Goal: Task Accomplishment & Management: Manage account settings

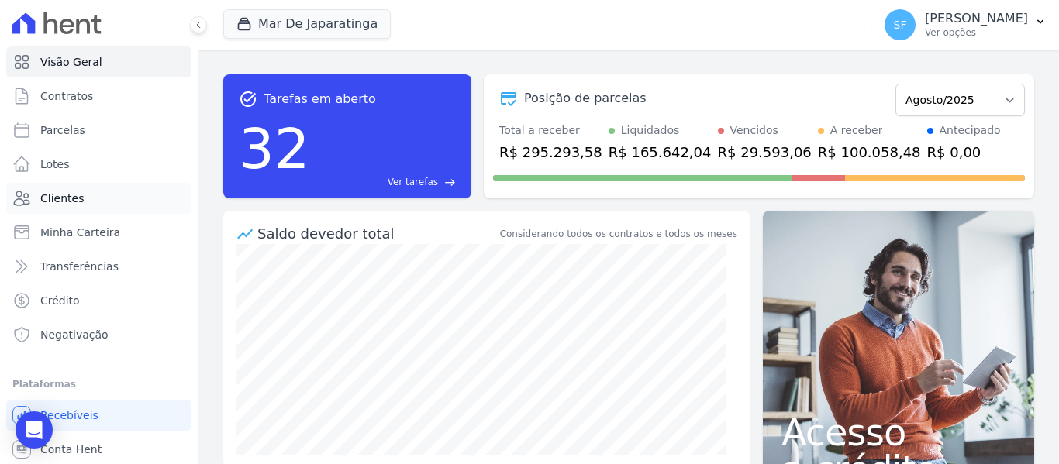
click at [71, 190] on link "Clientes" at bounding box center [98, 198] width 185 height 31
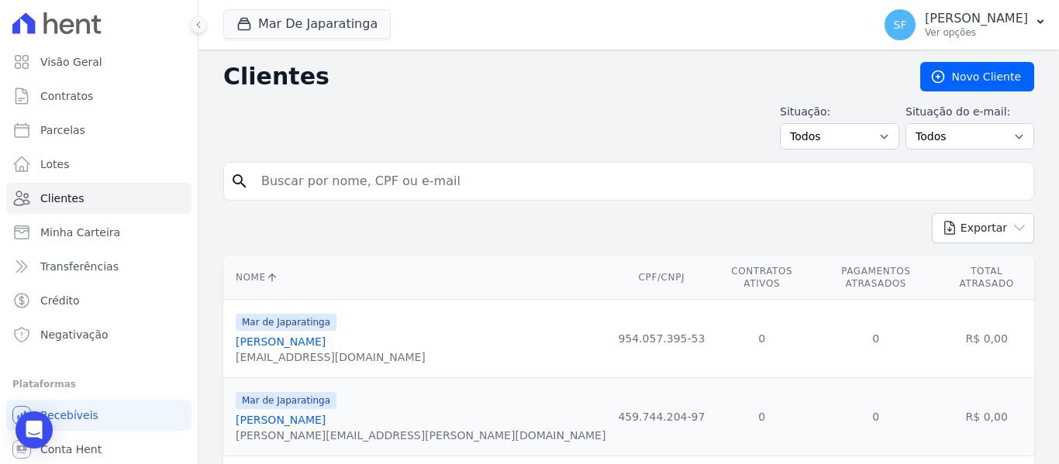
click at [483, 183] on input "search" at bounding box center [639, 181] width 775 height 31
paste input "08698009573"
click at [535, 191] on input "08698009573" at bounding box center [639, 181] width 775 height 31
type input "08698009573"
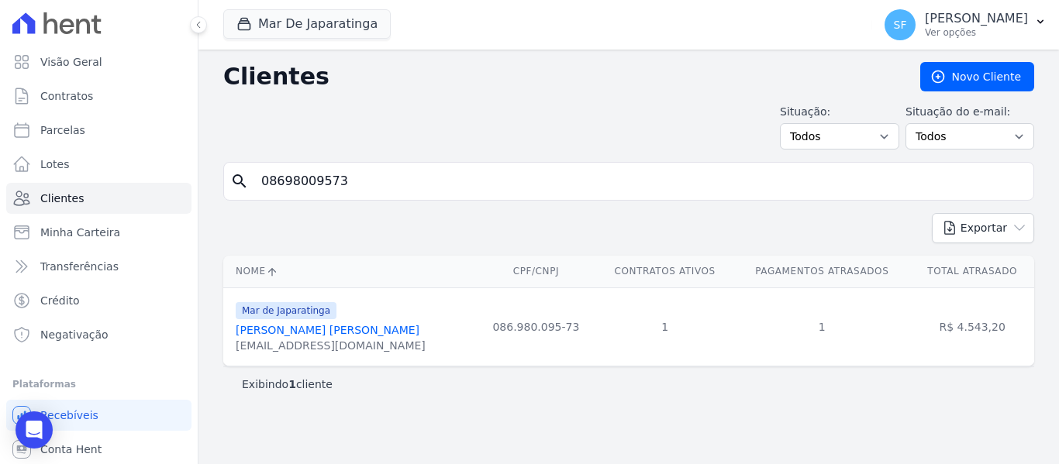
click at [316, 330] on link "Daniel Carneiro Alves Maciel" at bounding box center [328, 330] width 184 height 12
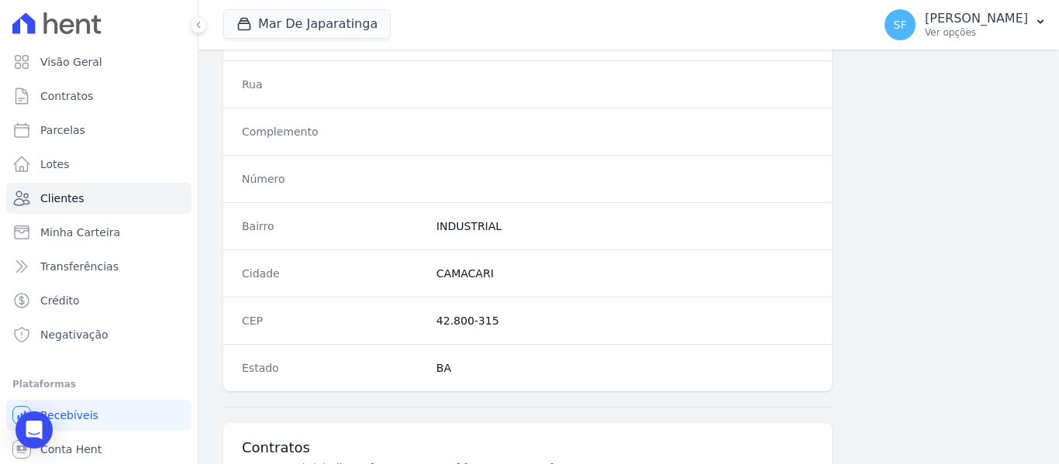
scroll to position [999, 0]
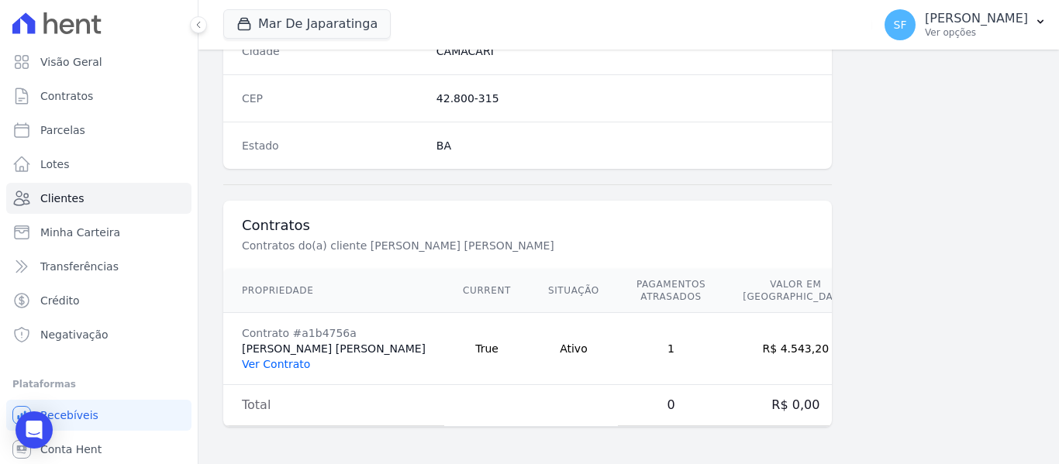
click at [284, 364] on link "Ver Contrato" at bounding box center [276, 364] width 68 height 12
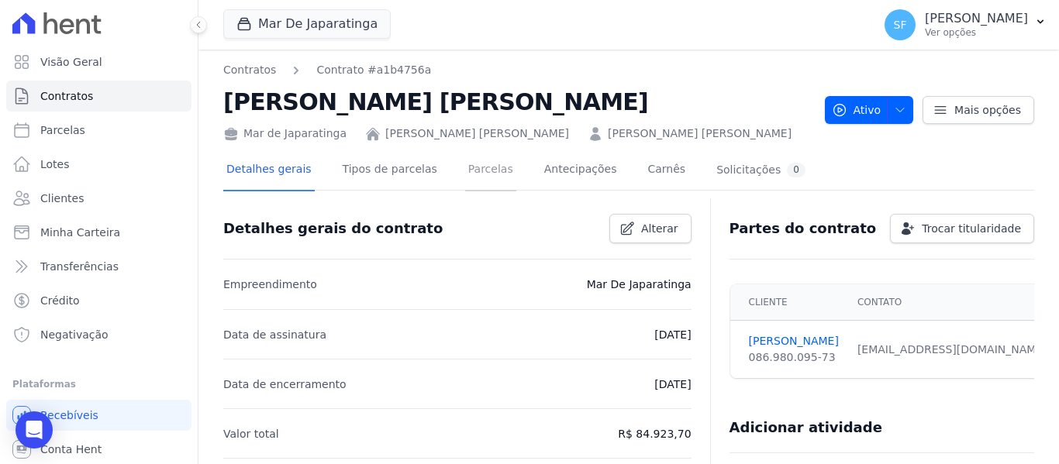
click at [465, 163] on link "Parcelas" at bounding box center [490, 170] width 51 height 41
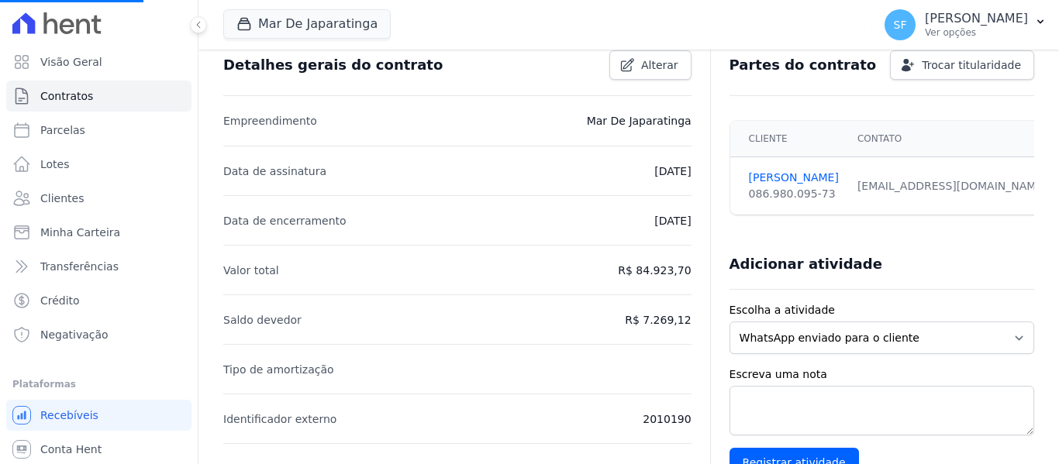
scroll to position [392, 0]
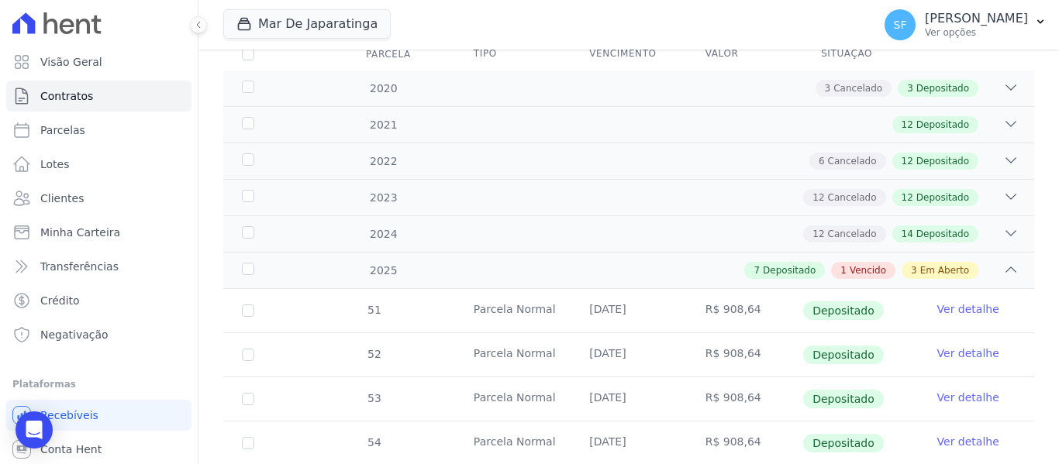
scroll to position [310, 0]
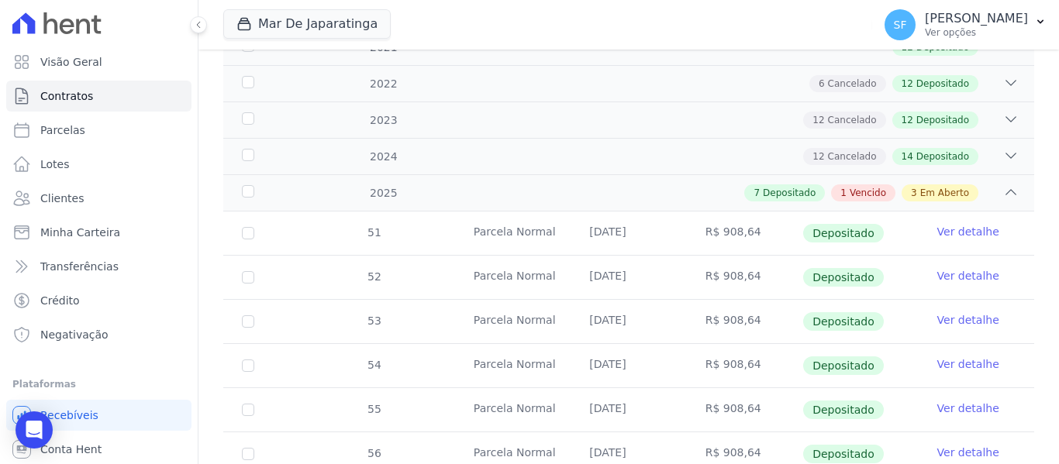
click at [948, 187] on div "3 Em Aberto" at bounding box center [940, 193] width 77 height 17
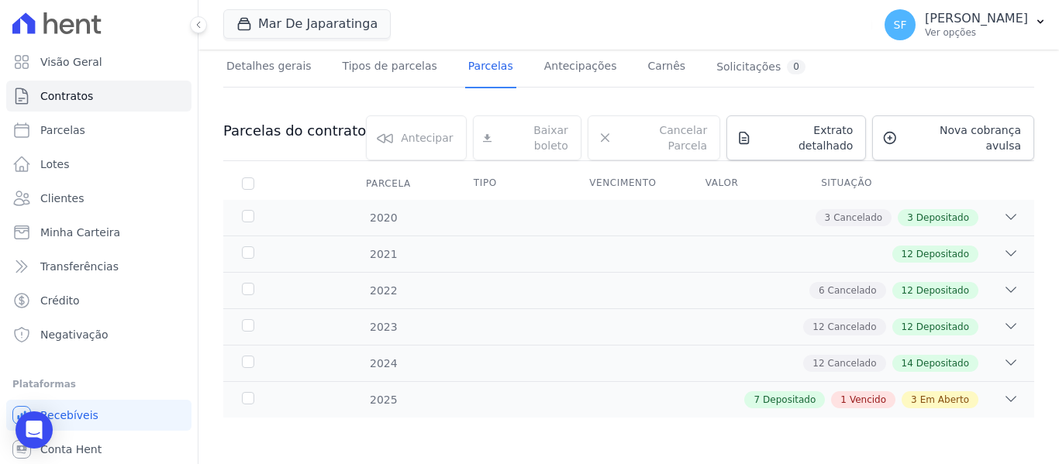
scroll to position [91, 0]
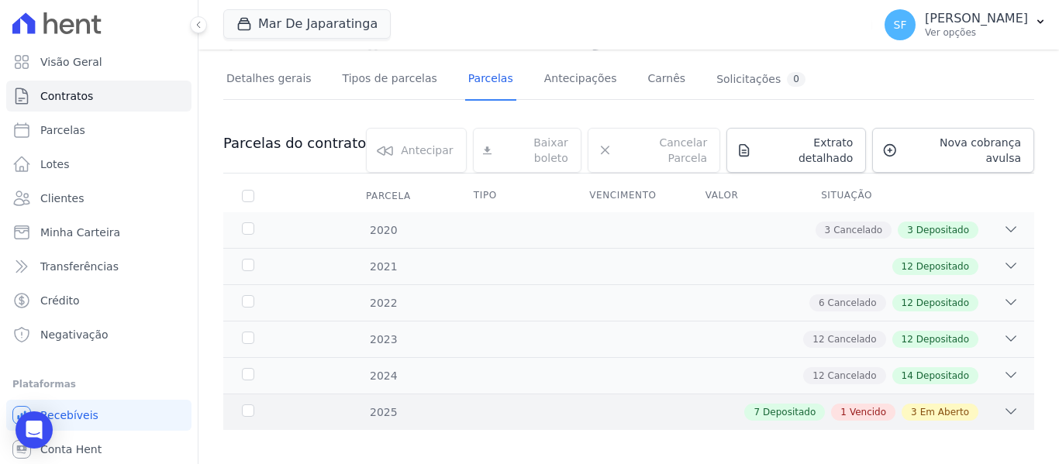
click at [924, 406] on span "Em Aberto" at bounding box center [944, 413] width 49 height 14
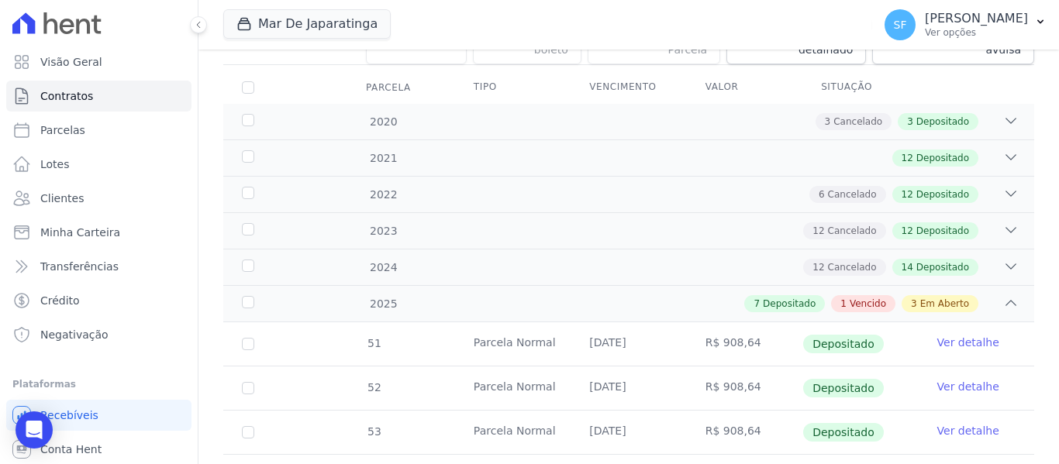
scroll to position [189, 0]
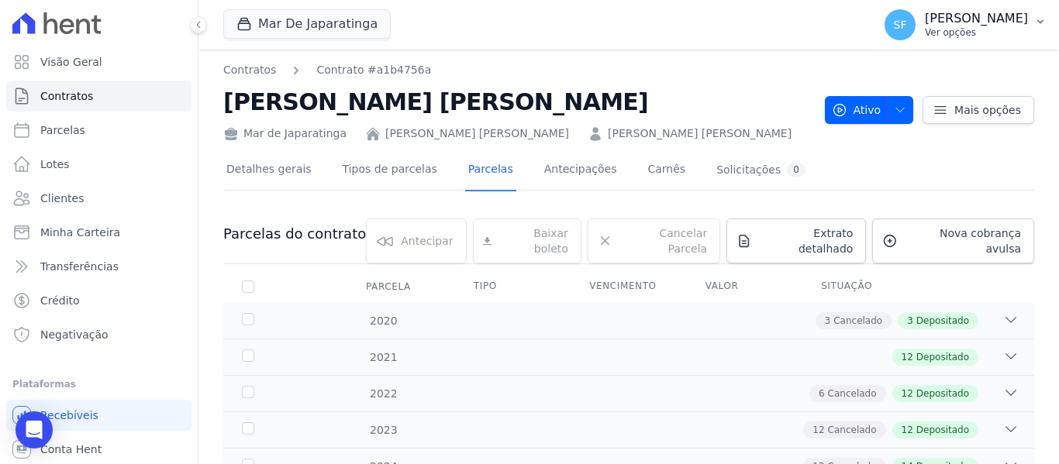
click at [968, 22] on p "[PERSON_NAME]" at bounding box center [976, 19] width 103 height 16
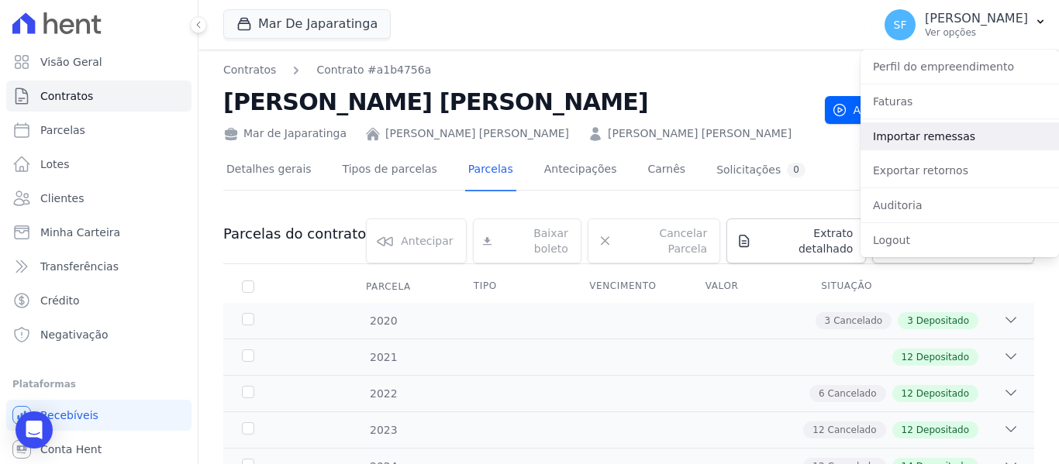
click at [965, 133] on link "Importar remessas" at bounding box center [960, 137] width 198 height 28
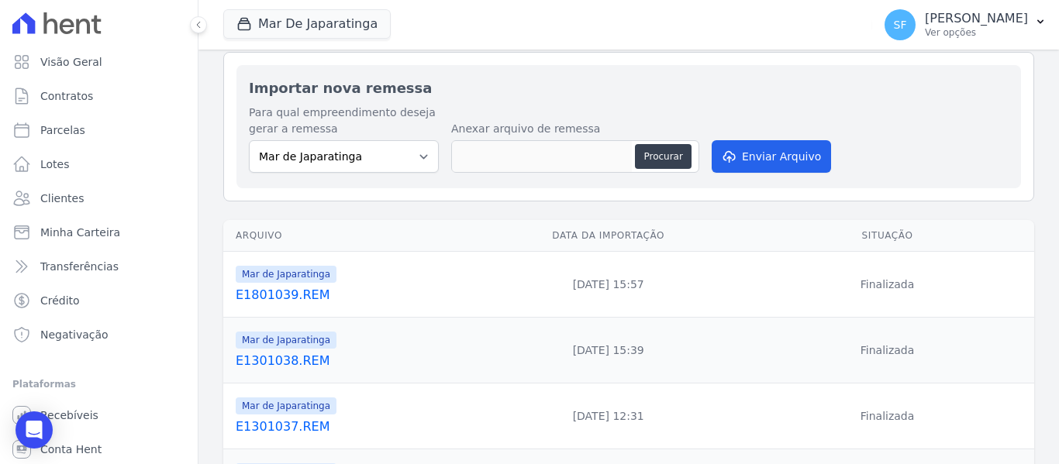
scroll to position [78, 0]
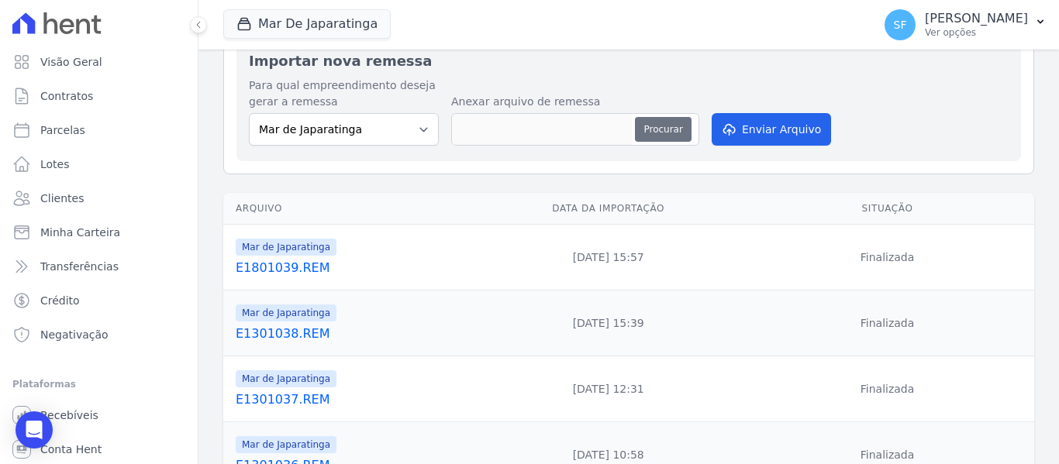
click at [651, 134] on button "Procurar" at bounding box center [663, 129] width 56 height 25
type input "E1901040.REM"
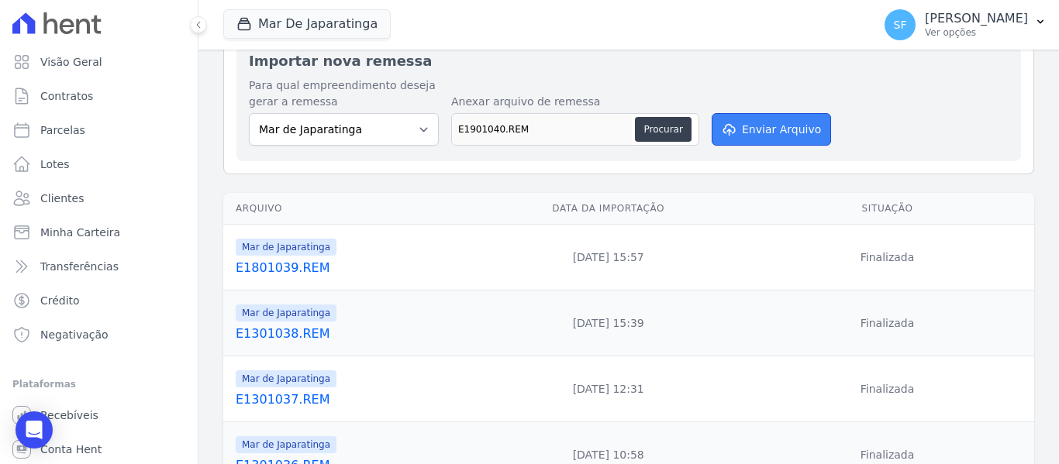
click at [780, 129] on button "Enviar Arquivo" at bounding box center [771, 129] width 119 height 33
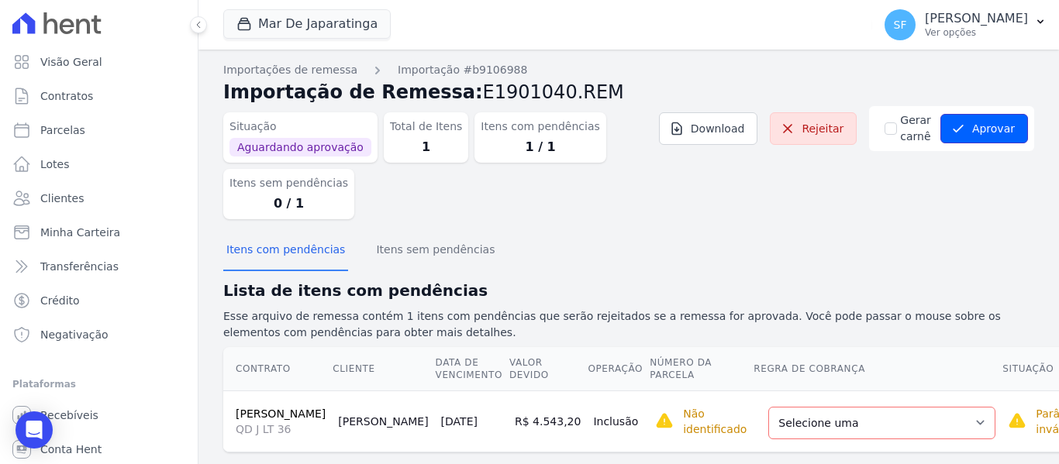
click at [985, 125] on button "Aprovar" at bounding box center [984, 128] width 88 height 29
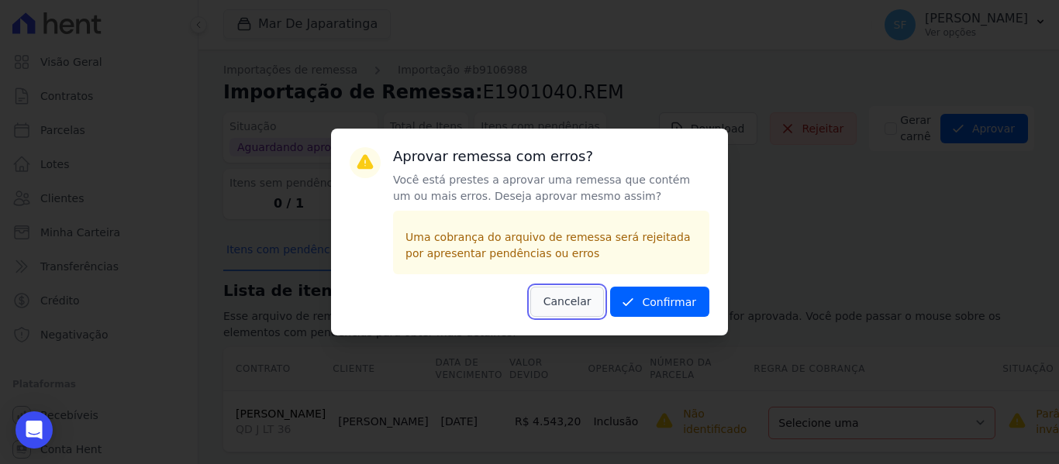
click at [575, 305] on button "Cancelar" at bounding box center [567, 302] width 74 height 30
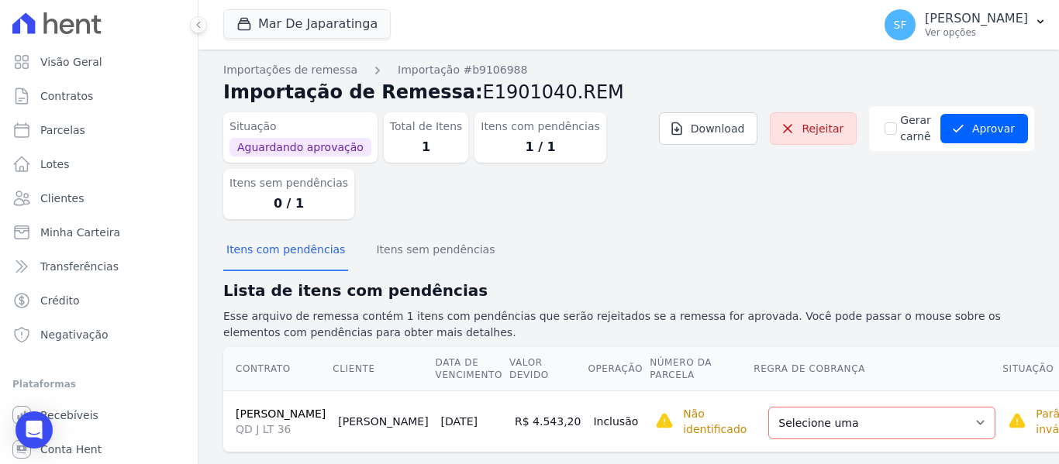
click at [495, 221] on div "Situação Aguardando aprovação Total de Itens 1 Itens com pendências 1 / 1 Itens…" at bounding box center [628, 169] width 811 height 126
click at [887, 127] on input "Gerar carnê" at bounding box center [891, 129] width 12 height 12
checkbox input "true"
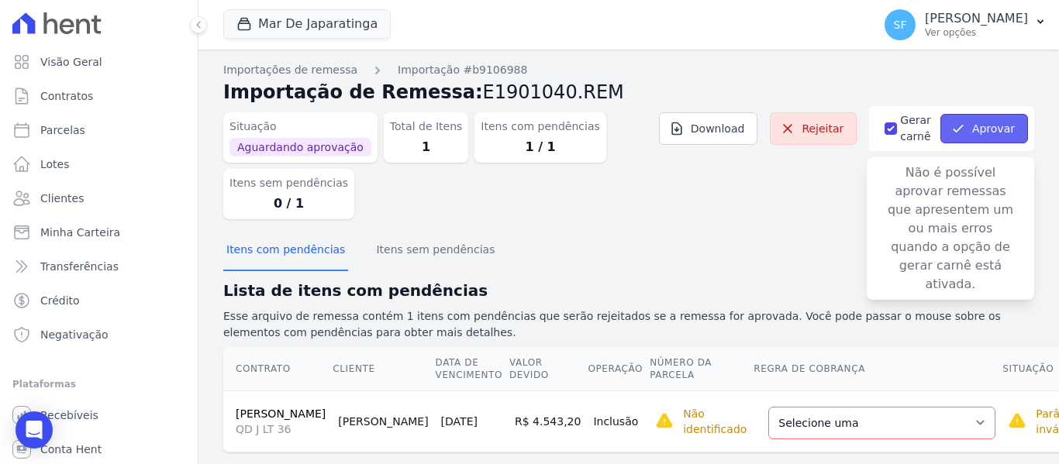
click at [963, 131] on button "Aprovar" at bounding box center [984, 128] width 88 height 29
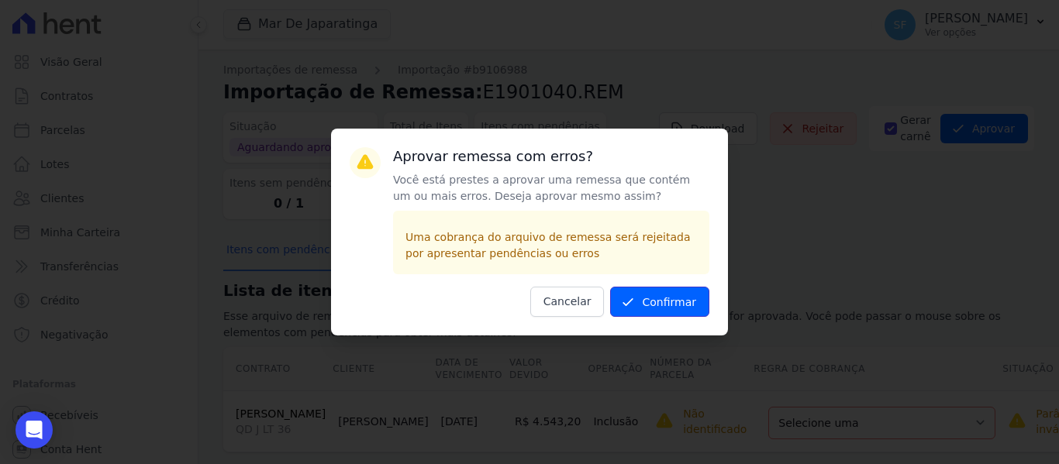
click at [693, 299] on button "Confirmar" at bounding box center [659, 302] width 99 height 30
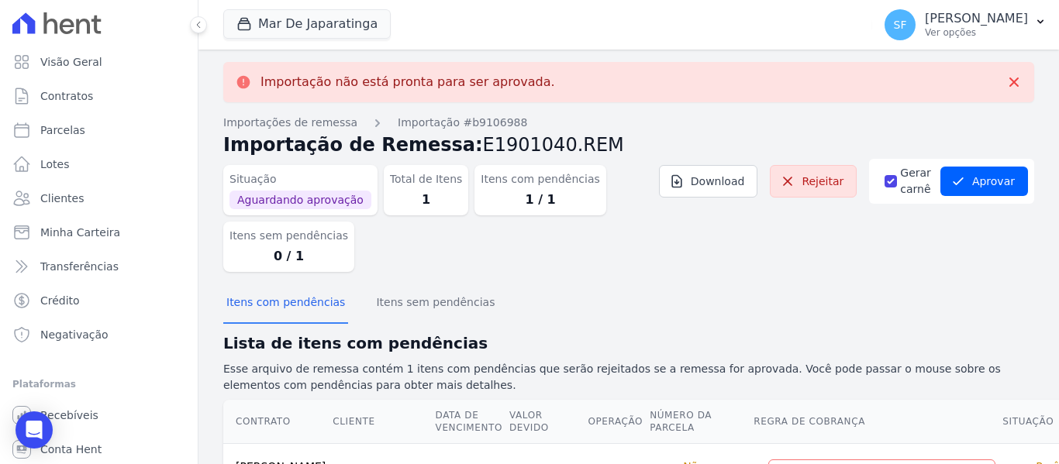
click at [692, 301] on div "Itens com pendências Itens sem pendências" at bounding box center [628, 304] width 811 height 38
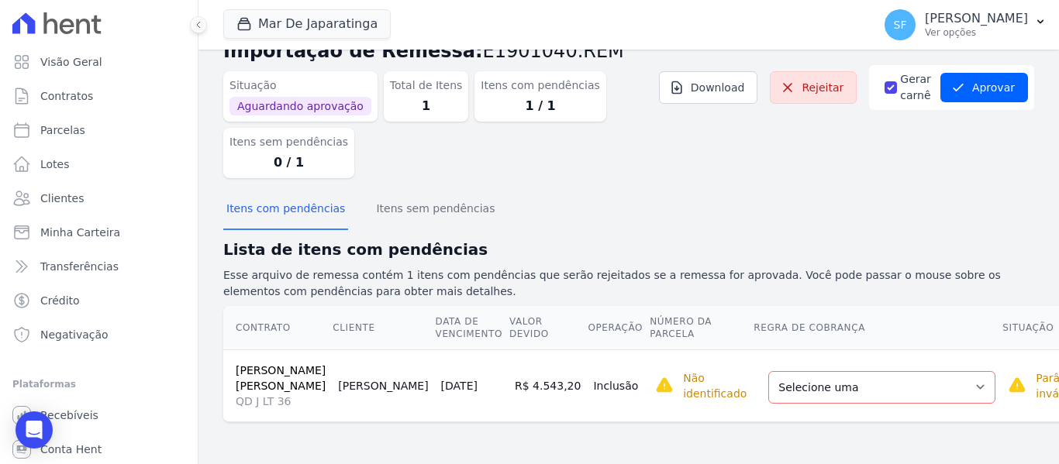
scroll to position [53, 0]
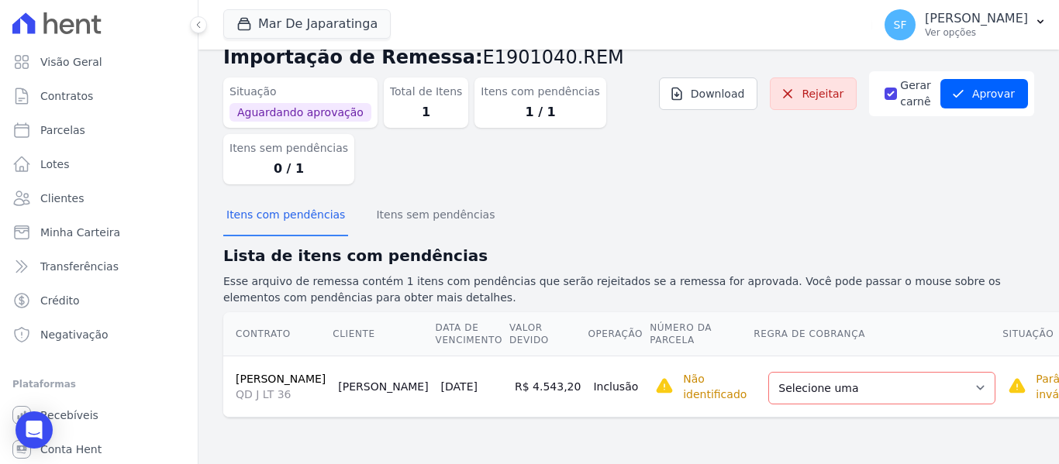
scroll to position [53, 0]
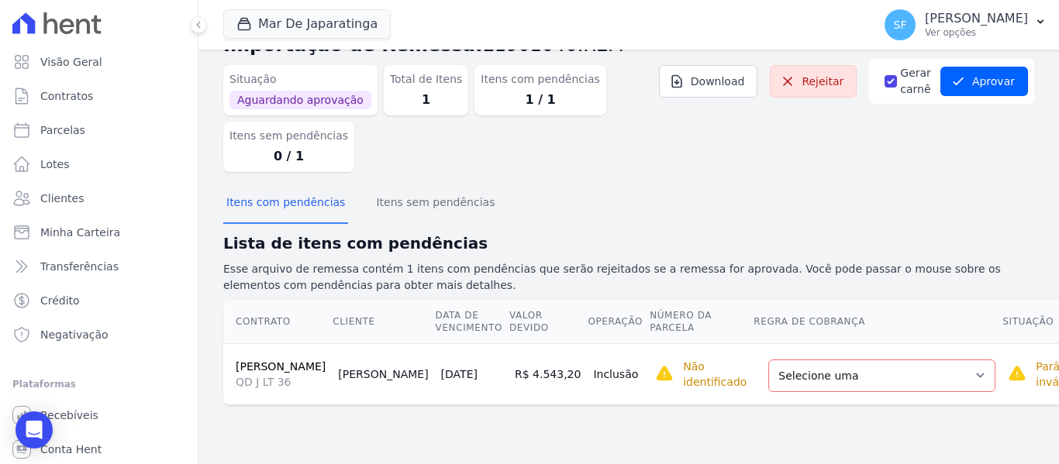
click at [767, 217] on div "Itens com pendências Itens sem pendências" at bounding box center [628, 204] width 811 height 38
click at [736, 185] on div "Itens com pendências Itens sem pendências" at bounding box center [628, 204] width 811 height 38
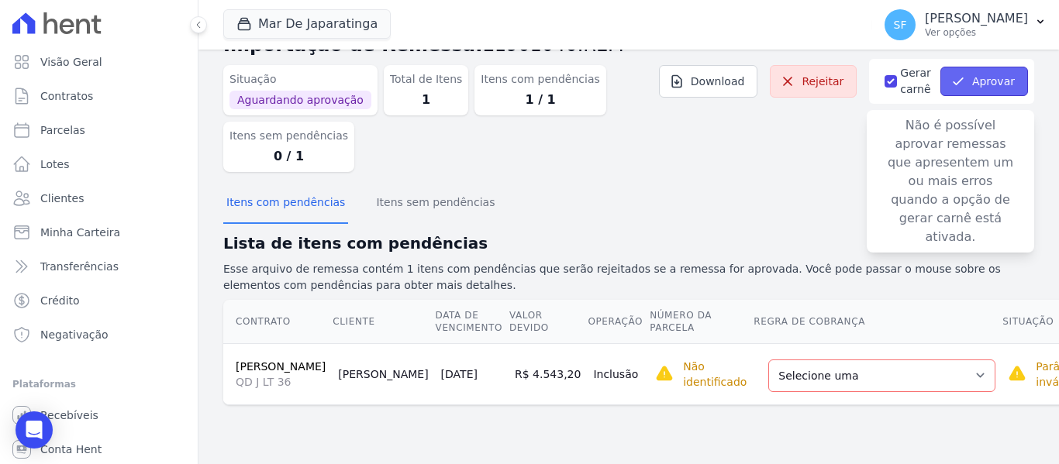
click at [965, 84] on button "Aprovar" at bounding box center [984, 81] width 88 height 29
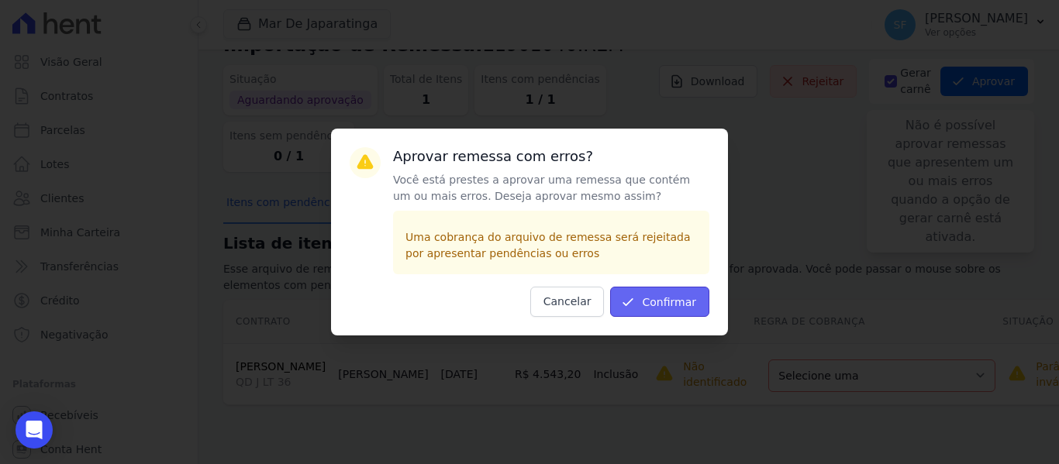
click at [678, 298] on button "Confirmar" at bounding box center [659, 302] width 99 height 30
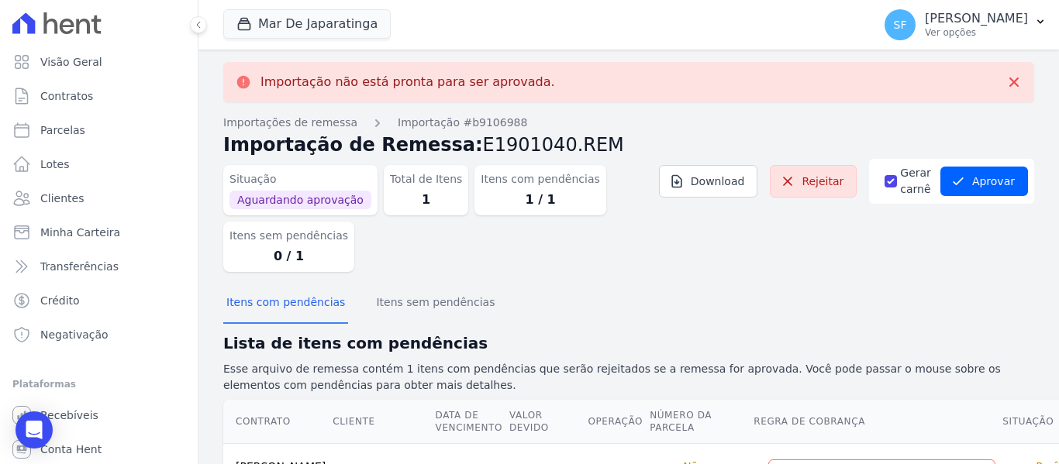
click at [682, 271] on dl "Situação Aguardando aprovação Total de Itens 1 Itens com pendências 1 / 1 Itens…" at bounding box center [459, 215] width 473 height 113
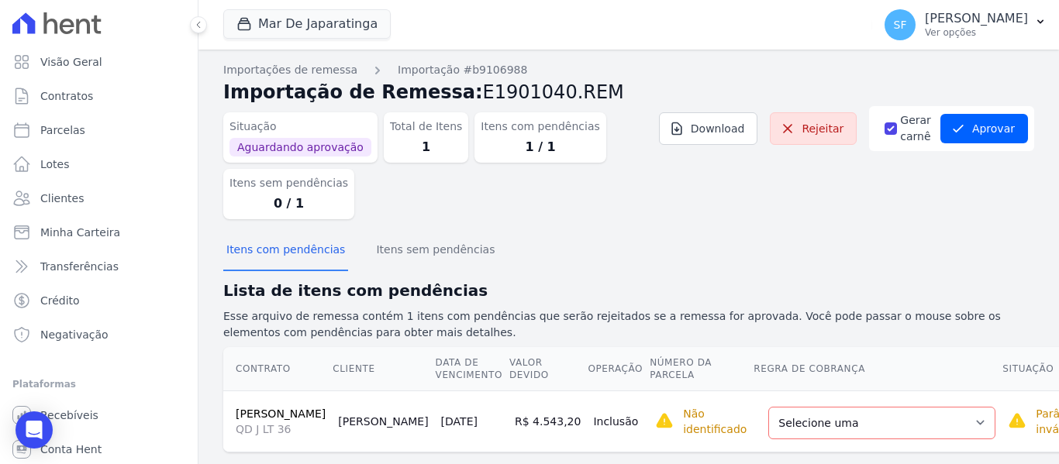
click at [626, 223] on div "Situação Aguardando aprovação Total de Itens 1 Itens com pendências 1 / 1 Itens…" at bounding box center [628, 169] width 811 height 126
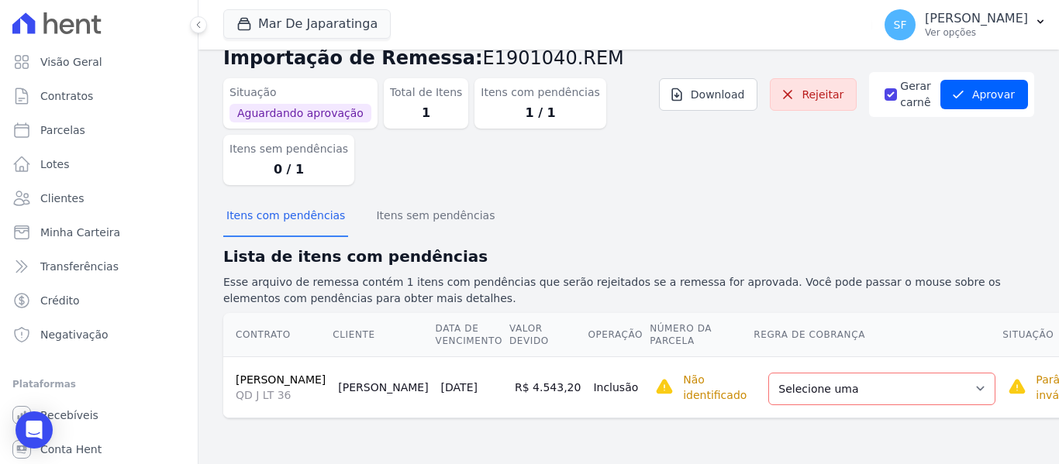
scroll to position [53, 0]
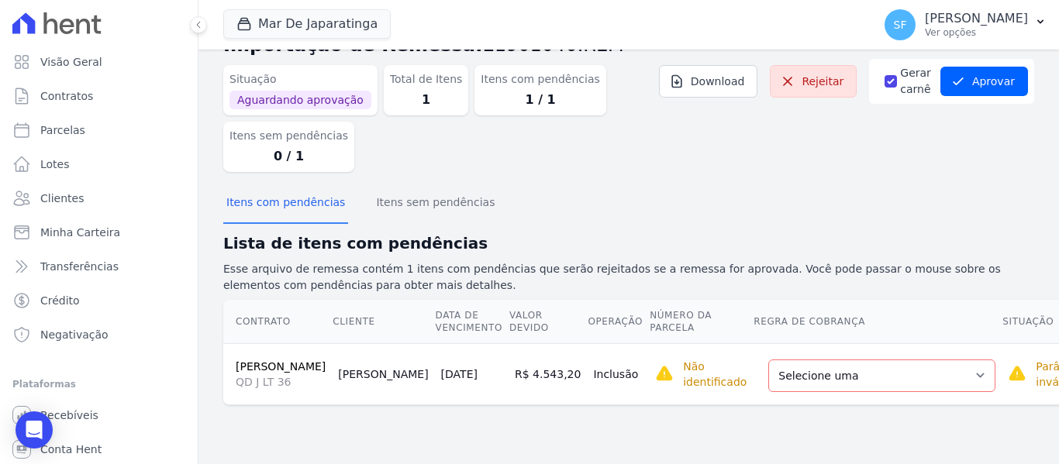
click at [723, 164] on div "Situação Aguardando aprovação Total de Itens 1 Itens com pendências 1 / 1 Itens…" at bounding box center [628, 122] width 811 height 126
click at [854, 165] on div "Situação Aguardando aprovação Total de Itens 1 Itens com pendências 1 / 1 Itens…" at bounding box center [628, 122] width 811 height 126
drag, startPoint x: 754, startPoint y: 175, endPoint x: 769, endPoint y: 169, distance: 16.0
click at [758, 175] on div "Situação Aguardando aprovação Total de Itens 1 Itens com pendências 1 / 1 Itens…" at bounding box center [628, 122] width 811 height 126
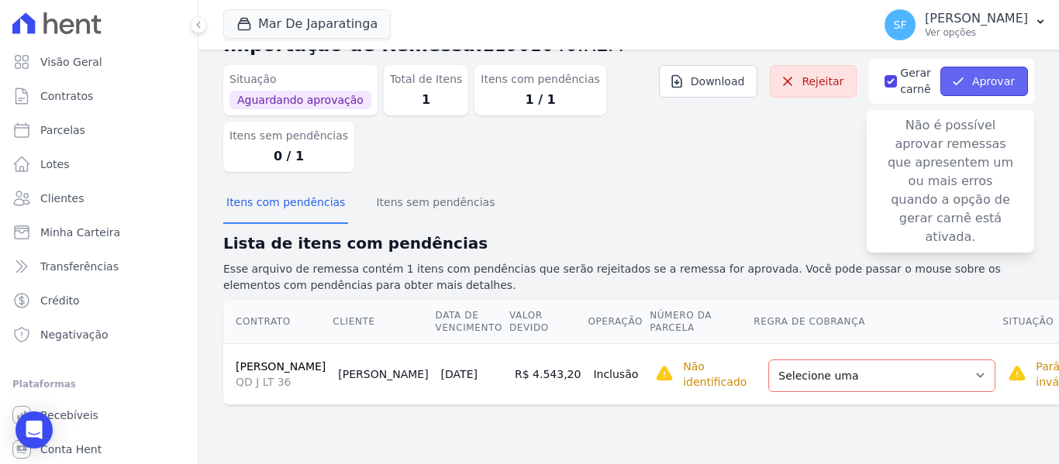
click at [958, 74] on icon "button" at bounding box center [959, 82] width 16 height 16
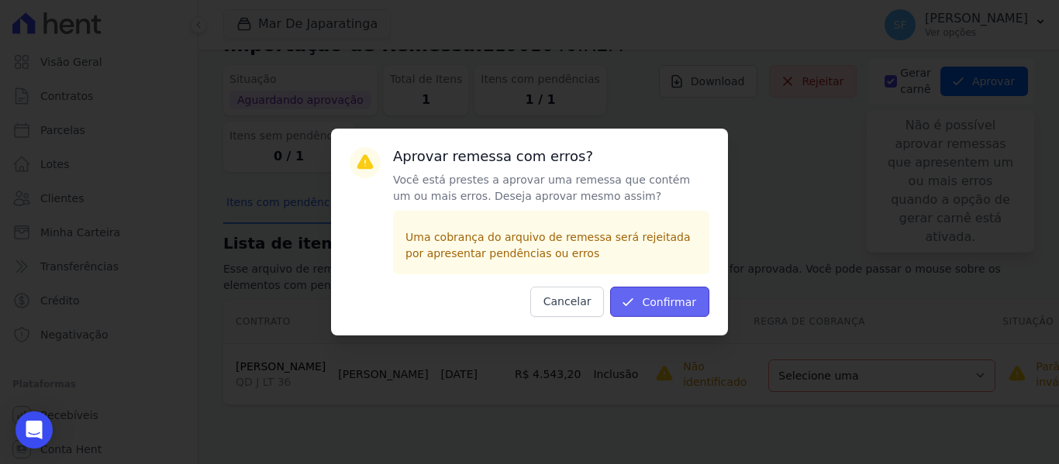
click at [675, 296] on button "Confirmar" at bounding box center [659, 302] width 99 height 30
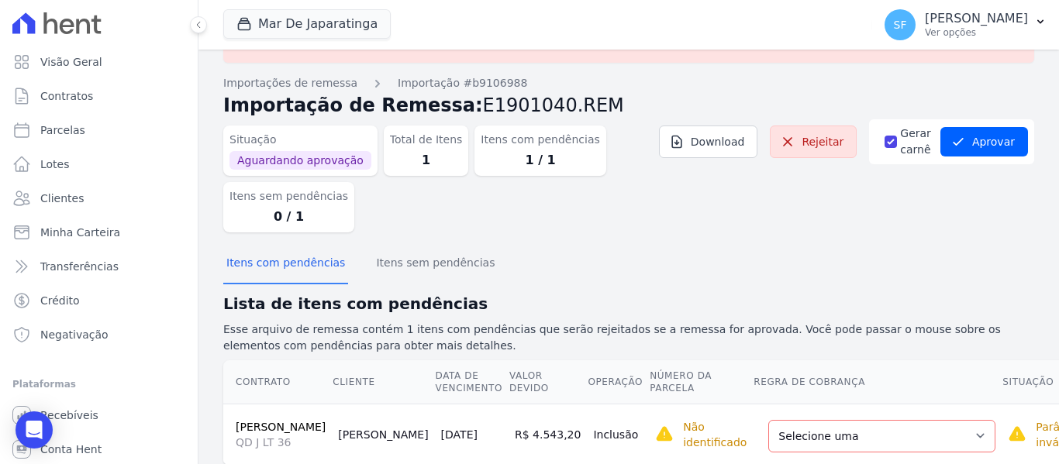
scroll to position [105, 0]
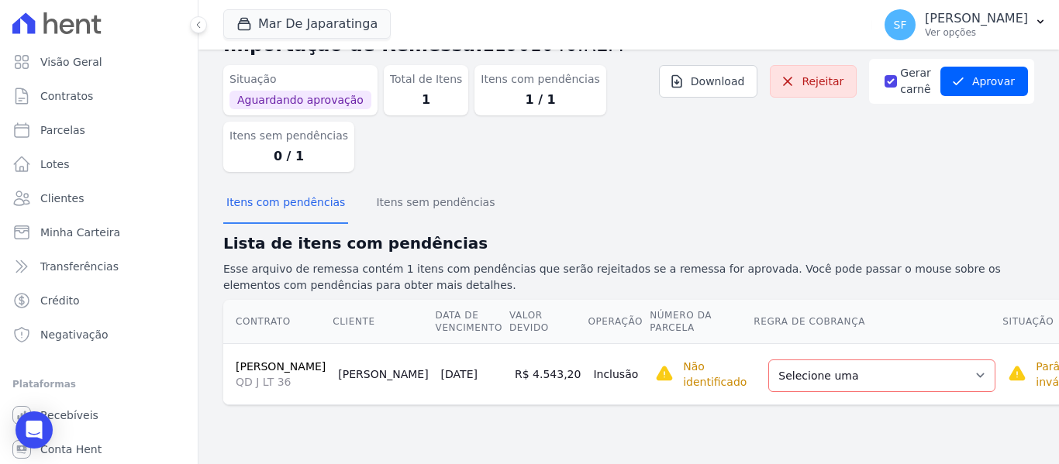
click at [718, 212] on div "Itens com pendências Itens sem pendências" at bounding box center [628, 204] width 811 height 38
click at [889, 385] on select "Selecione uma Nova Parcela Avulsa Parcela Avulsa Existente Parcela Normal (121 …" at bounding box center [881, 376] width 227 height 33
click at [885, 378] on select "Selecione uma Nova Parcela Avulsa Parcela Avulsa Existente Parcela Normal (121 …" at bounding box center [881, 376] width 227 height 33
click at [659, 405] on td "Não identificado Selecione primeiro a regra de cobrança." at bounding box center [701, 373] width 104 height 61
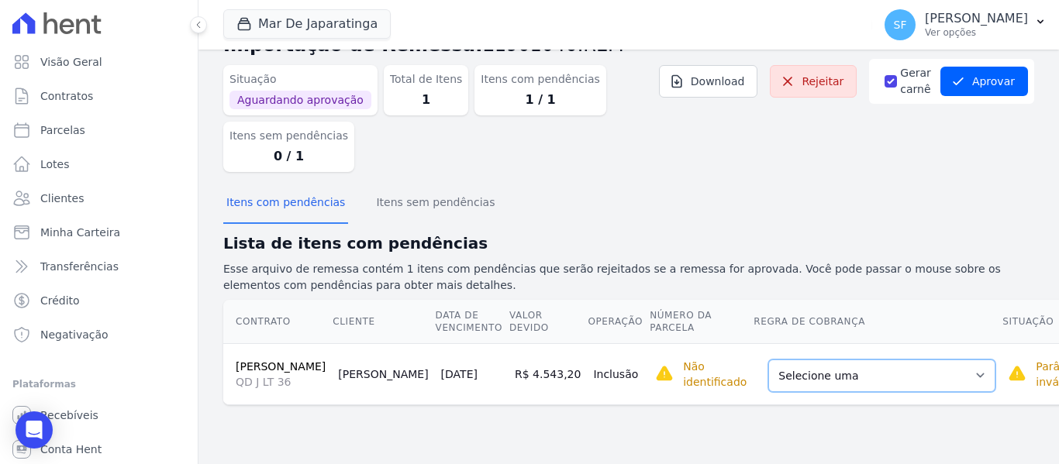
click at [898, 389] on select "Selecione uma Nova Parcela Avulsa Parcela Avulsa Existente Parcela Normal (121 …" at bounding box center [881, 376] width 227 height 33
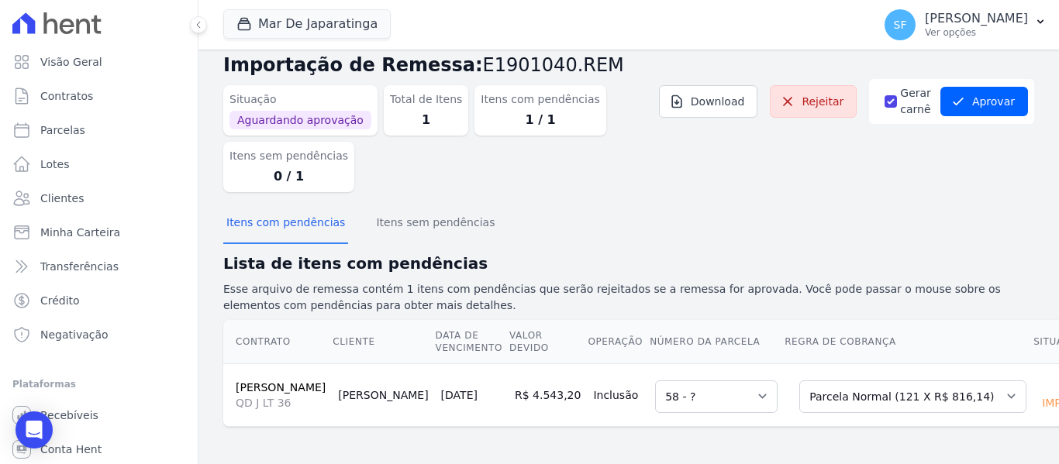
click at [511, 111] on dd "1 / 1" at bounding box center [540, 120] width 119 height 19
click at [510, 91] on dt "Itens com pendências" at bounding box center [540, 99] width 119 height 16
click at [424, 204] on button "Itens sem pendências" at bounding box center [435, 224] width 125 height 40
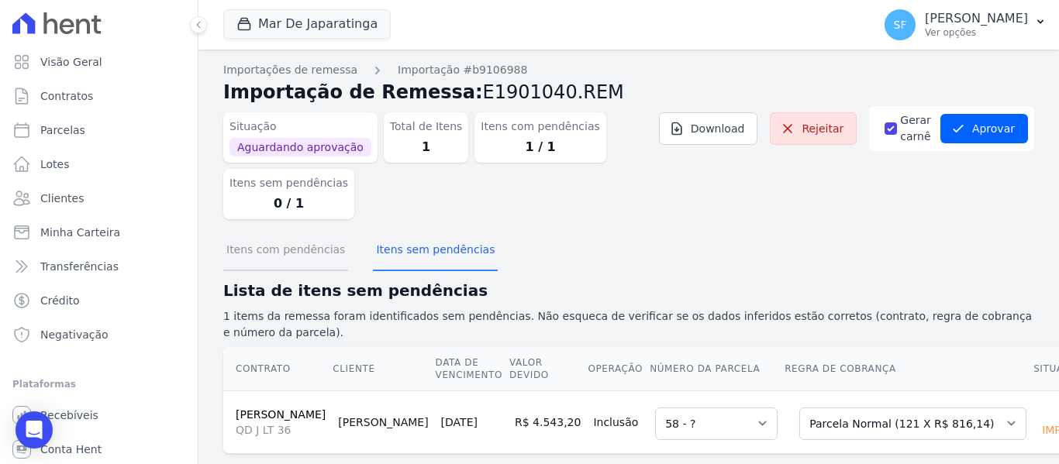
click at [299, 261] on button "Itens com pendências" at bounding box center [285, 251] width 125 height 40
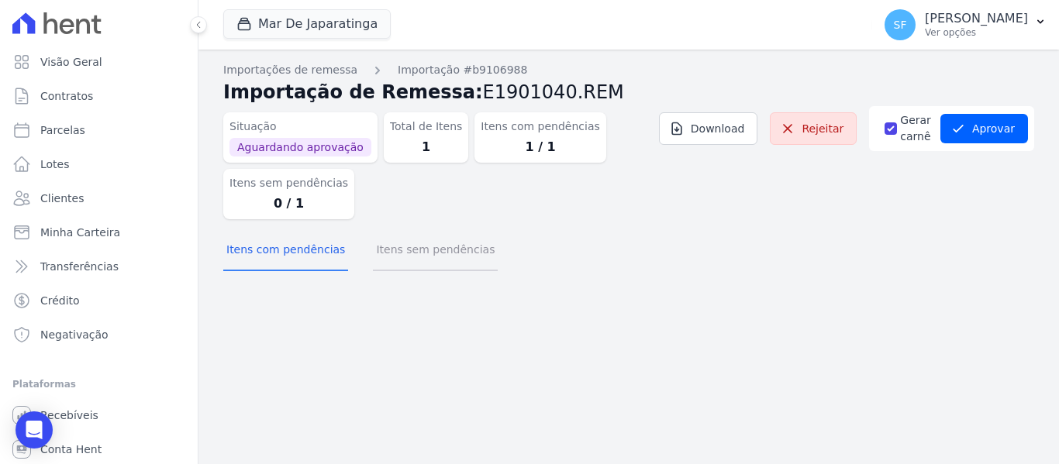
click at [429, 250] on button "Itens sem pendências" at bounding box center [435, 251] width 125 height 40
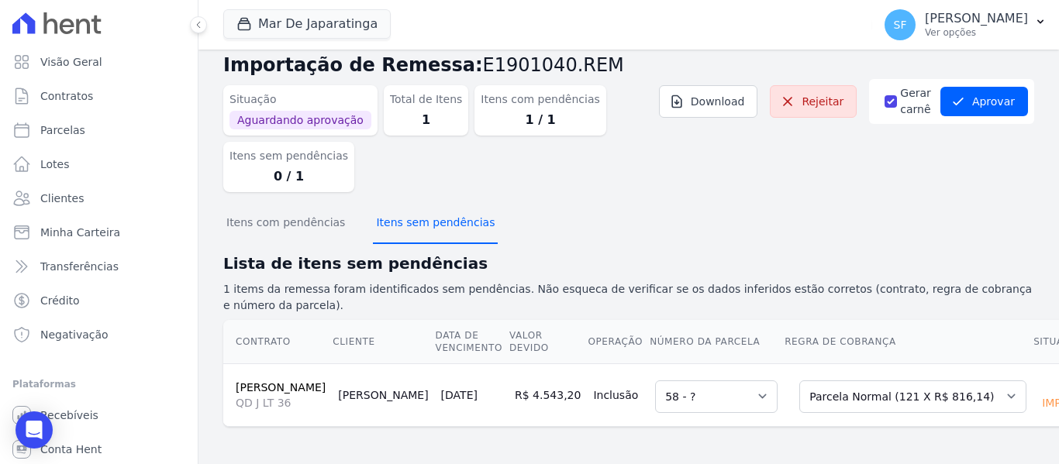
scroll to position [53, 0]
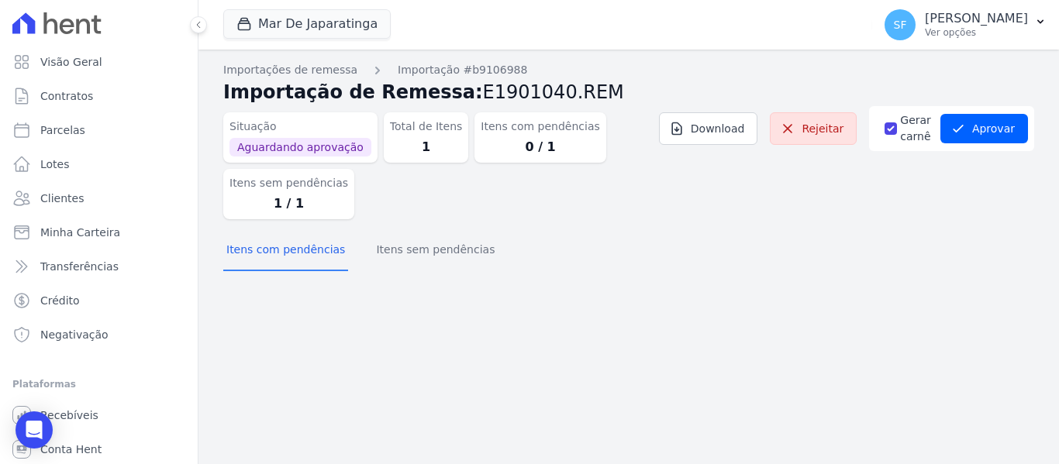
click at [588, 235] on div "Itens com pendências Itens sem pendências" at bounding box center [628, 251] width 811 height 38
click at [397, 258] on button "Itens sem pendências" at bounding box center [435, 251] width 125 height 40
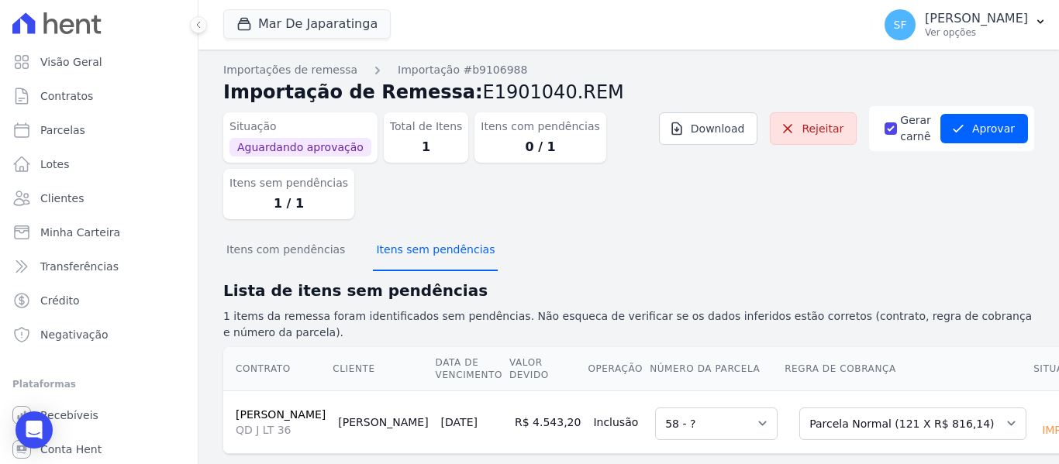
scroll to position [53, 0]
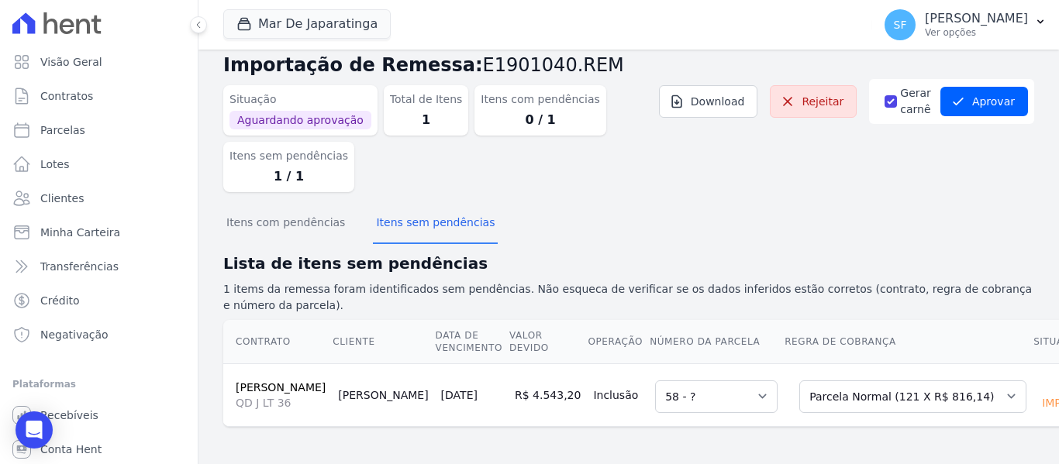
click at [664, 434] on div "Importações de remessa Importação #b9106988 Importação de Remessa: E1901040.REM…" at bounding box center [628, 243] width 811 height 417
click at [34, 425] on icon "Open Intercom Messenger" at bounding box center [34, 430] width 18 height 20
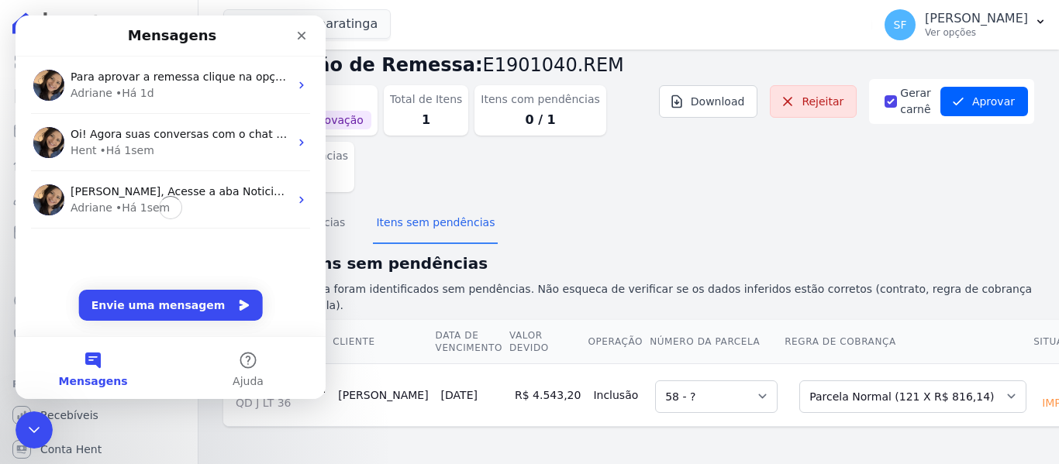
scroll to position [0, 0]
click at [179, 288] on div "Para aprovar a remessa clique na opção: Aprovar. ; ) Adriane • Há 1d Oi! Agora …" at bounding box center [171, 174] width 310 height 234
click at [175, 314] on button "Envie uma mensagem" at bounding box center [171, 305] width 184 height 31
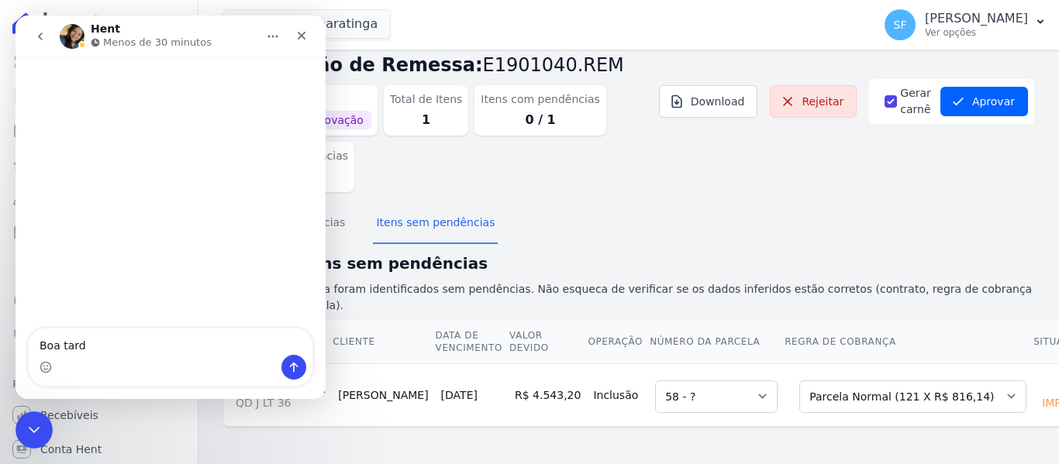
type textarea "Boa tarde"
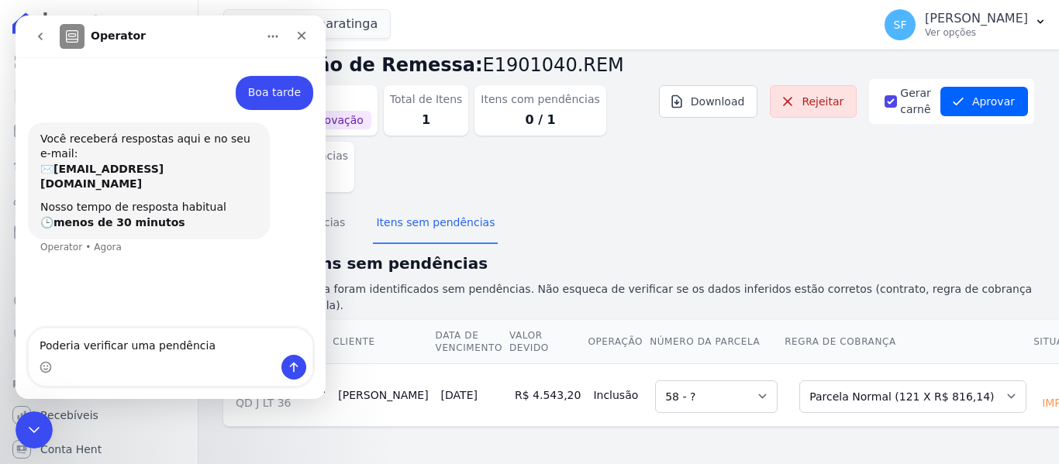
type textarea "Poderia verificar uma pendência?"
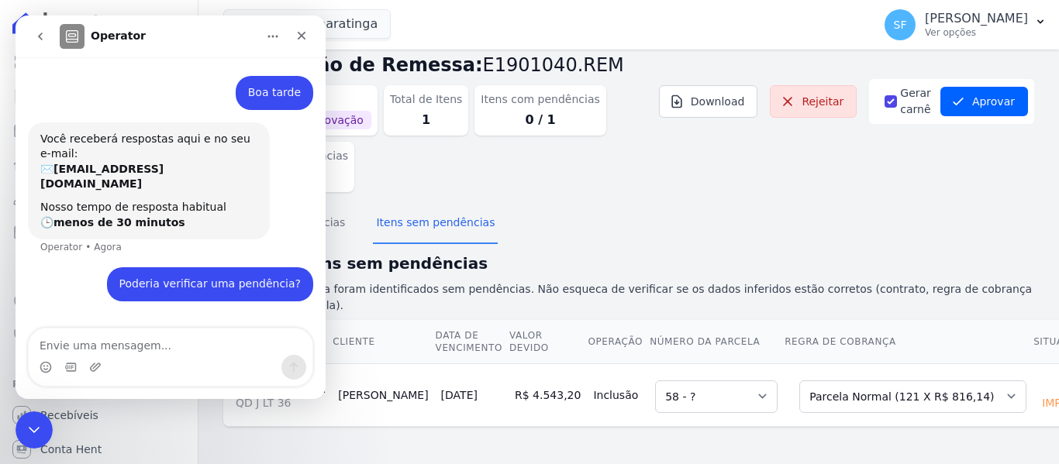
scroll to position [5, 0]
click at [606, 206] on div "Itens com pendências Itens sem pendências" at bounding box center [628, 224] width 811 height 38
click at [524, 157] on dl "Situação Aguardando aprovação Total de Itens 1 Itens com pendências 0 / 1 Itens…" at bounding box center [459, 135] width 473 height 113
click at [272, 35] on icon "Início" at bounding box center [273, 36] width 12 height 12
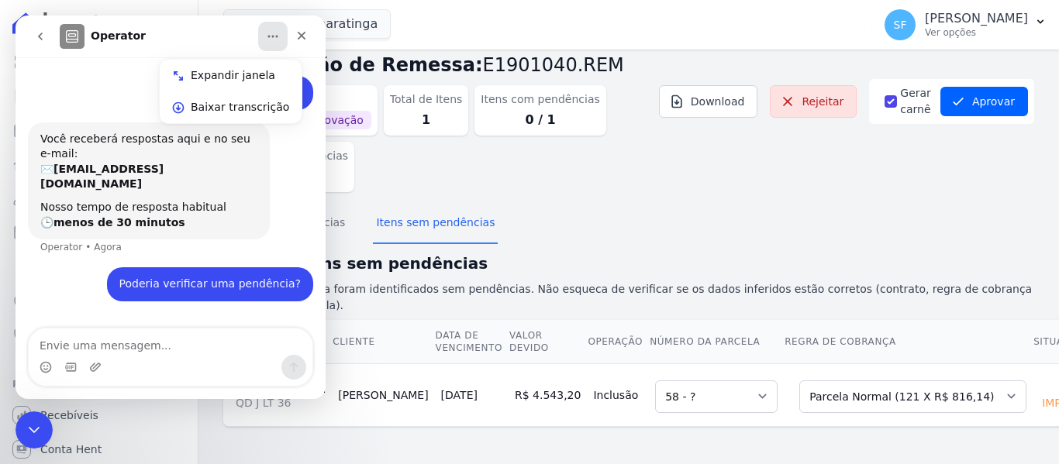
click at [640, 148] on dl "Situação Aguardando aprovação Total de Itens 1 Itens com pendências 0 / 1 Itens…" at bounding box center [459, 135] width 473 height 113
click at [37, 423] on icon "Encerramento do Messenger da Intercom" at bounding box center [31, 428] width 19 height 19
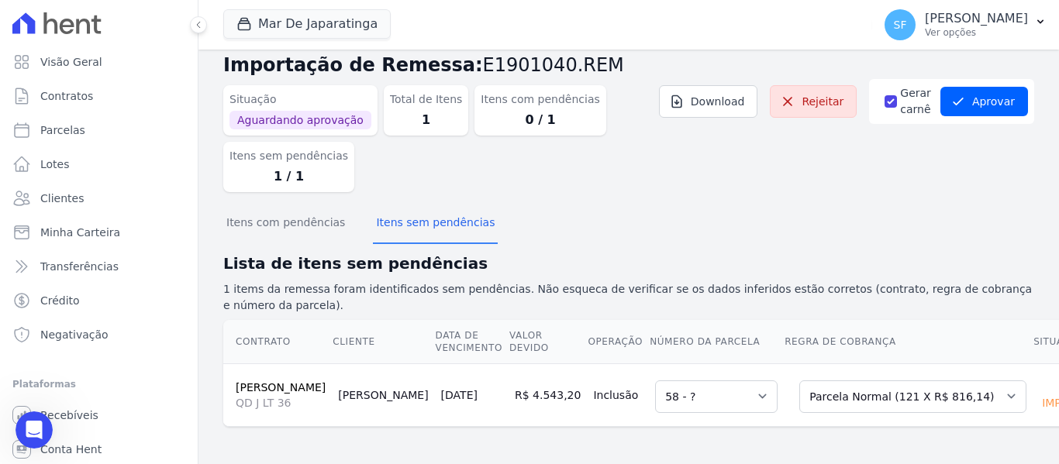
click at [551, 205] on div "Itens com pendências Itens sem pendências" at bounding box center [628, 224] width 811 height 38
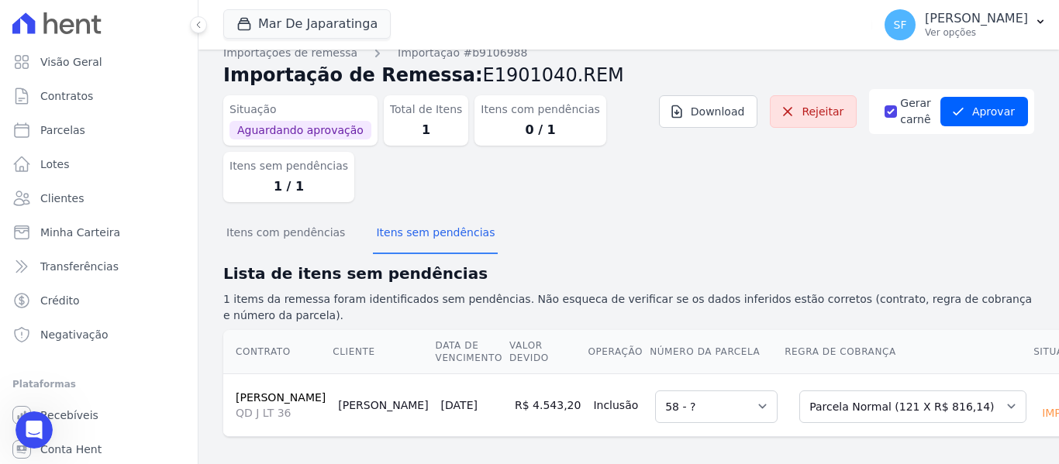
scroll to position [0, 0]
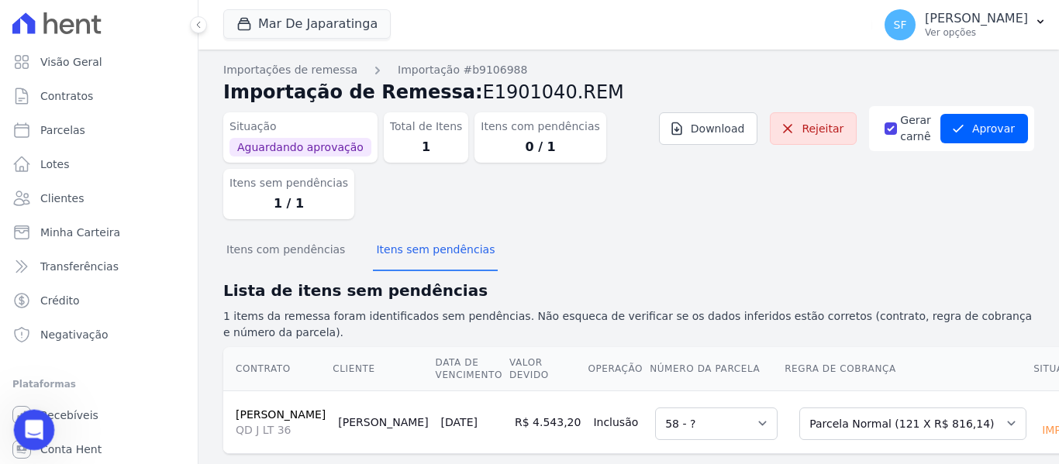
click at [35, 429] on icon "Abertura do Messenger da Intercom" at bounding box center [32, 429] width 26 height 26
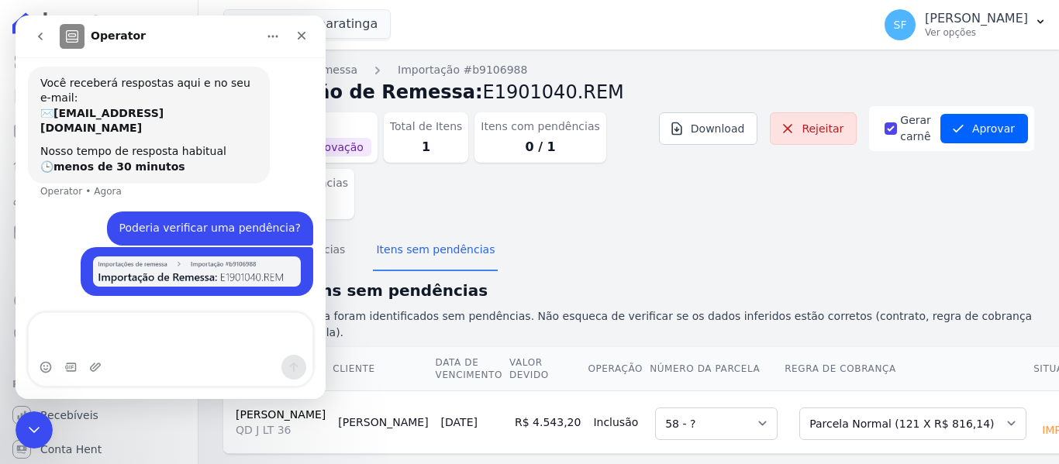
scroll to position [71, 0]
click at [598, 220] on div "Situação Aguardando aprovação Total de Itens 1 Itens com pendências 0 / 1 Itens…" at bounding box center [628, 169] width 811 height 126
click at [661, 265] on div "Itens com pendências Itens sem pendências" at bounding box center [628, 251] width 811 height 38
click at [231, 174] on div "Você receberá respostas aqui e no seu e-mail: ✉️ simoneferreira@salgadoempreend…" at bounding box center [149, 126] width 242 height 118
drag, startPoint x: 620, startPoint y: 213, endPoint x: 582, endPoint y: 199, distance: 40.5
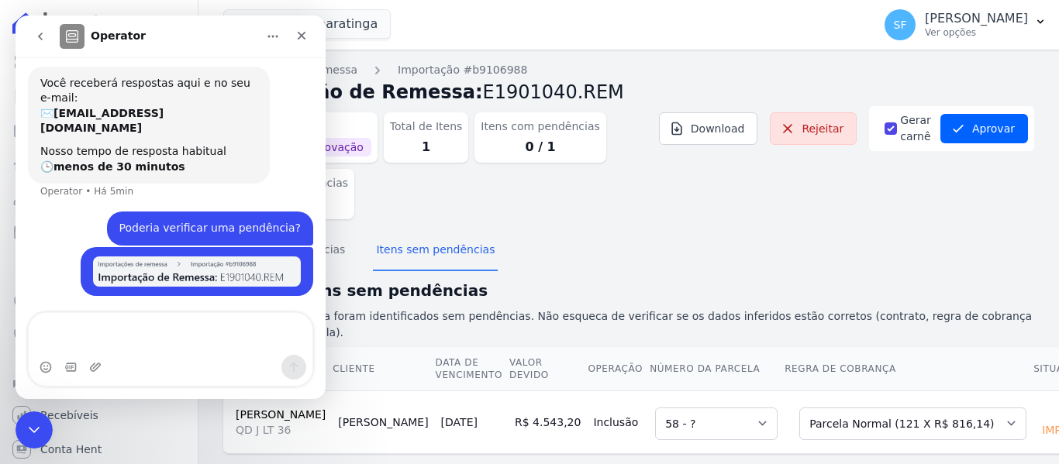
click at [620, 213] on dl "Situação Aguardando aprovação Total de Itens 1 Itens com pendências 0 / 1 Itens…" at bounding box center [459, 162] width 473 height 113
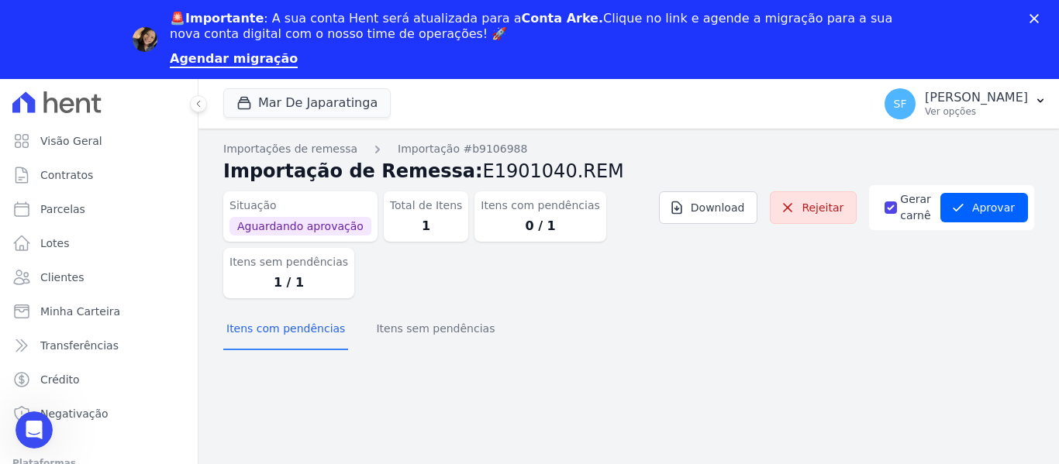
click at [596, 327] on div "Itens com pendências Itens sem pendências" at bounding box center [628, 330] width 811 height 38
click at [25, 416] on div "Abertura do Messenger da Intercom" at bounding box center [31, 427] width 51 height 51
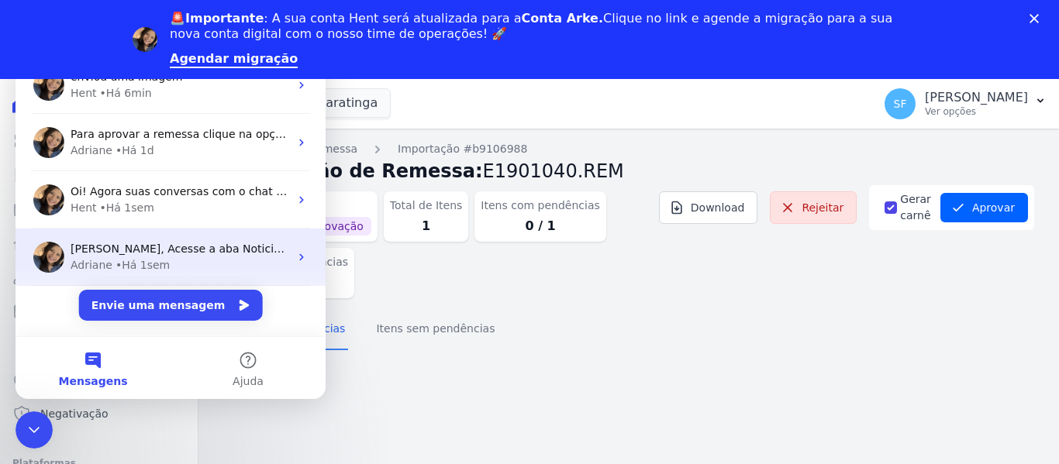
click at [188, 257] on div "Adriane • Há 1sem" at bounding box center [180, 265] width 219 height 16
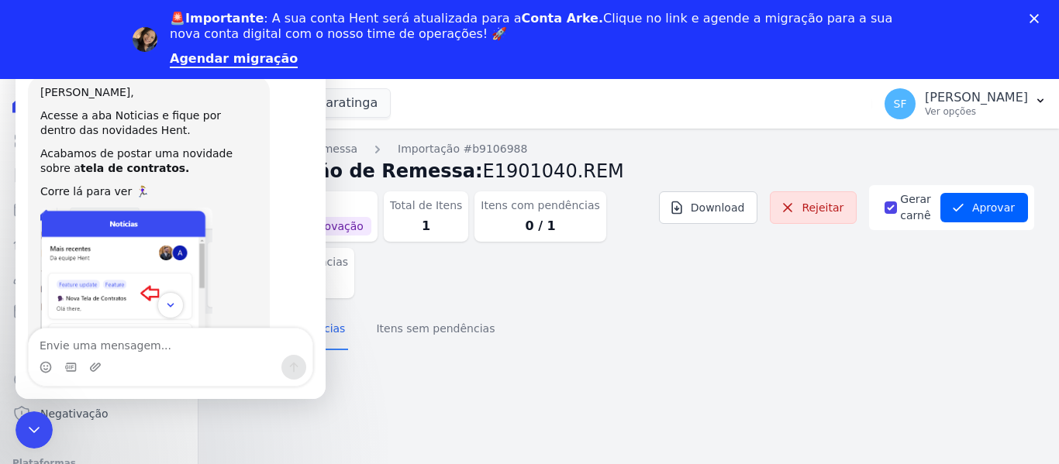
click at [185, 349] on textarea "Envie uma mensagem..." at bounding box center [171, 342] width 284 height 26
click at [571, 333] on div "Itens com pendências Itens sem pendências" at bounding box center [628, 330] width 811 height 38
click at [737, 256] on div "Situação Aguardando aprovação Total de Itens 1 Itens com pendências 0 / 1 Itens…" at bounding box center [628, 248] width 811 height 126
click at [738, 256] on div "Situação Aguardando aprovação Total de Itens 1 Itens com pendências 0 / 1 Itens…" at bounding box center [628, 248] width 811 height 126
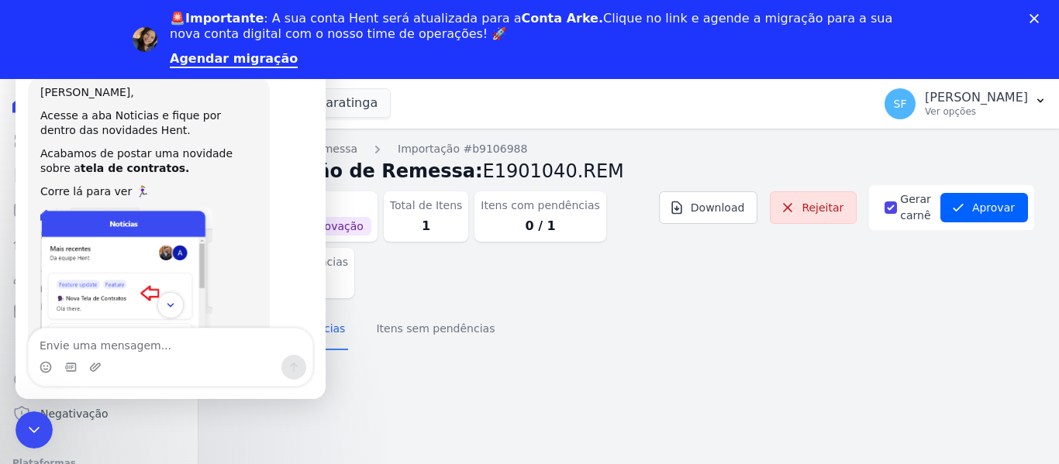
click at [777, 320] on div "Itens com pendências Itens sem pendências" at bounding box center [628, 330] width 811 height 38
click at [857, 311] on div "Situação Aguardando aprovação Total de Itens 1 Itens com pendências 0 / 1 Itens…" at bounding box center [628, 248] width 811 height 126
click at [1033, 19] on icon "Fechar" at bounding box center [1034, 18] width 9 height 9
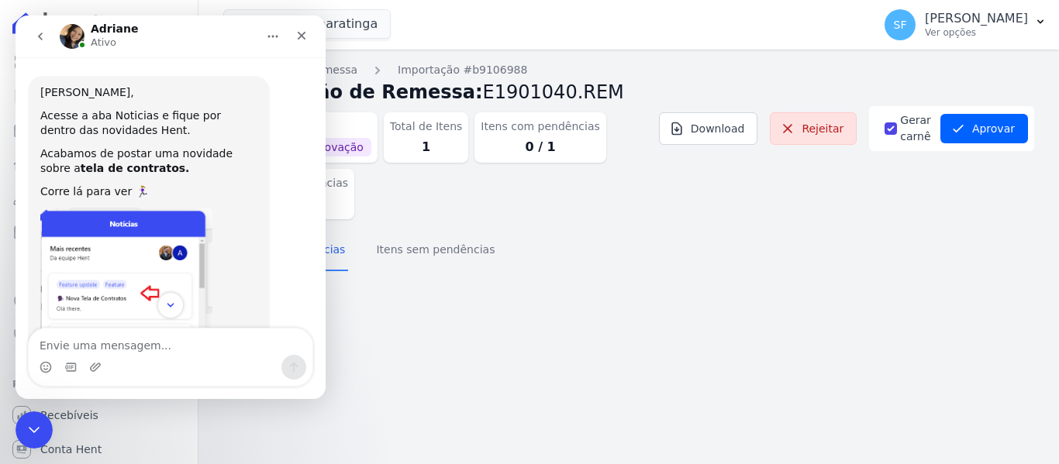
click at [734, 299] on div "Importações de remessa Importação #b9106988 Importação de Remessa: E1901040.REM…" at bounding box center [628, 257] width 861 height 415
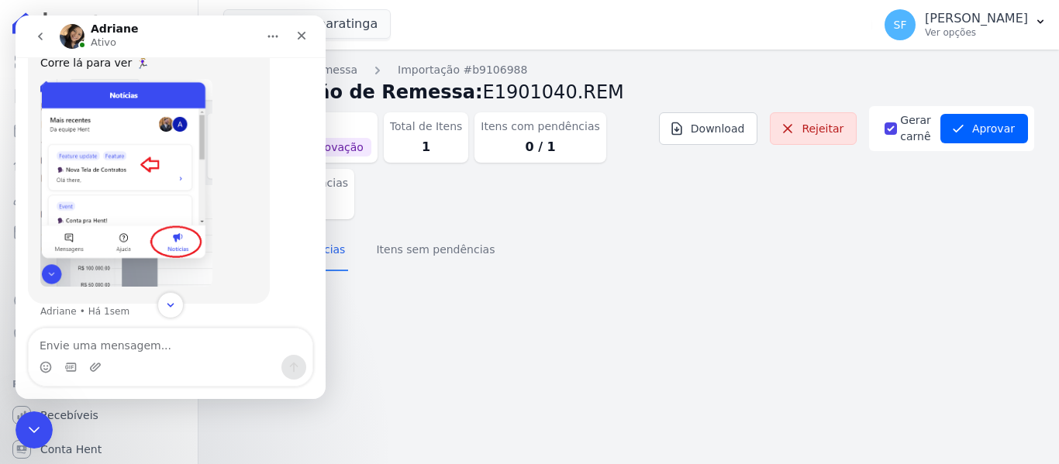
scroll to position [136, 0]
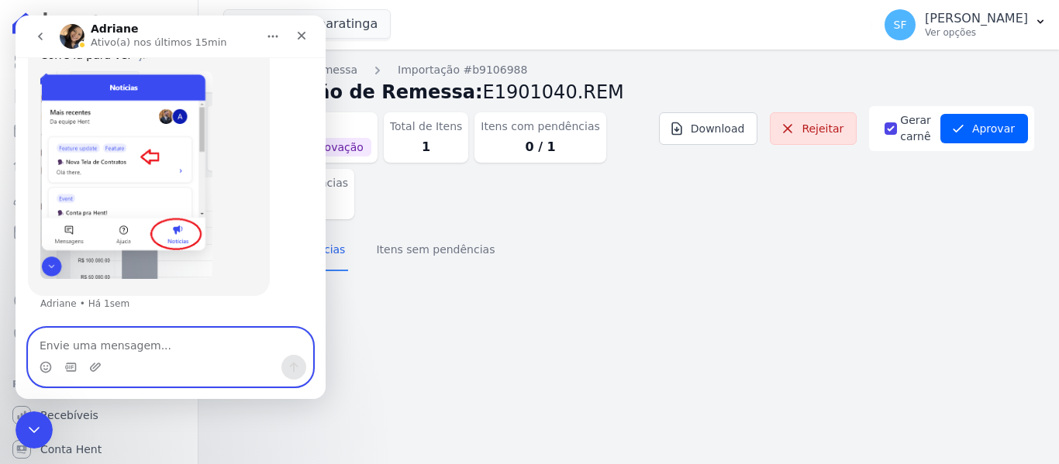
click at [184, 345] on textarea "Envie uma mensagem..." at bounding box center [171, 342] width 284 height 26
type textarea "Referente a remessa?"
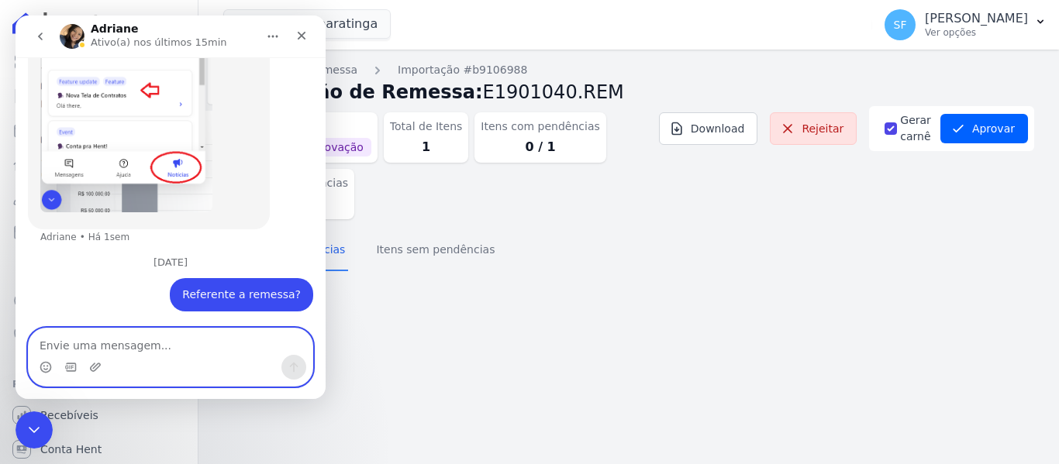
click at [166, 345] on textarea "Envie uma mensagem..." at bounding box center [171, 342] width 284 height 26
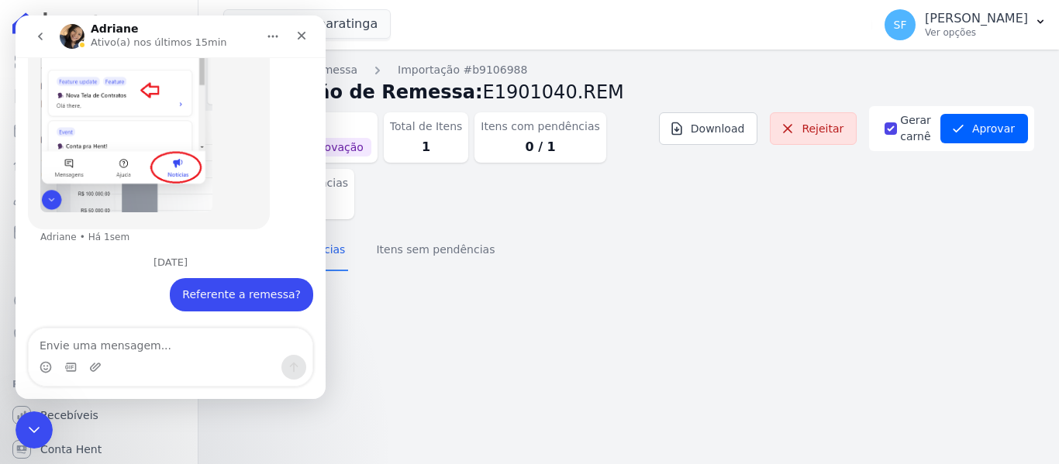
click at [689, 261] on div "Itens com pendências Itens sem pendências" at bounding box center [628, 251] width 811 height 38
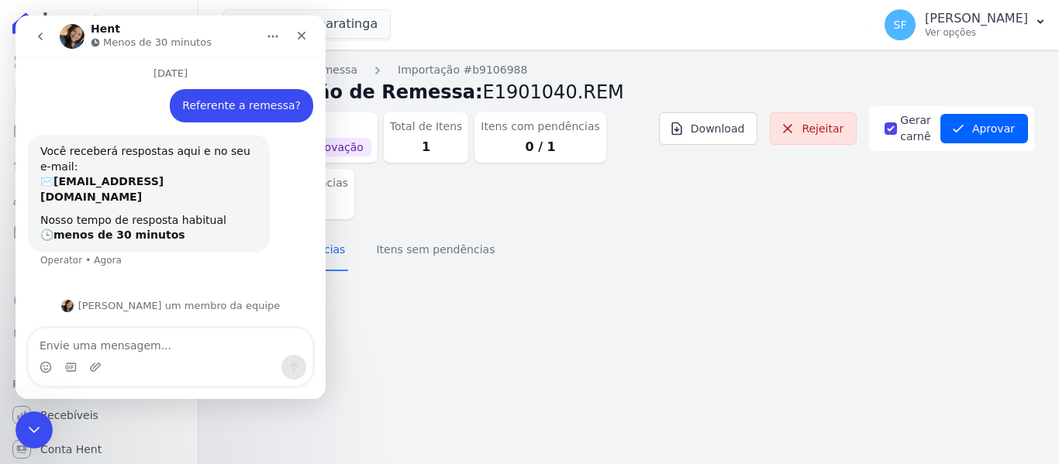
scroll to position [392, 0]
click at [680, 254] on div "Itens com pendências Itens sem pendências" at bounding box center [628, 251] width 811 height 38
drag, startPoint x: 671, startPoint y: 320, endPoint x: 607, endPoint y: 274, distance: 79.0
click at [670, 319] on div "Importações de remessa Importação #b9106988 Importação de Remessa: E1901040.REM…" at bounding box center [628, 257] width 861 height 415
click at [651, 286] on div "Importações de remessa Importação #b9106988 Importação de Remessa: E1901040.REM…" at bounding box center [628, 257] width 861 height 415
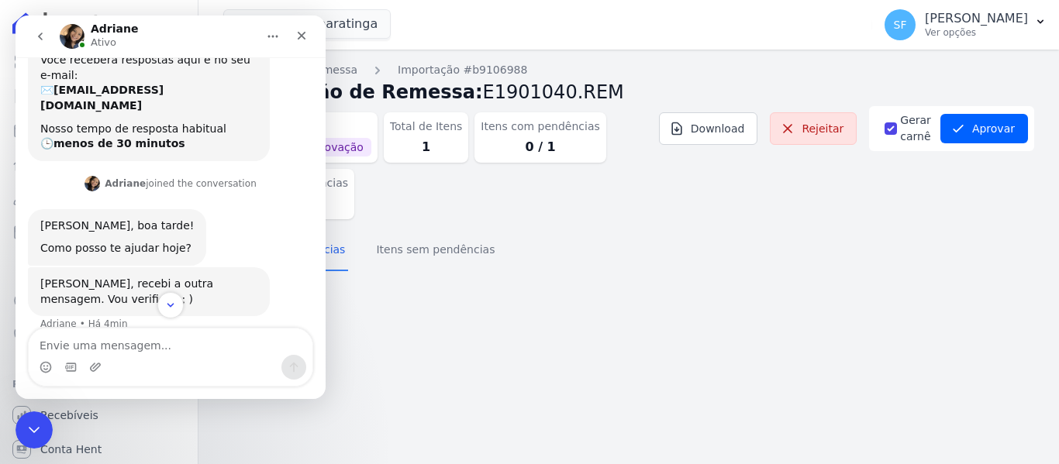
scroll to position [504, 0]
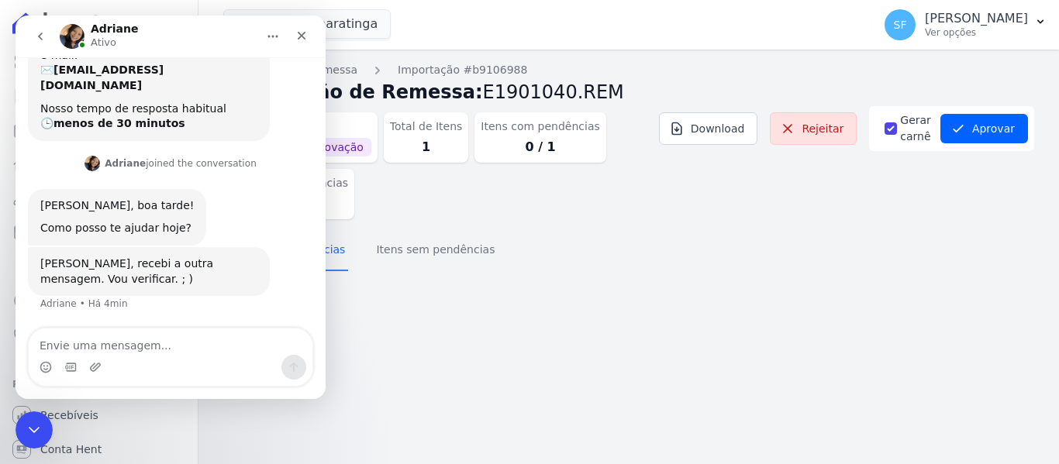
click at [638, 334] on div "Importações de remessa Importação #b9106988 Importação de Remessa: E1901040.REM…" at bounding box center [628, 257] width 861 height 415
click at [849, 252] on div "Itens com pendências Itens sem pendências" at bounding box center [628, 251] width 811 height 38
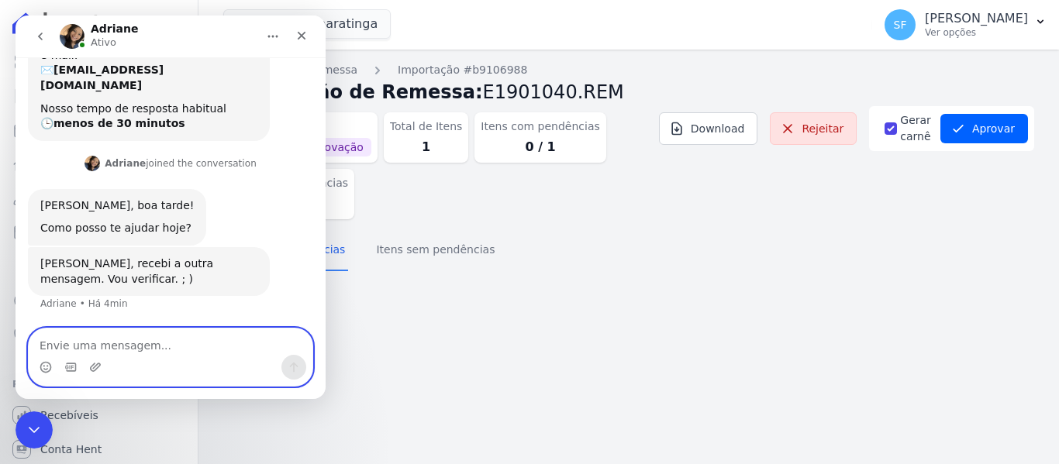
click at [180, 351] on textarea "Envie uma mensagem..." at bounding box center [171, 342] width 284 height 26
type textarea "c"
type textarea "Conseguiu?"
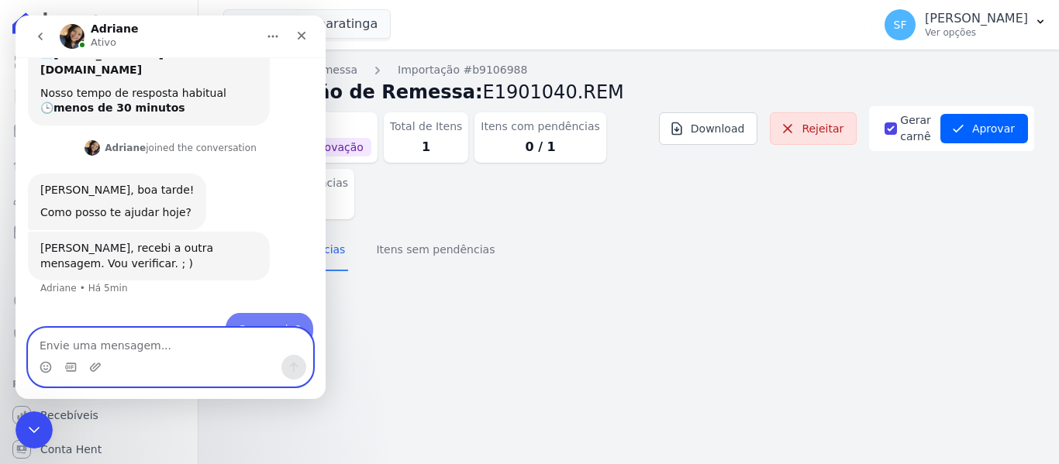
scroll to position [550, 0]
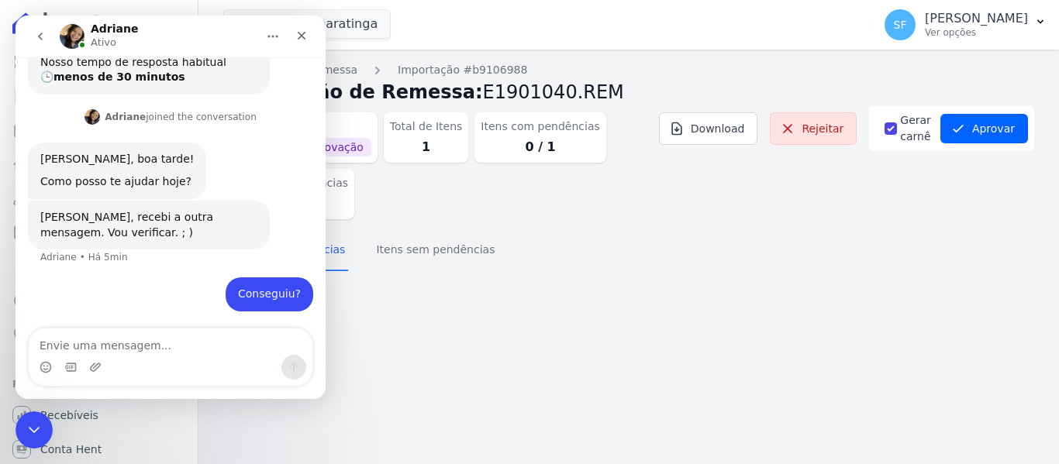
click at [488, 371] on div "Importações de remessa Importação #b9106988 Importação de Remessa: E1901040.REM…" at bounding box center [628, 257] width 861 height 415
click at [603, 294] on div "Importações de remessa Importação #b9106988 Importação de Remessa: E1901040.REM…" at bounding box center [628, 257] width 861 height 415
click at [597, 288] on div "Importações de remessa Importação #b9106988 Importação de Remessa: E1901040.REM…" at bounding box center [628, 257] width 861 height 415
click at [598, 288] on div "Importações de remessa Importação #b9106988 Importação de Remessa: E1901040.REM…" at bounding box center [628, 257] width 861 height 415
click at [28, 424] on icon "Encerramento do Messenger da Intercom" at bounding box center [31, 428] width 19 height 19
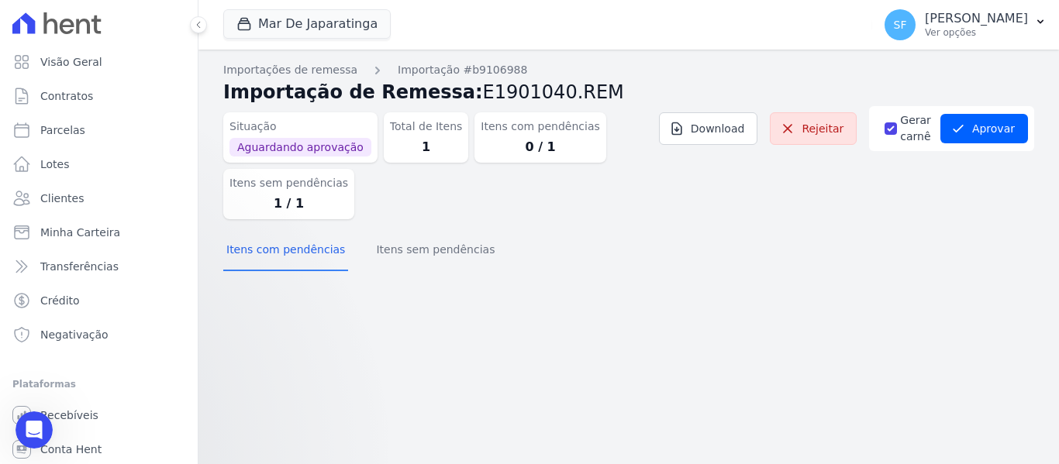
scroll to position [0, 0]
click at [495, 324] on div "Importações de remessa Importação #b9106988 Importação de Remessa: E1901040.REM…" at bounding box center [628, 257] width 861 height 415
click at [401, 259] on button "Itens sem pendências" at bounding box center [435, 251] width 125 height 40
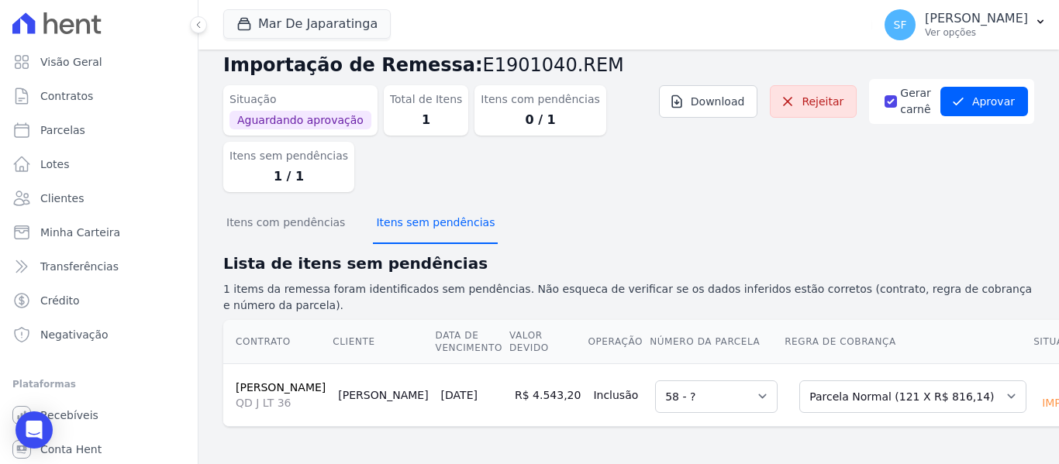
scroll to position [53, 0]
drag, startPoint x: 255, startPoint y: 191, endPoint x: 275, endPoint y: 193, distance: 20.3
click at [257, 204] on button "Itens com pendências" at bounding box center [285, 224] width 125 height 40
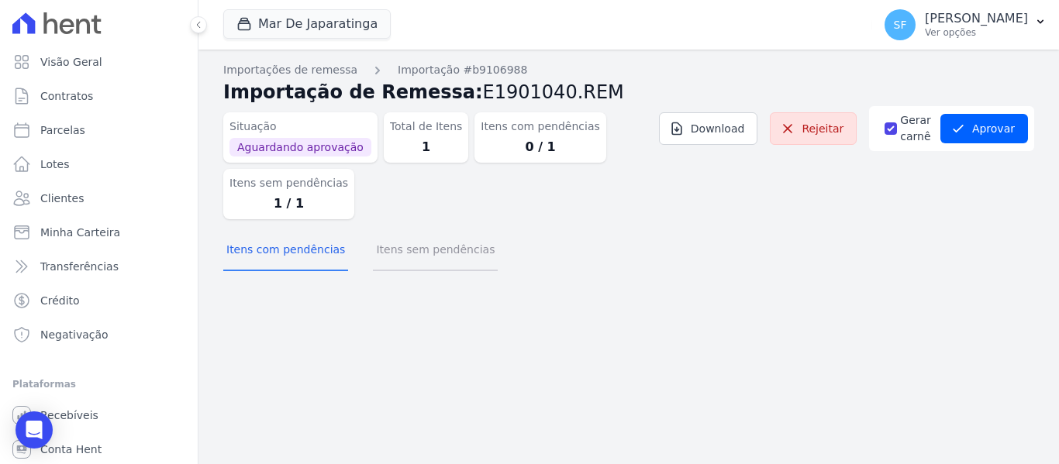
click at [410, 254] on button "Itens sem pendências" at bounding box center [435, 251] width 125 height 40
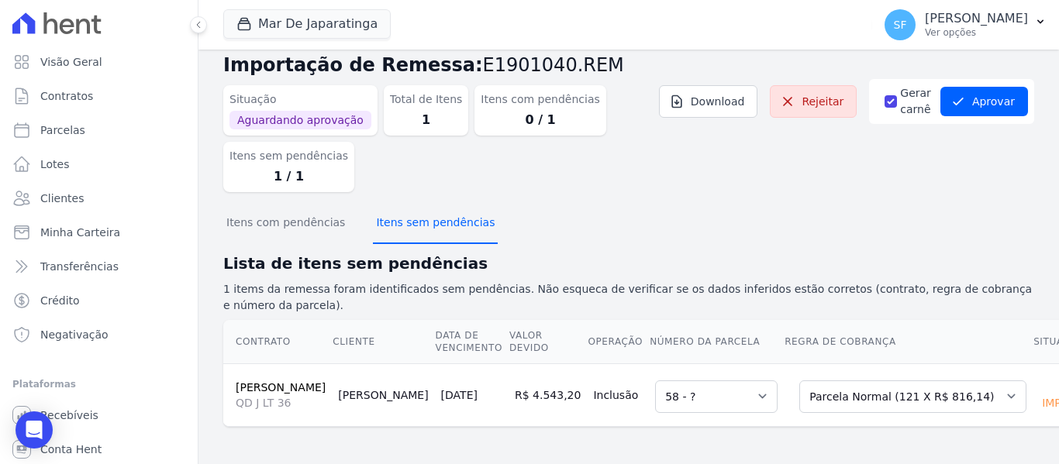
scroll to position [53, 0]
click at [270, 381] on link "[PERSON_NAME]" at bounding box center [281, 387] width 90 height 12
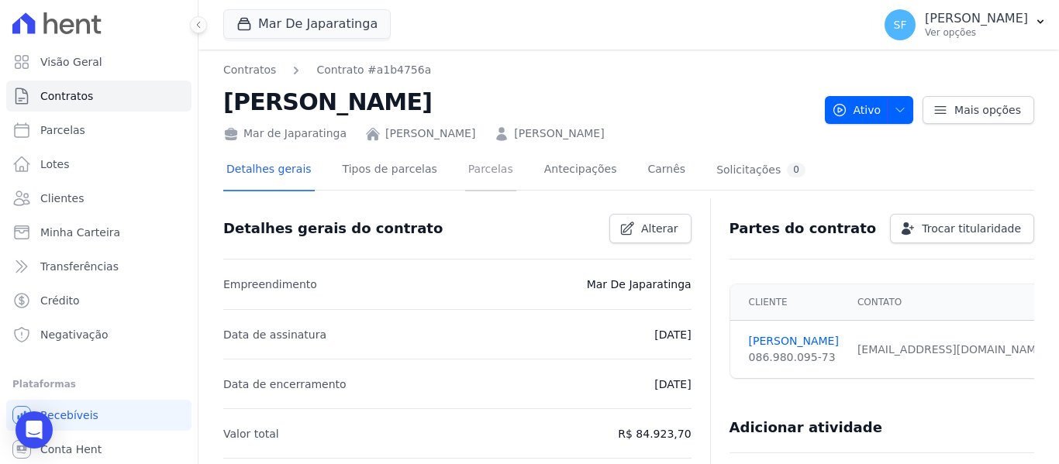
click at [465, 180] on link "Parcelas" at bounding box center [490, 170] width 51 height 41
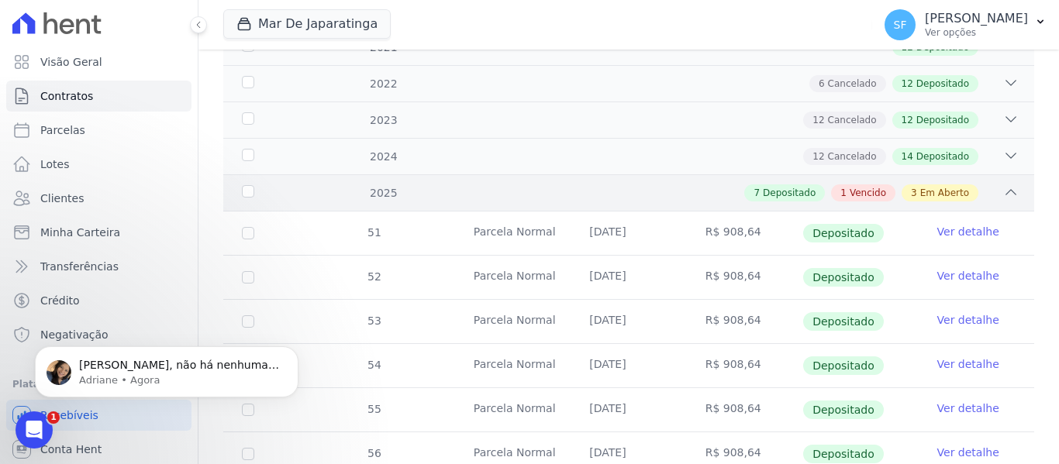
click at [911, 186] on span "3" at bounding box center [914, 193] width 6 height 14
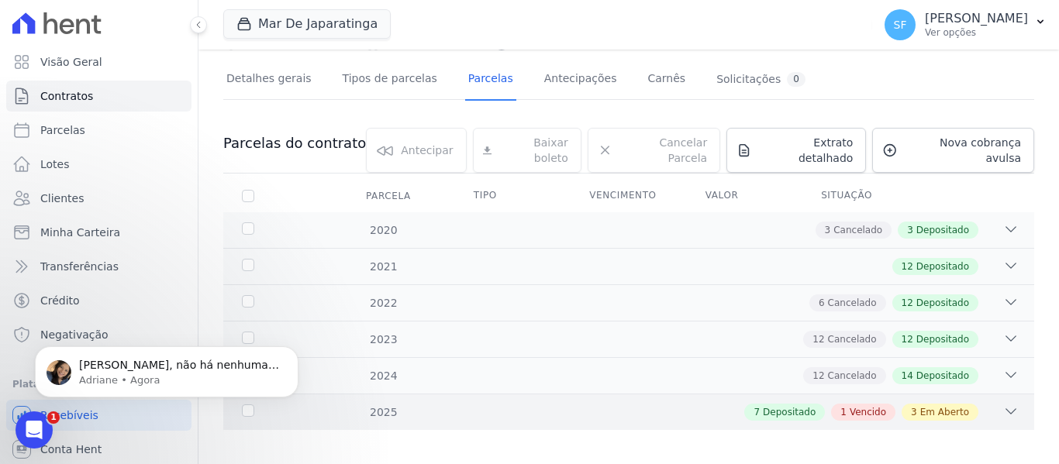
click at [925, 406] on span "Em Aberto" at bounding box center [944, 413] width 49 height 14
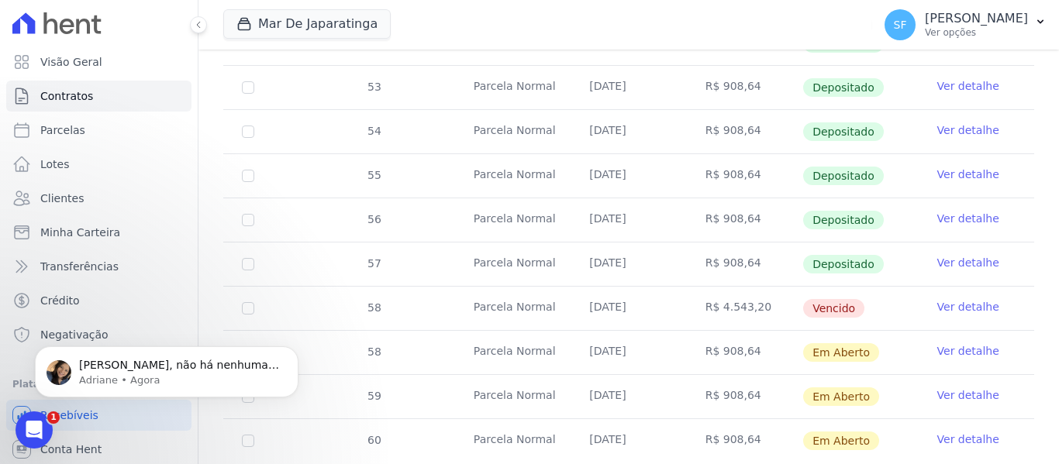
scroll to position [577, 0]
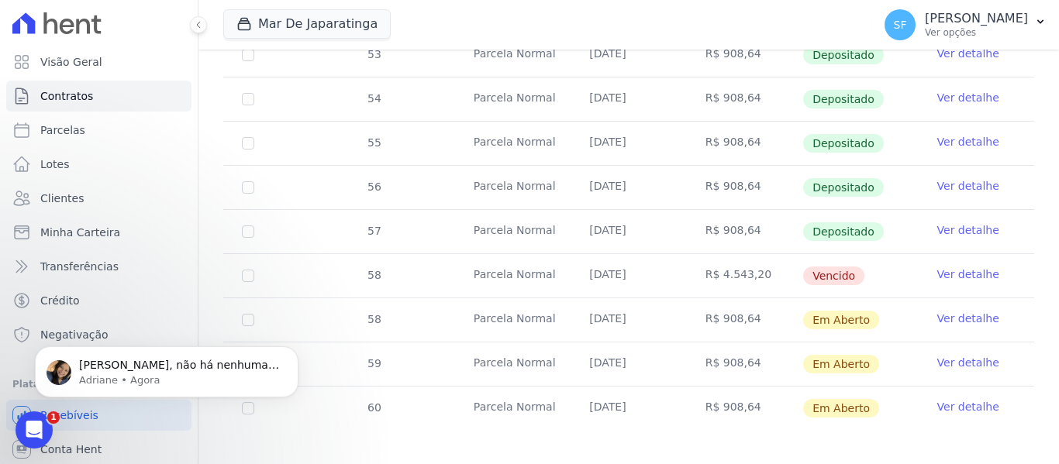
click at [973, 267] on link "Ver detalhe" at bounding box center [968, 275] width 62 height 16
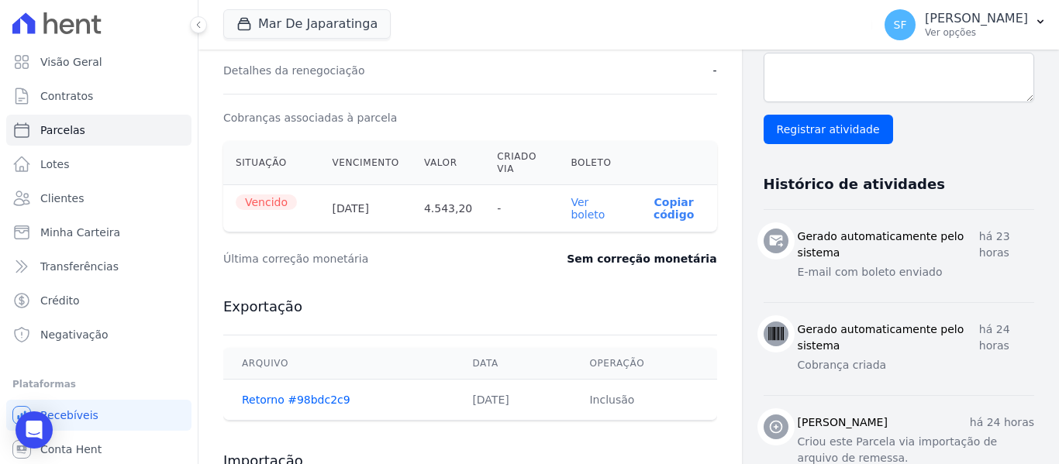
scroll to position [468, 0]
click at [581, 210] on link "Ver boleto" at bounding box center [588, 209] width 34 height 25
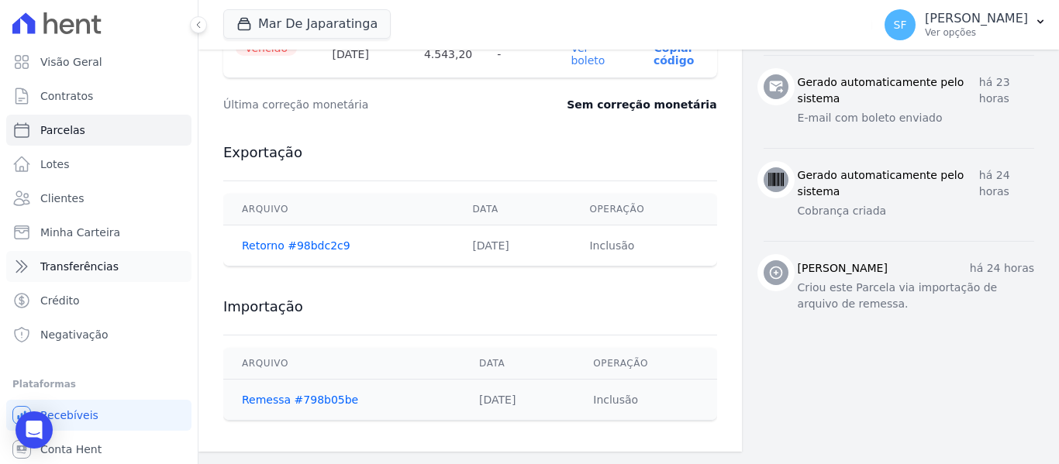
click at [91, 256] on link "Transferências" at bounding box center [98, 266] width 185 height 31
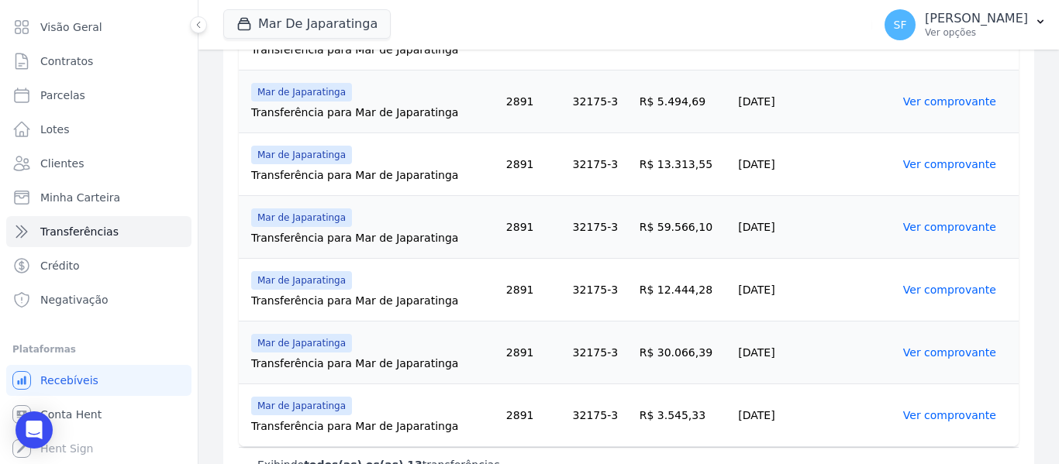
scroll to position [809, 0]
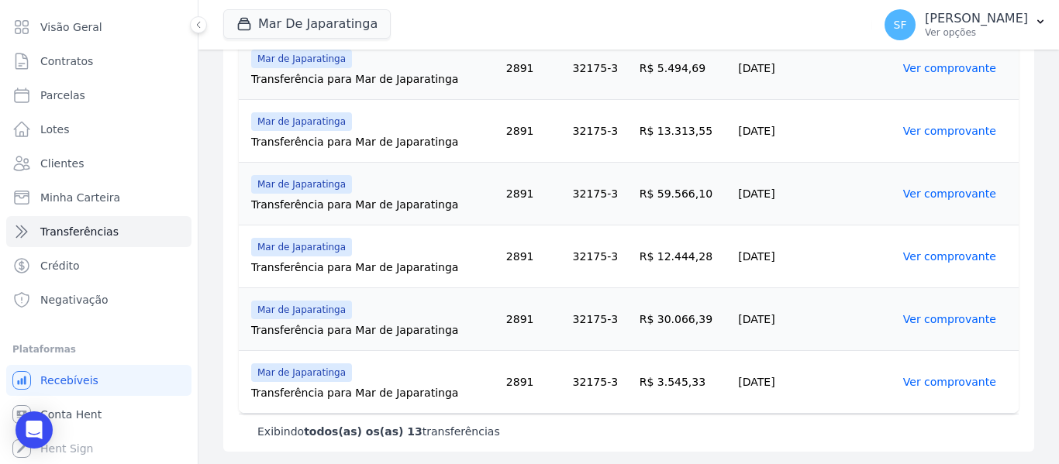
click at [962, 384] on link "Ver comprovante" at bounding box center [949, 382] width 93 height 12
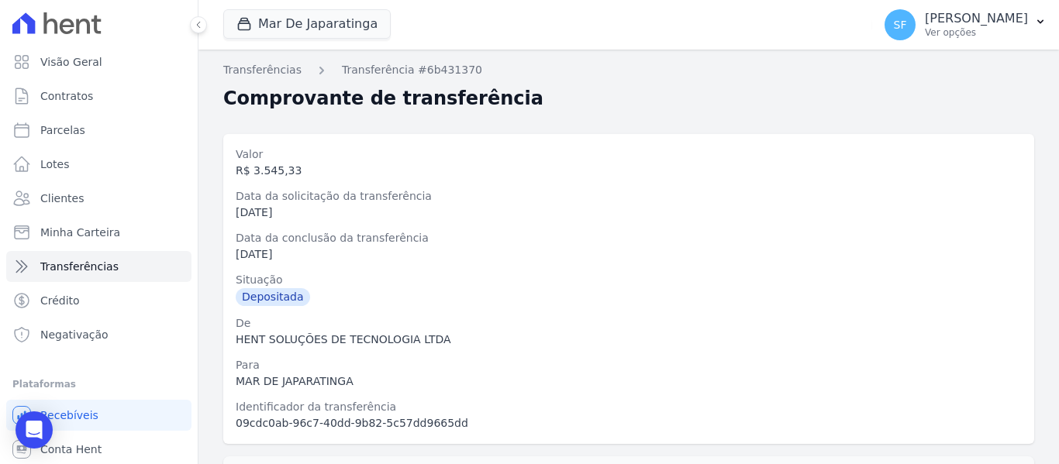
scroll to position [202, 0]
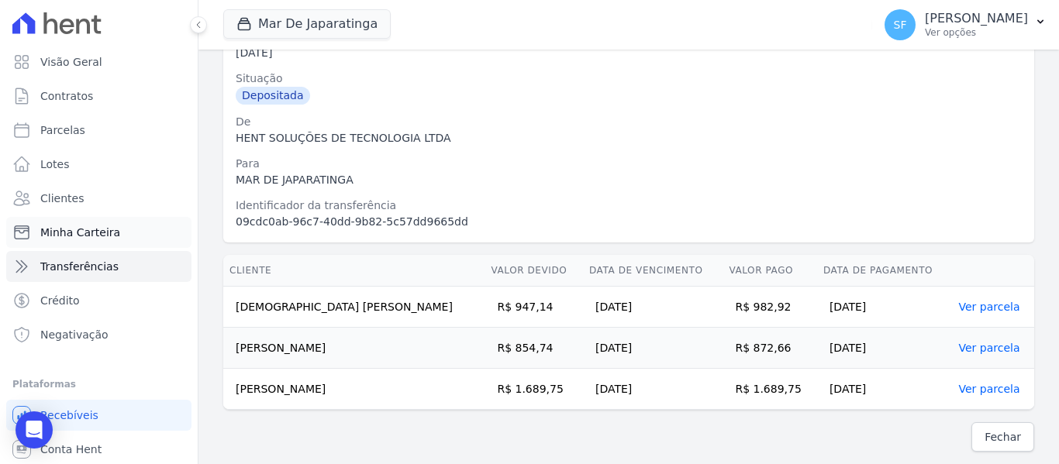
click at [114, 225] on link "Minha Carteira" at bounding box center [98, 232] width 185 height 31
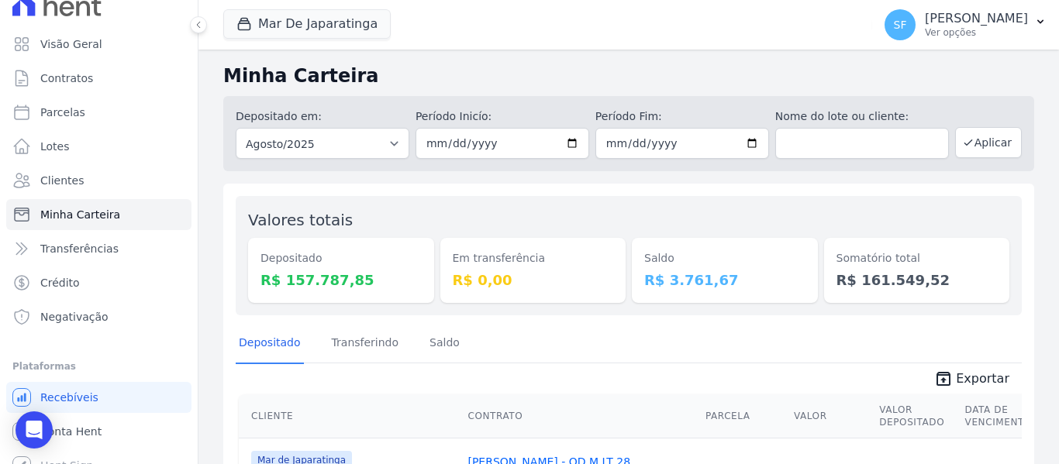
scroll to position [35, 0]
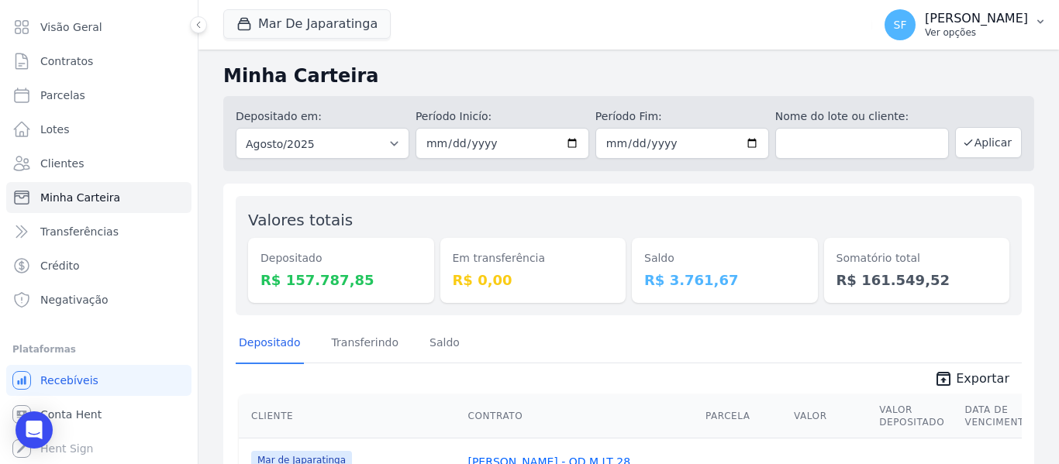
click at [1034, 26] on button "SF Simone Ferreira Ver opções" at bounding box center [965, 24] width 187 height 43
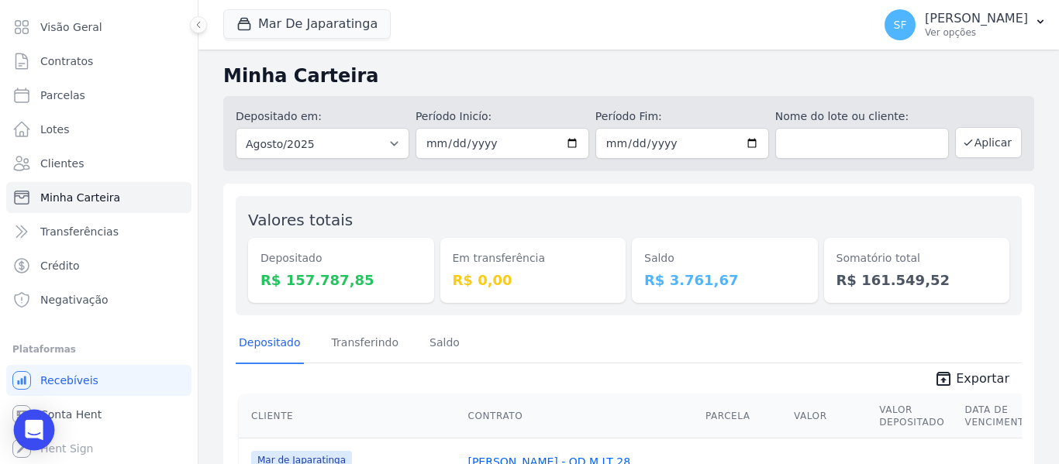
click at [26, 423] on icon "Open Intercom Messenger" at bounding box center [34, 430] width 20 height 20
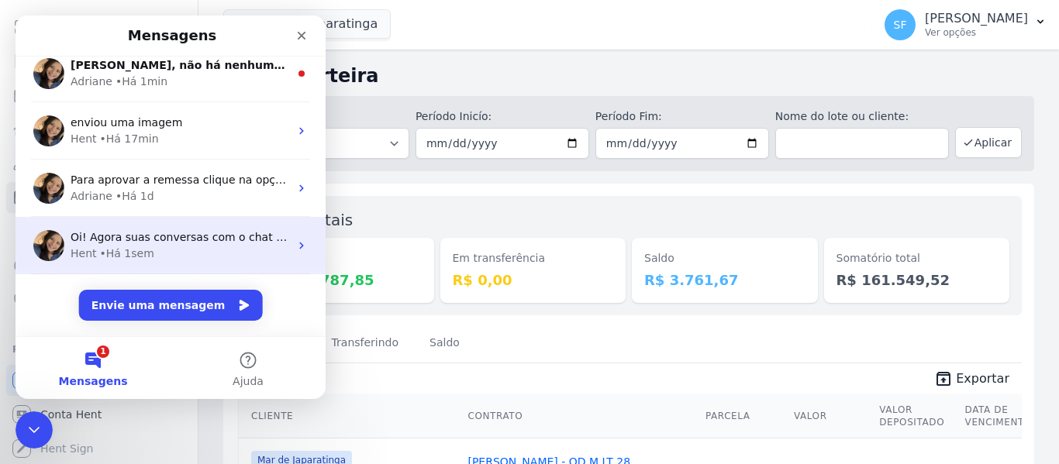
scroll to position [0, 0]
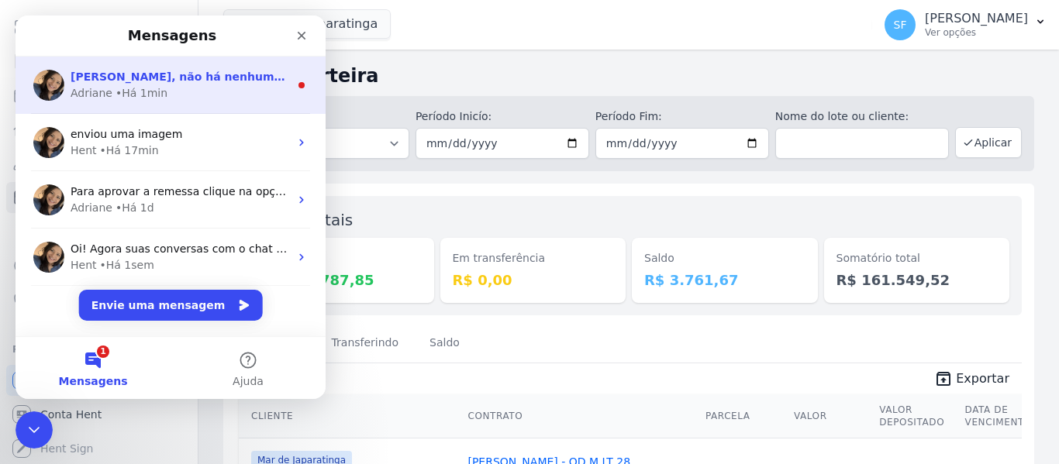
click at [212, 85] on div "Simone, não há nenhuma pendência. Poderá aprovar a remessa clicando na opção: A…" at bounding box center [180, 77] width 219 height 16
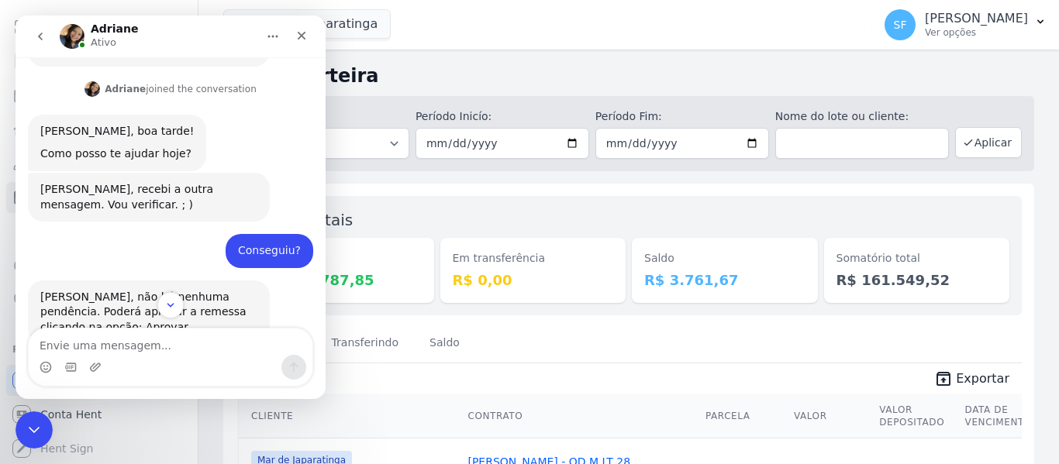
scroll to position [626, 0]
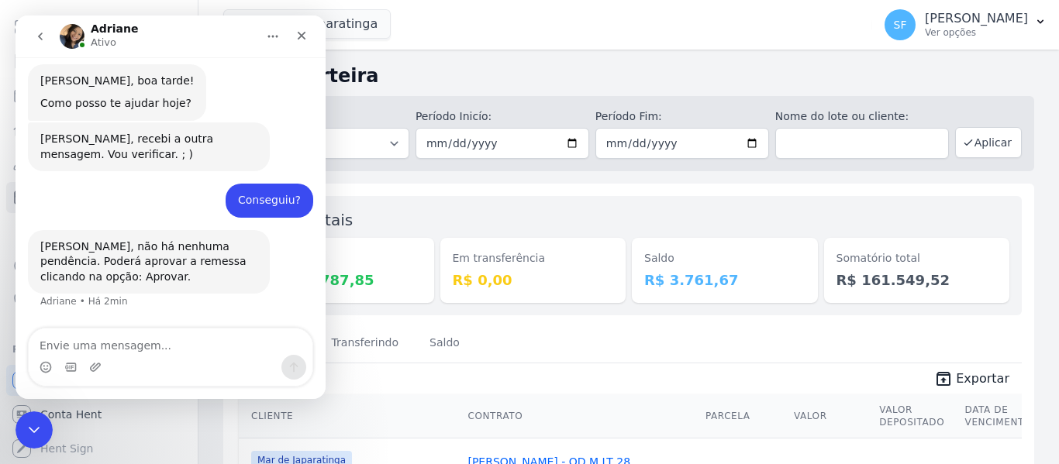
click at [996, 29] on p "Ver opções" at bounding box center [976, 32] width 103 height 12
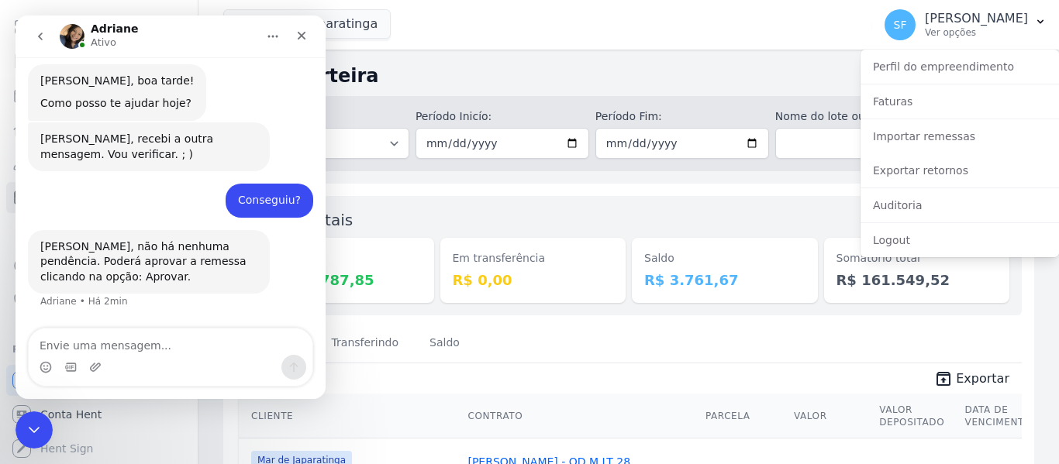
click at [689, 33] on div "Mar De Japaratinga Você possui apenas um empreendimento Aplicar" at bounding box center [544, 24] width 643 height 51
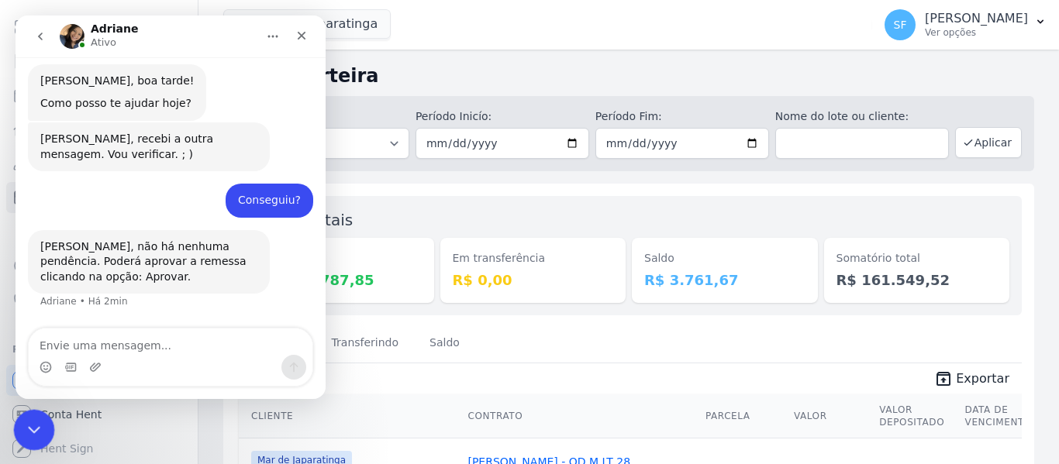
click at [21, 422] on div "Encerramento do Messenger da Intercom" at bounding box center [31, 427] width 37 height 37
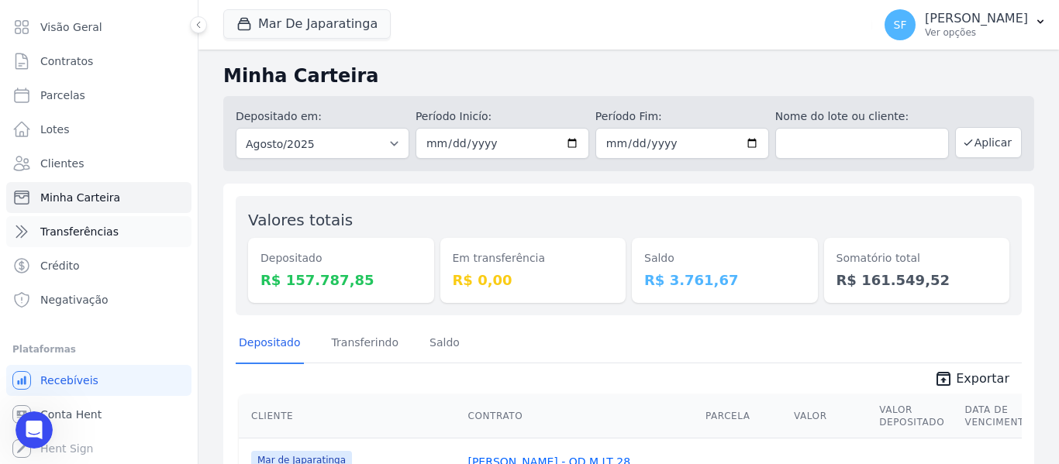
click at [91, 236] on span "Transferências" at bounding box center [79, 232] width 78 height 16
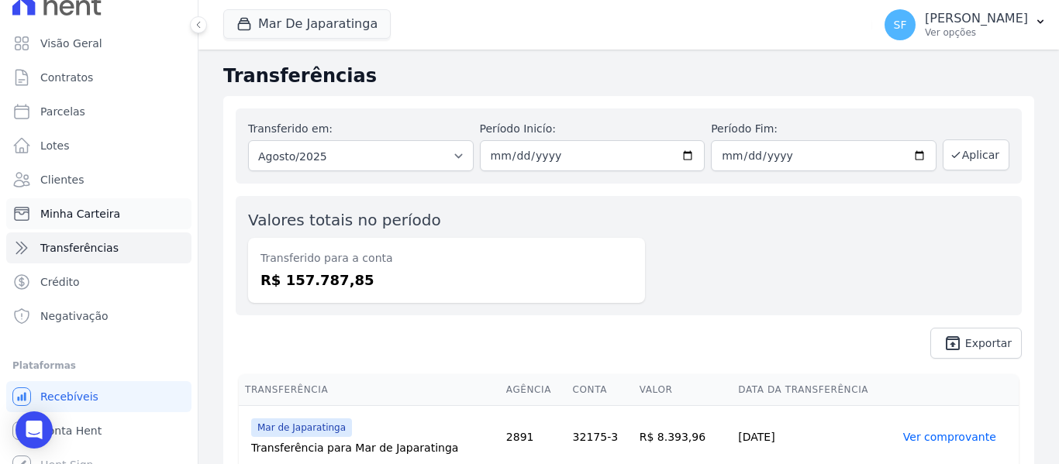
scroll to position [35, 0]
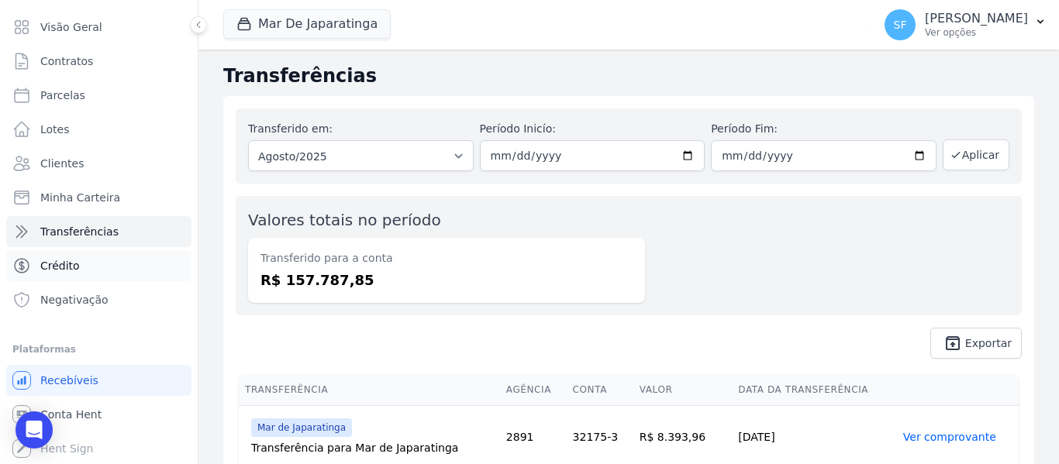
click at [84, 263] on link "Crédito" at bounding box center [98, 265] width 185 height 31
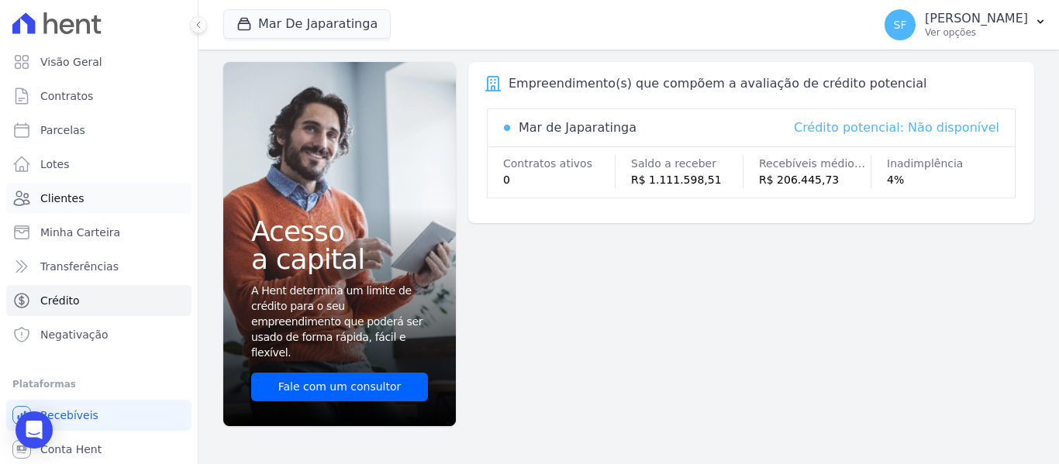
click at [94, 192] on link "Clientes" at bounding box center [98, 198] width 185 height 31
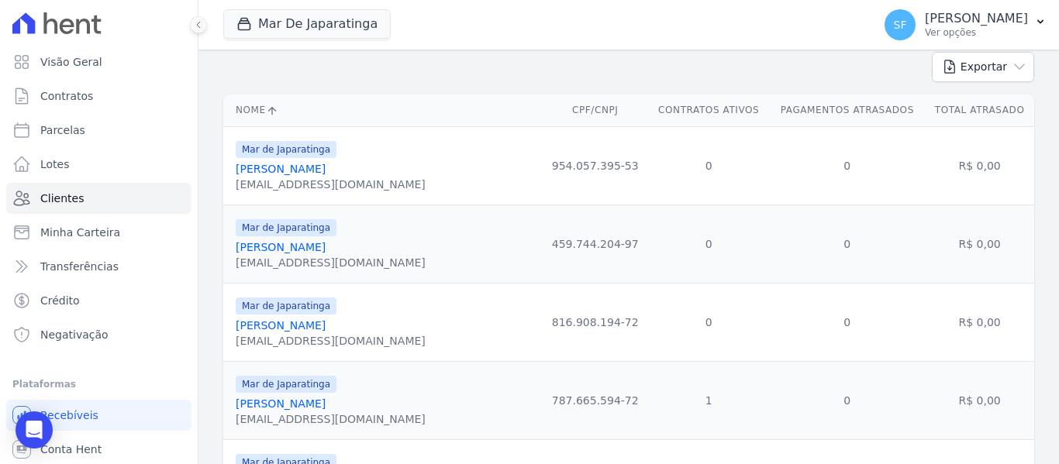
scroll to position [155, 0]
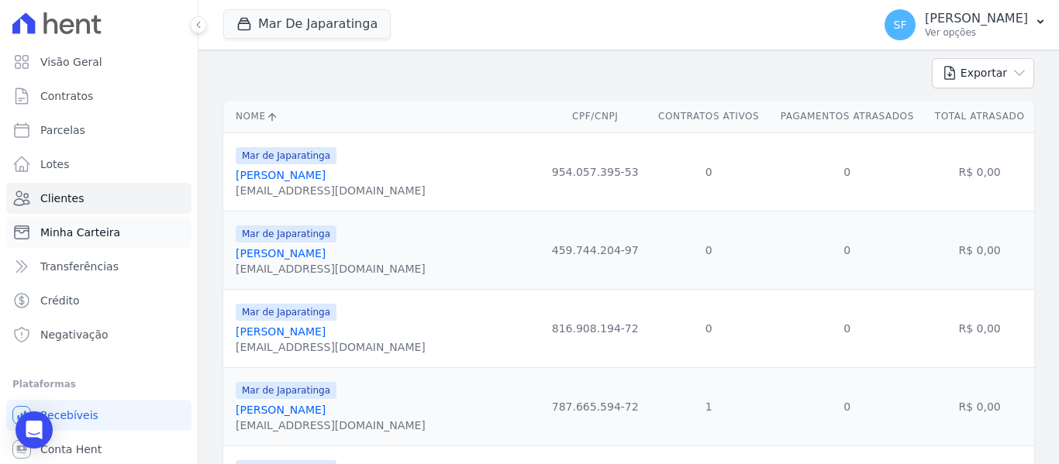
click at [77, 240] on link "Minha Carteira" at bounding box center [98, 232] width 185 height 31
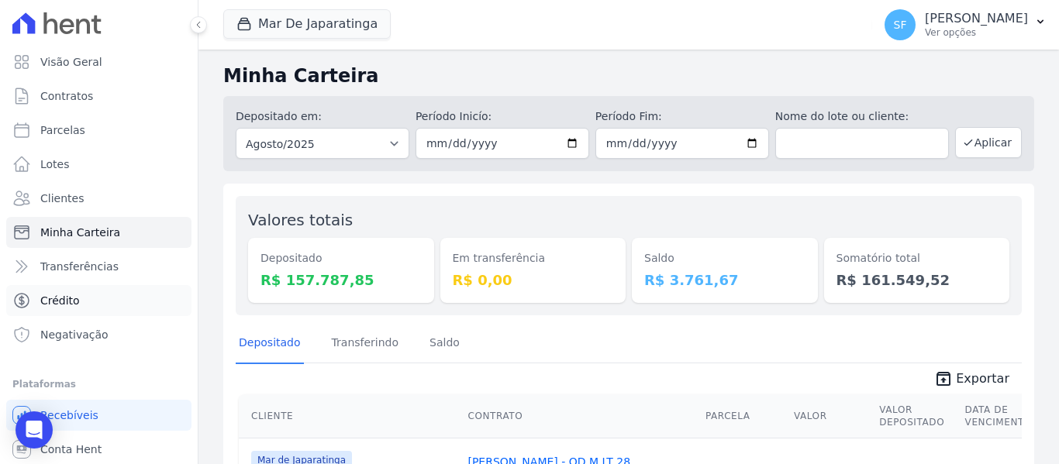
click at [81, 291] on link "Crédito" at bounding box center [98, 300] width 185 height 31
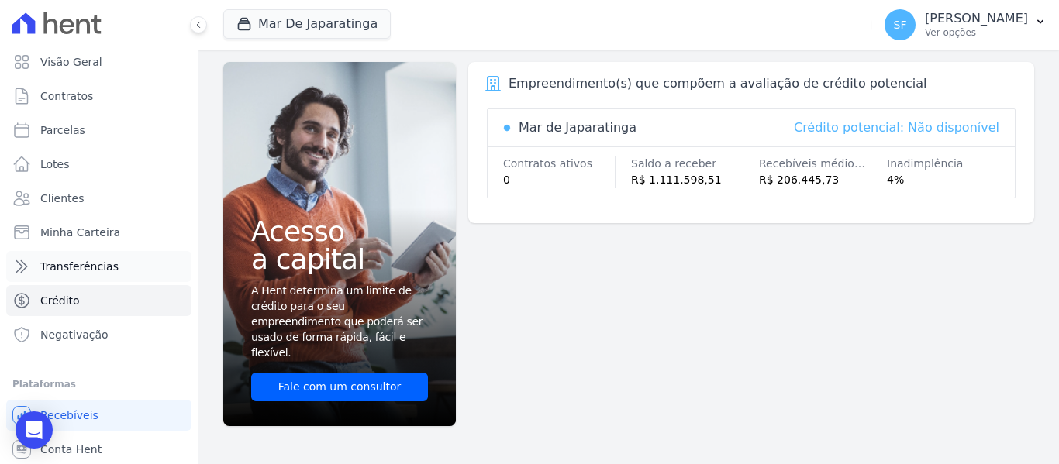
click at [80, 265] on span "Transferências" at bounding box center [79, 267] width 78 height 16
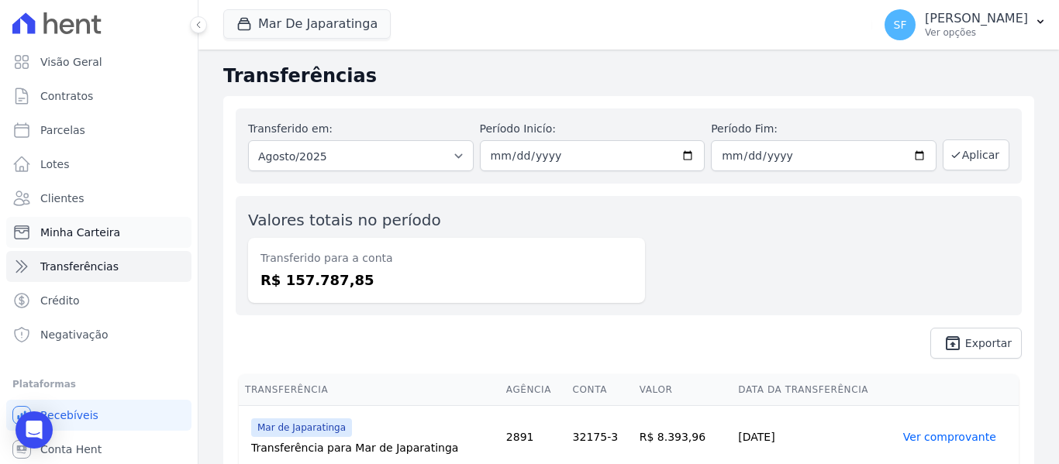
click at [102, 233] on span "Minha Carteira" at bounding box center [80, 233] width 80 height 16
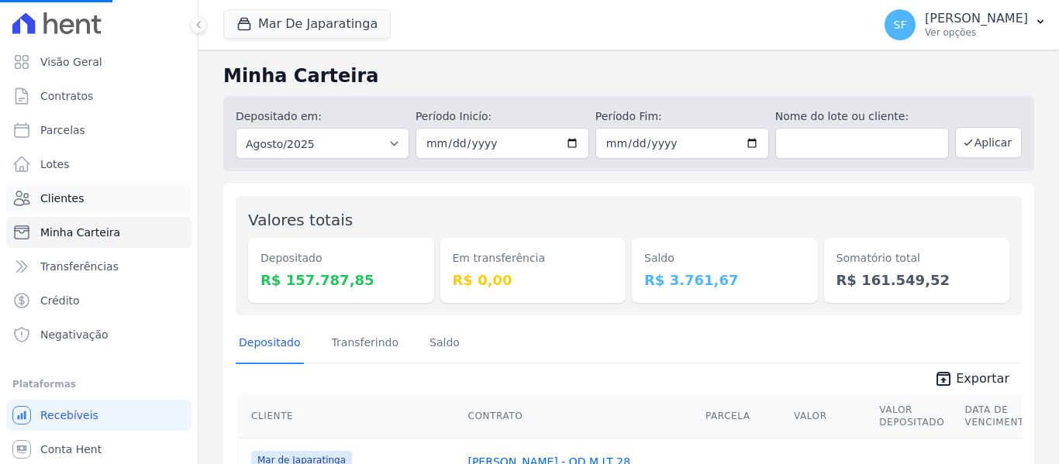
click at [95, 195] on link "Clientes" at bounding box center [98, 198] width 185 height 31
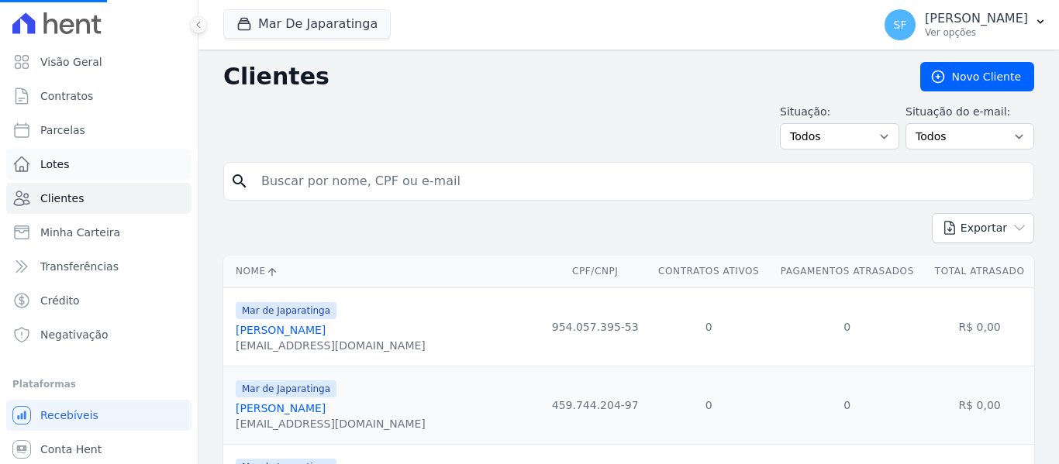
click at [103, 162] on link "Lotes" at bounding box center [98, 164] width 185 height 31
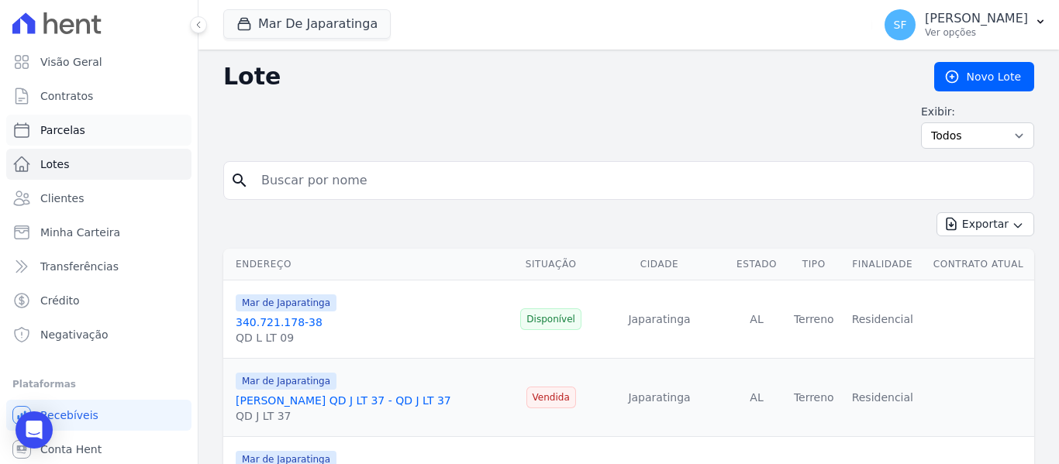
click at [111, 137] on link "Parcelas" at bounding box center [98, 130] width 185 height 31
select select
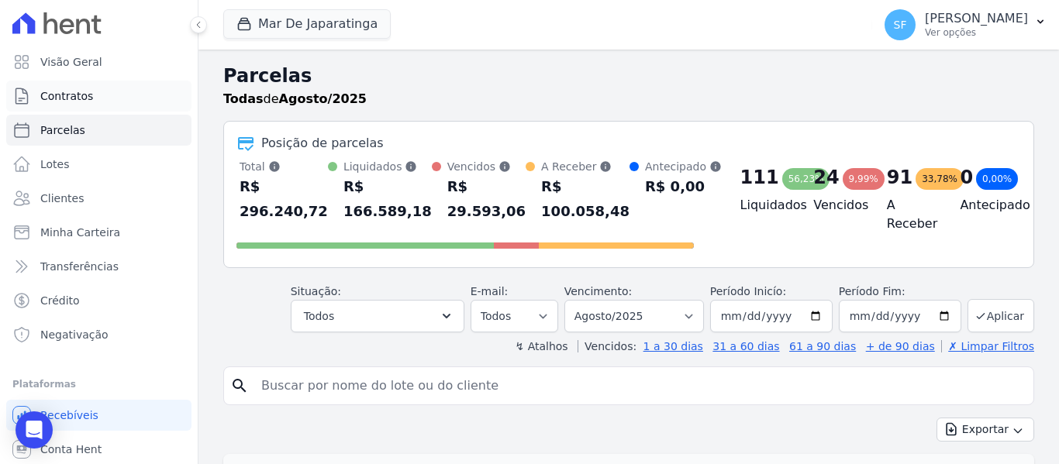
click at [101, 93] on link "Contratos" at bounding box center [98, 96] width 185 height 31
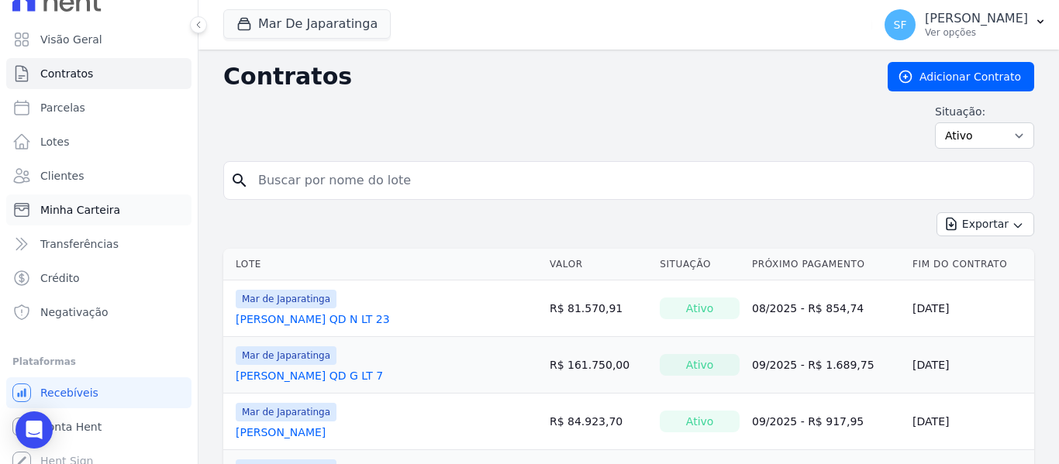
scroll to position [35, 0]
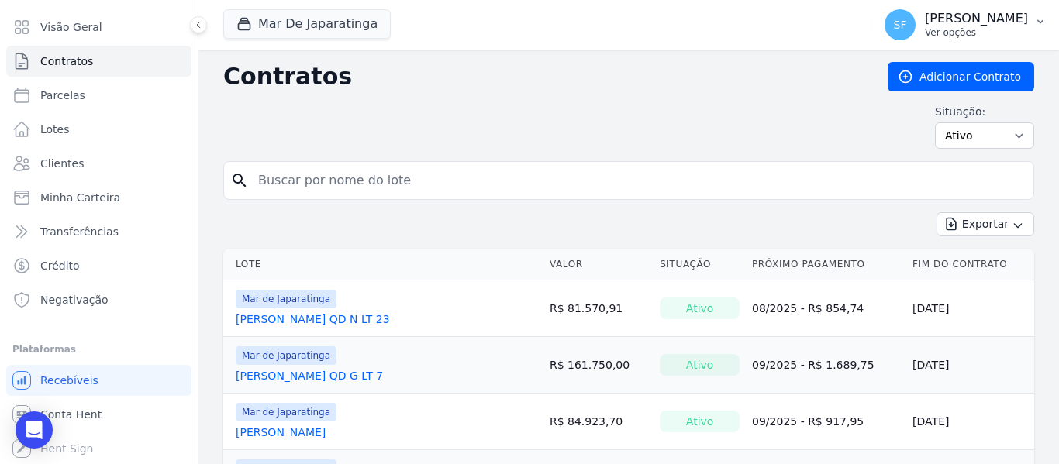
click at [987, 17] on p "[PERSON_NAME]" at bounding box center [976, 19] width 103 height 16
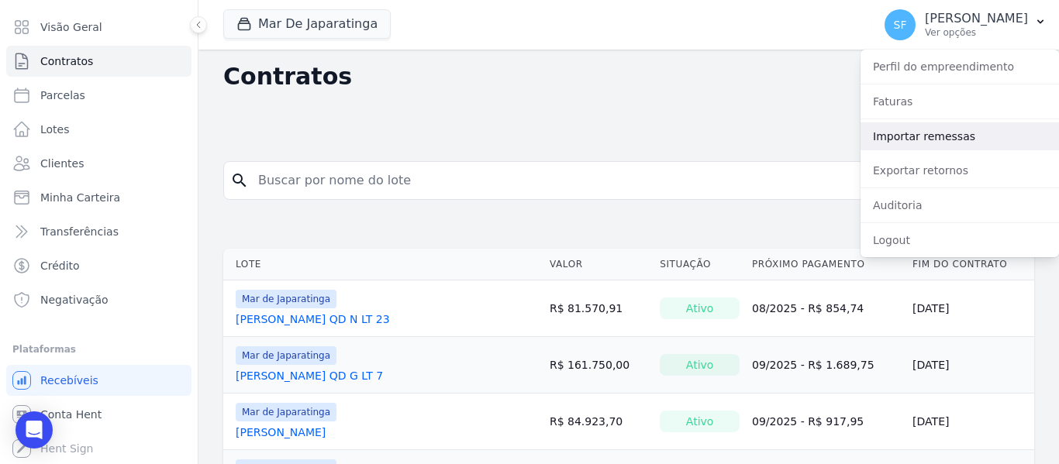
click at [949, 136] on link "Importar remessas" at bounding box center [960, 137] width 198 height 28
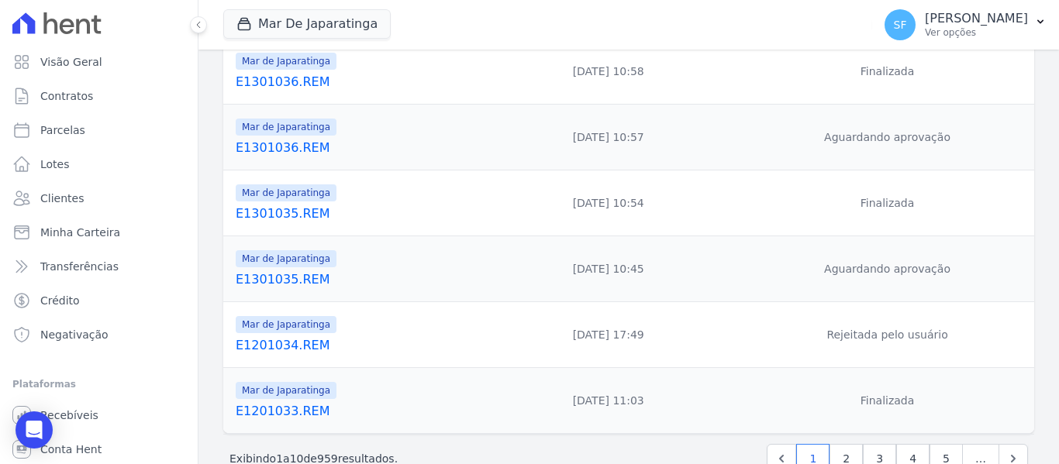
scroll to position [564, 0]
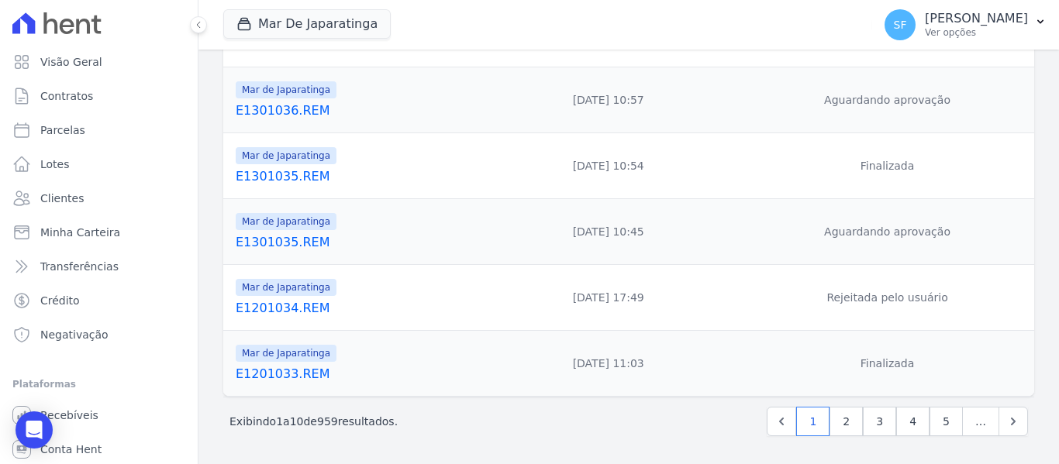
click at [290, 371] on link "E1201033.REM" at bounding box center [353, 374] width 234 height 19
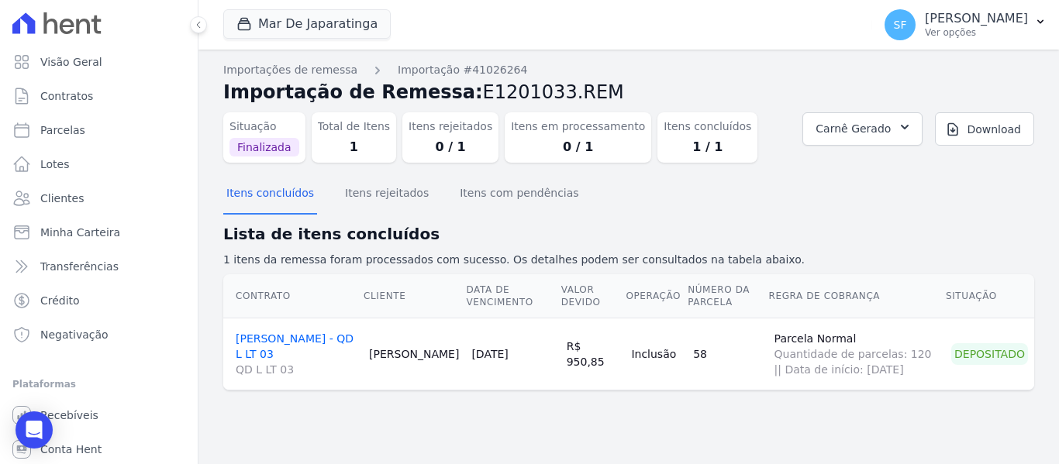
click at [668, 410] on section "Itens concluídos Itens rejeitados Itens com pendências Lista de itens concluído…" at bounding box center [628, 295] width 811 height 240
click at [864, 172] on div "Situação Finalizada Total de Itens 1 Itens rejeitados 0 / 1 Itens em processame…" at bounding box center [628, 140] width 811 height 69
click at [26, 433] on icon "Open Intercom Messenger" at bounding box center [34, 430] width 20 height 20
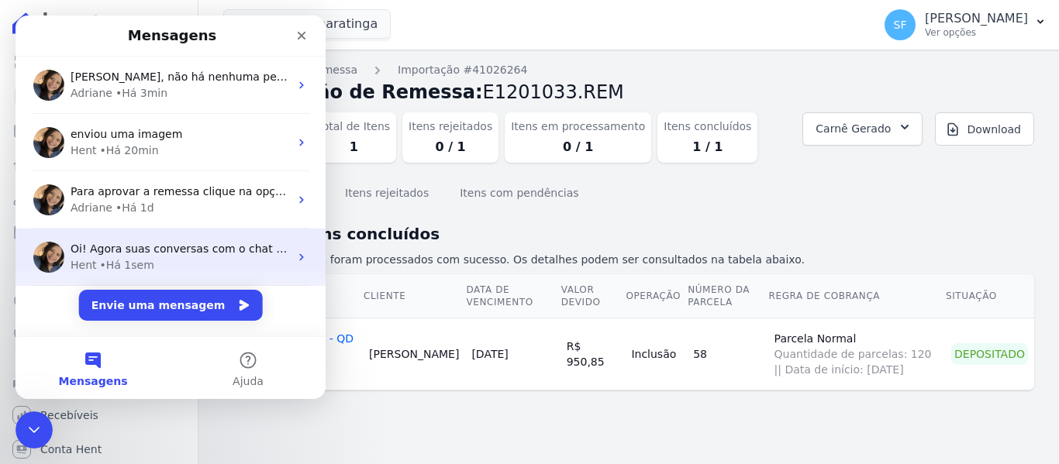
click at [195, 263] on div "Hent • Há 1sem" at bounding box center [180, 265] width 219 height 16
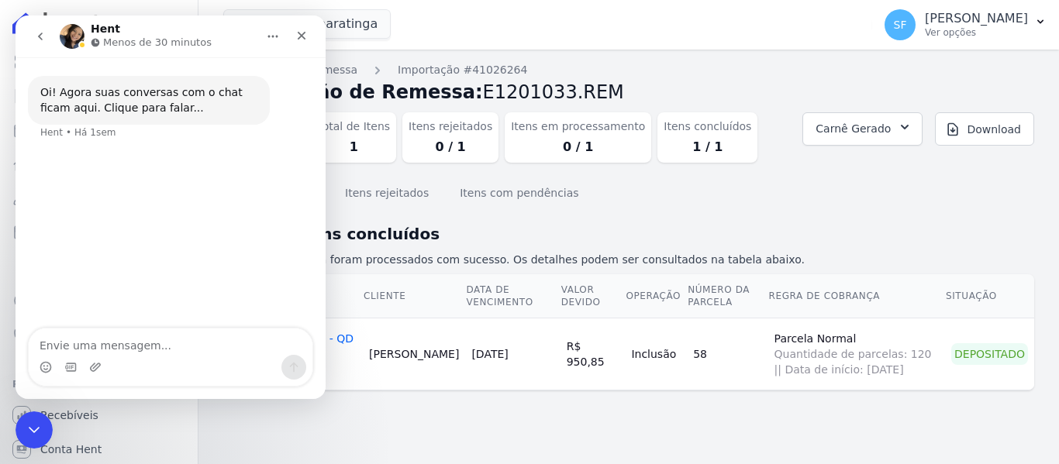
click at [215, 268] on div "Oi! Agora suas conversas com o chat ficam aqui. Clique para falar... Hent • Há …" at bounding box center [171, 193] width 310 height 273
click at [43, 40] on icon "go back" at bounding box center [40, 36] width 12 height 12
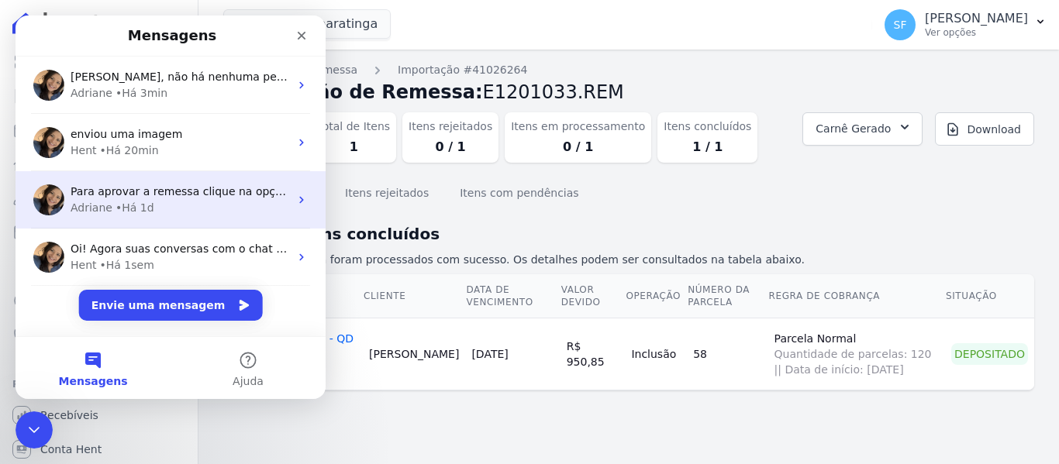
click at [208, 191] on span "Para aprovar a remessa clique na opção: Aprovar. ; )" at bounding box center [213, 191] width 285 height 12
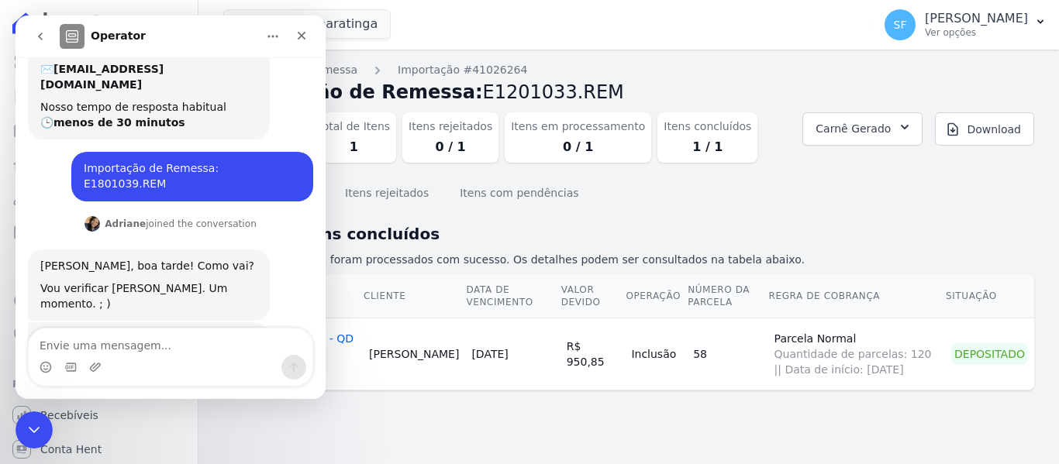
scroll to position [324, 0]
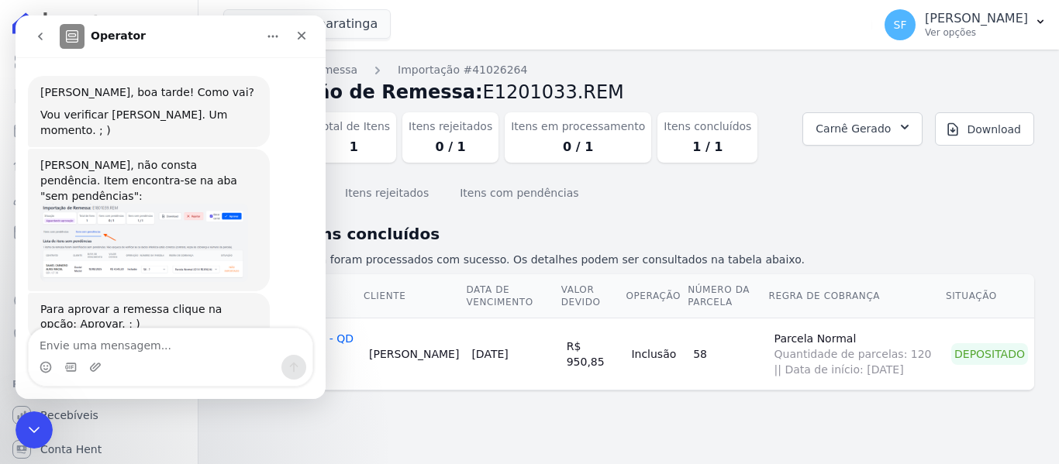
click at [171, 218] on img "Adriane diz…" at bounding box center [144, 243] width 208 height 78
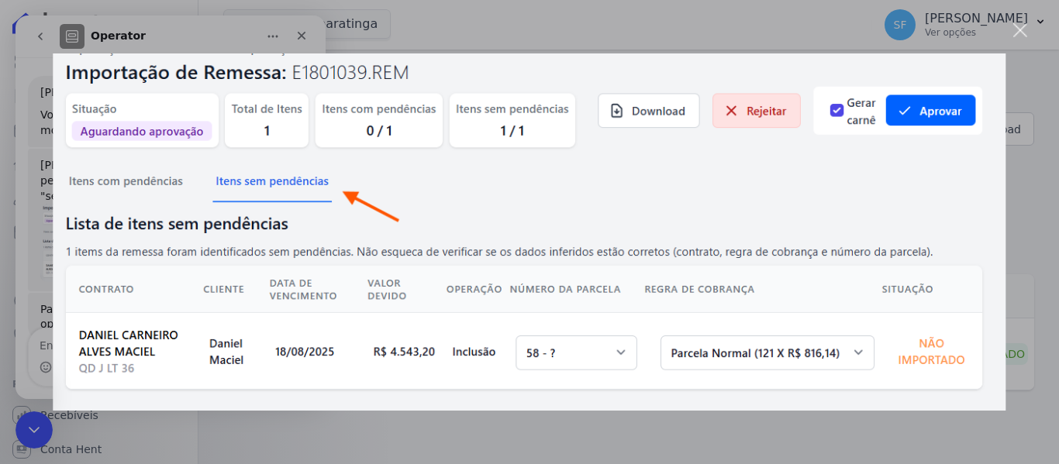
click at [1030, 84] on div "Messenger da Intercom" at bounding box center [529, 232] width 1059 height 464
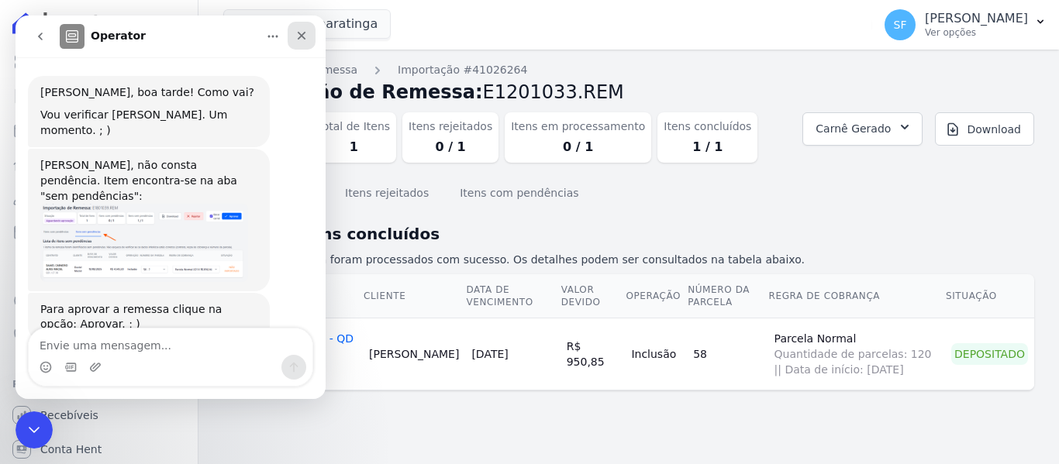
click at [298, 33] on icon "Fechar" at bounding box center [301, 35] width 12 height 12
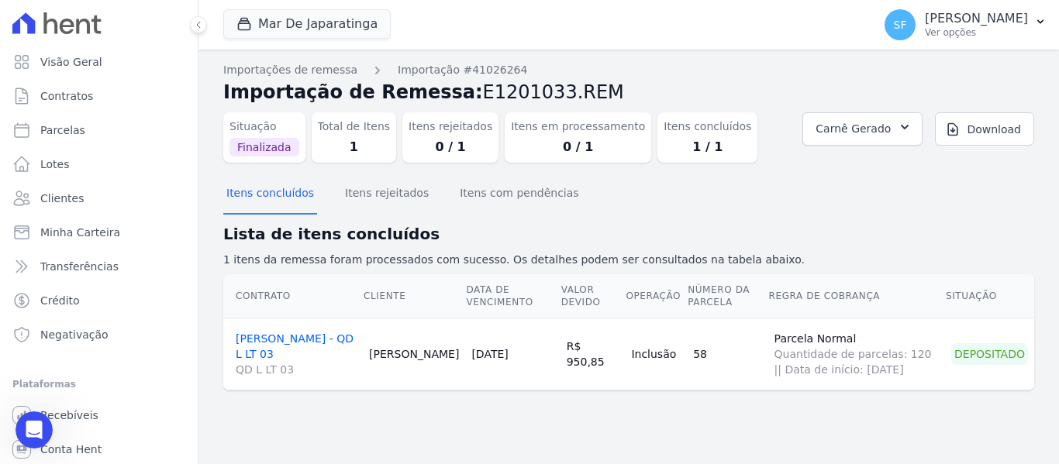
scroll to position [324, 0]
click at [271, 140] on span "Finalizada" at bounding box center [265, 147] width 70 height 19
click at [443, 65] on link "Importação #41026264" at bounding box center [462, 70] width 129 height 16
click at [573, 200] on div "Itens concluídos Itens rejeitados Itens com pendências" at bounding box center [628, 194] width 811 height 38
click at [957, 35] on p "Ver opções" at bounding box center [976, 32] width 103 height 12
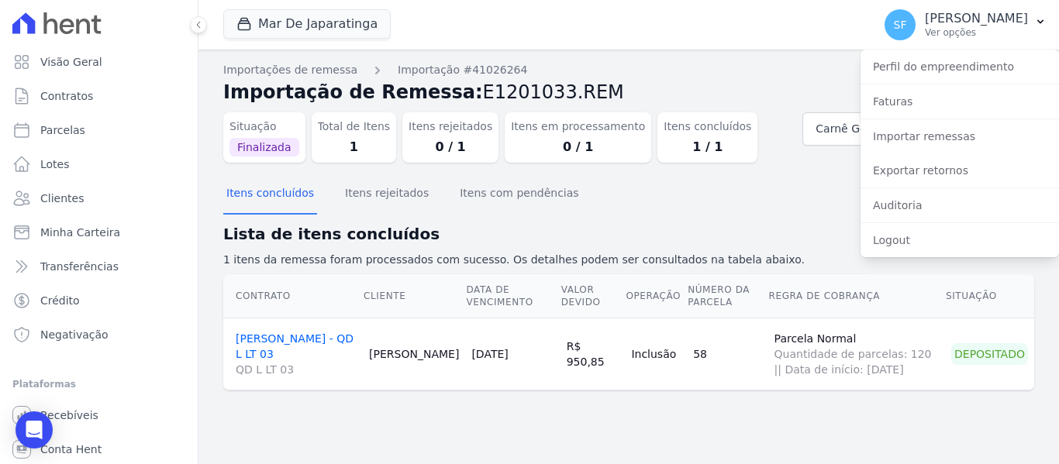
click at [808, 192] on div "Itens concluídos Itens rejeitados Itens com pendências" at bounding box center [628, 194] width 811 height 38
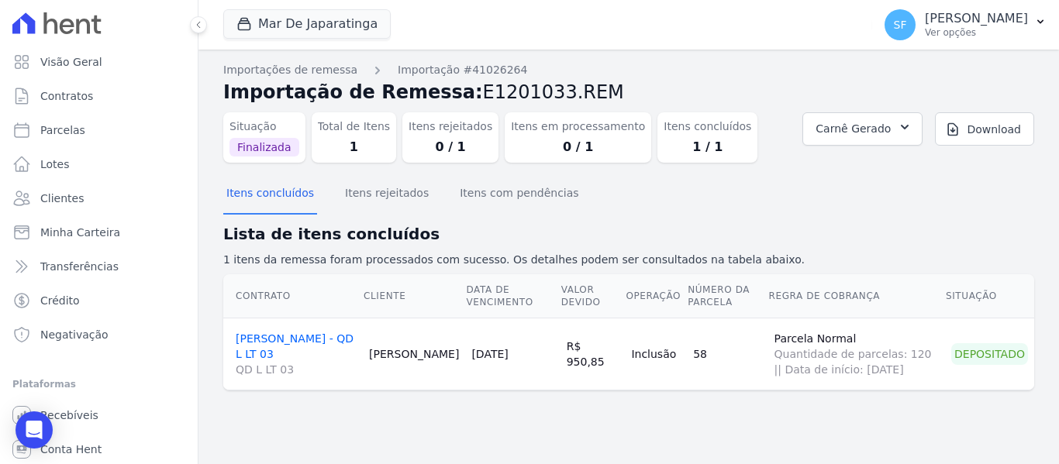
click at [833, 190] on div "Itens concluídos Itens rejeitados Itens com pendências" at bounding box center [628, 194] width 811 height 38
click at [306, 334] on link "DAVID ELIZIARIO DE LIMA - QD L LT 03 QD L LT 03" at bounding box center [296, 355] width 121 height 45
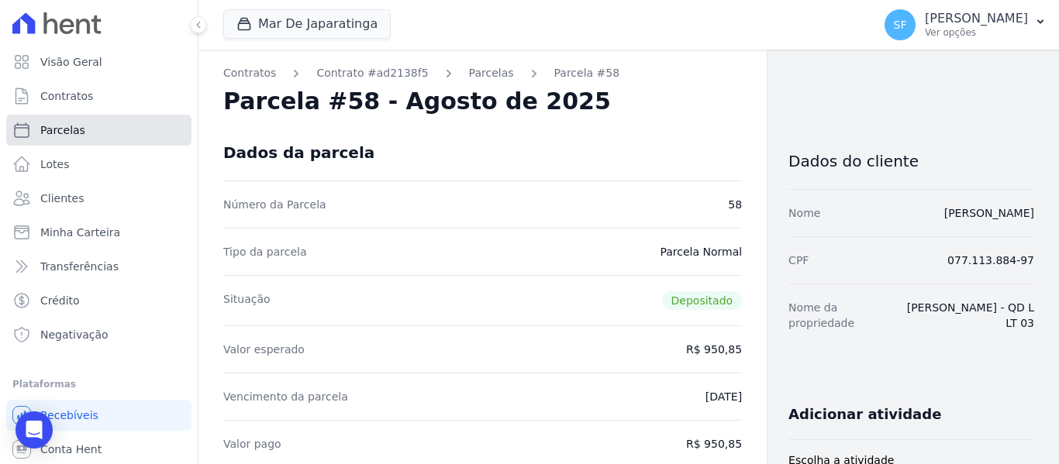
click at [119, 136] on link "Parcelas" at bounding box center [98, 130] width 185 height 31
select select
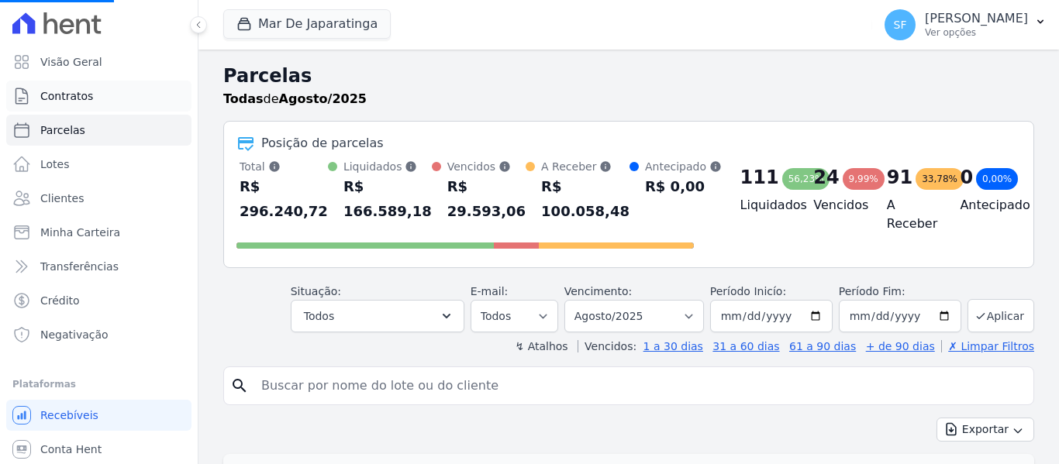
click at [80, 102] on span "Contratos" at bounding box center [66, 96] width 53 height 16
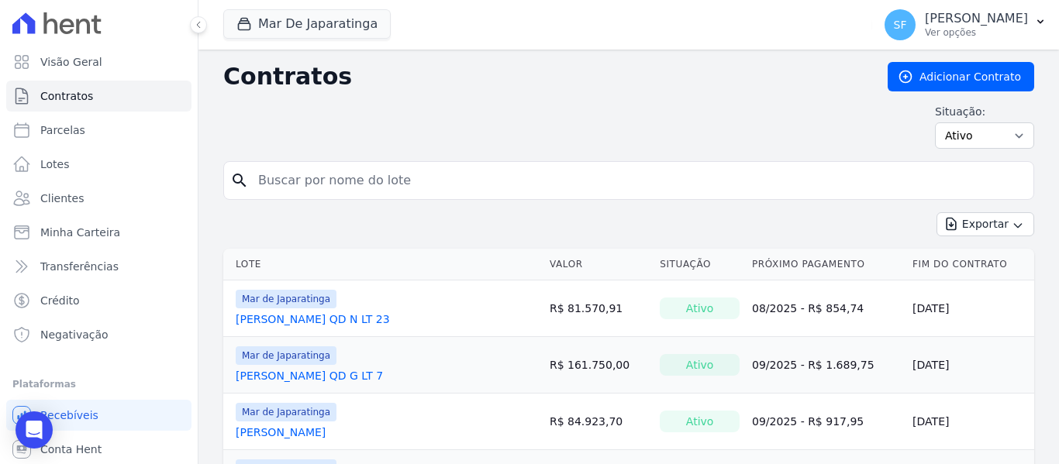
click at [491, 180] on input "search" at bounding box center [638, 180] width 778 height 31
type input "08698009573"
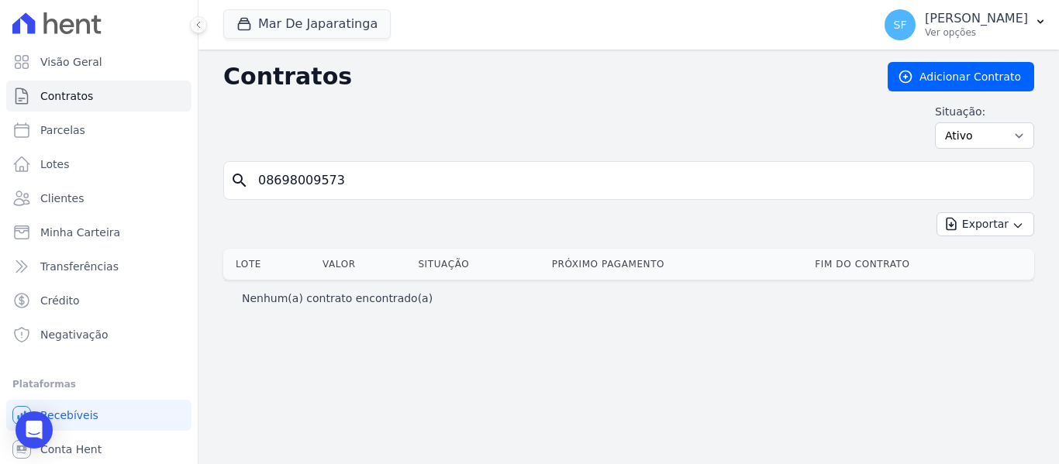
click at [354, 181] on input "08698009573" at bounding box center [638, 180] width 778 height 31
type input "0"
drag, startPoint x: 299, startPoint y: 223, endPoint x: 0, endPoint y: 501, distance: 408.1
drag, startPoint x: 0, startPoint y: 501, endPoint x: 385, endPoint y: 170, distance: 508.0
paste input "[PERSON_NAME] [PERSON_NAME]"
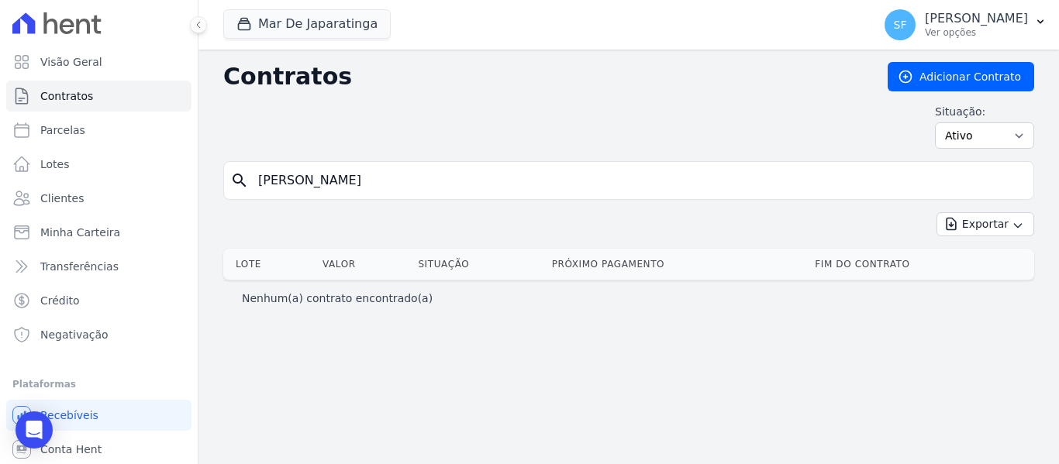
type input "[PERSON_NAME] [PERSON_NAME]"
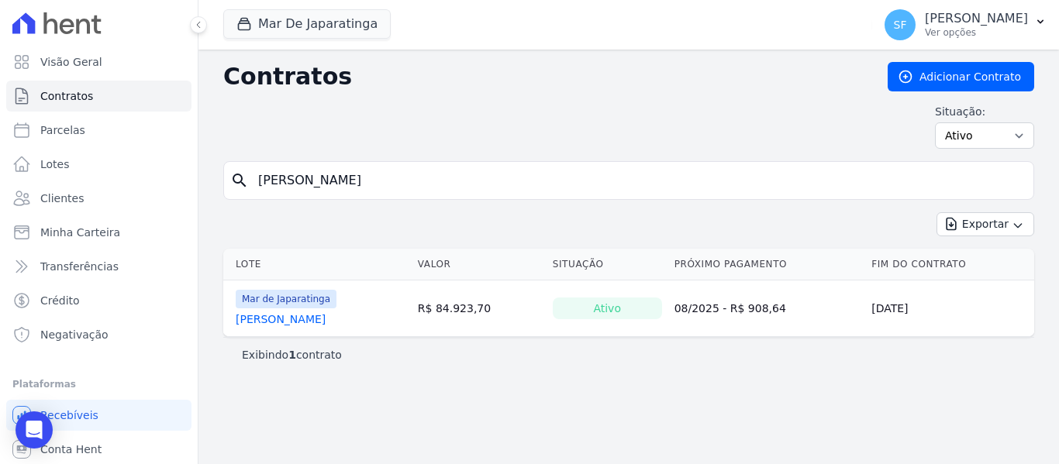
click at [326, 316] on link "[PERSON_NAME] [PERSON_NAME]" at bounding box center [281, 320] width 90 height 16
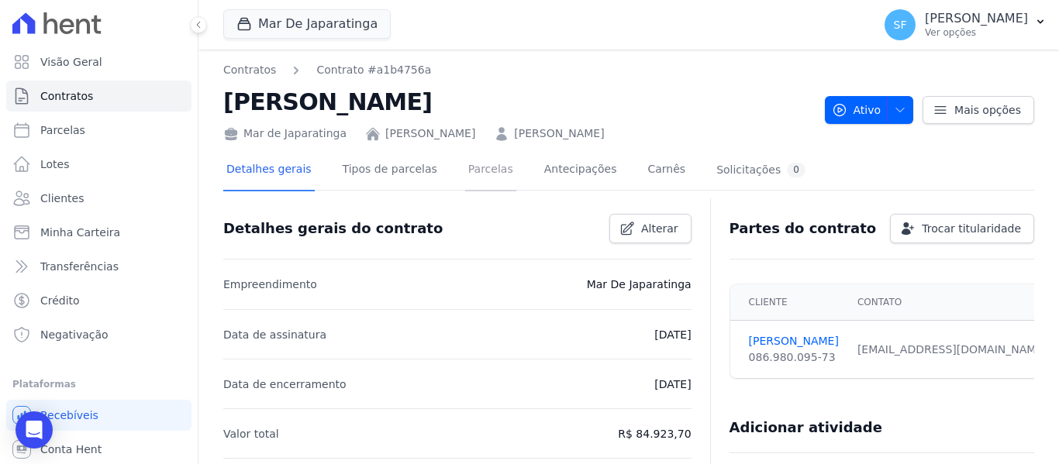
click at [468, 174] on link "Parcelas" at bounding box center [490, 170] width 51 height 41
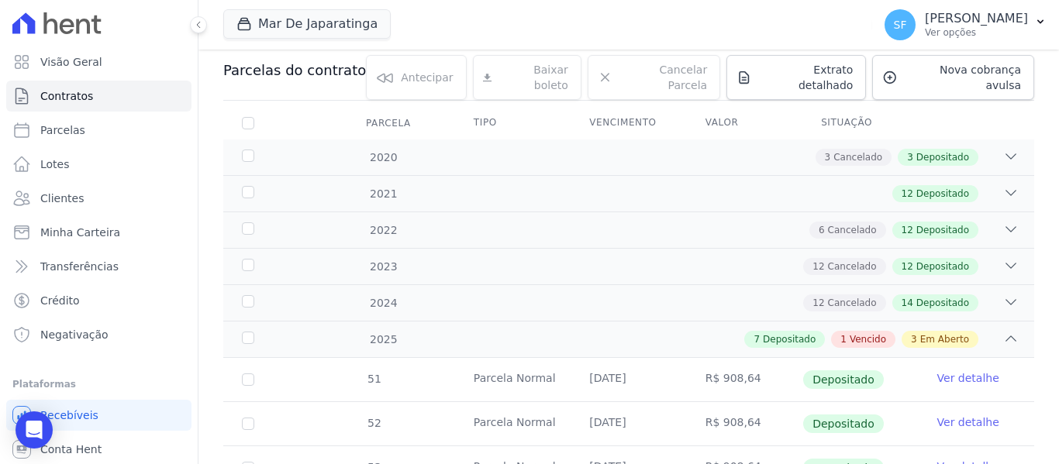
scroll to position [233, 0]
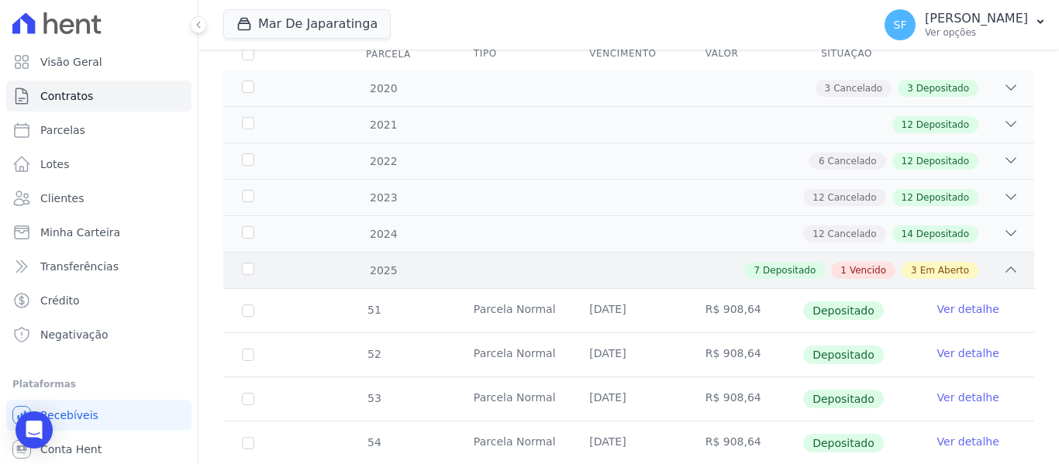
click at [927, 262] on div "3 Em Aberto" at bounding box center [940, 270] width 77 height 17
click at [927, 132] on span "Depositado" at bounding box center [942, 125] width 53 height 14
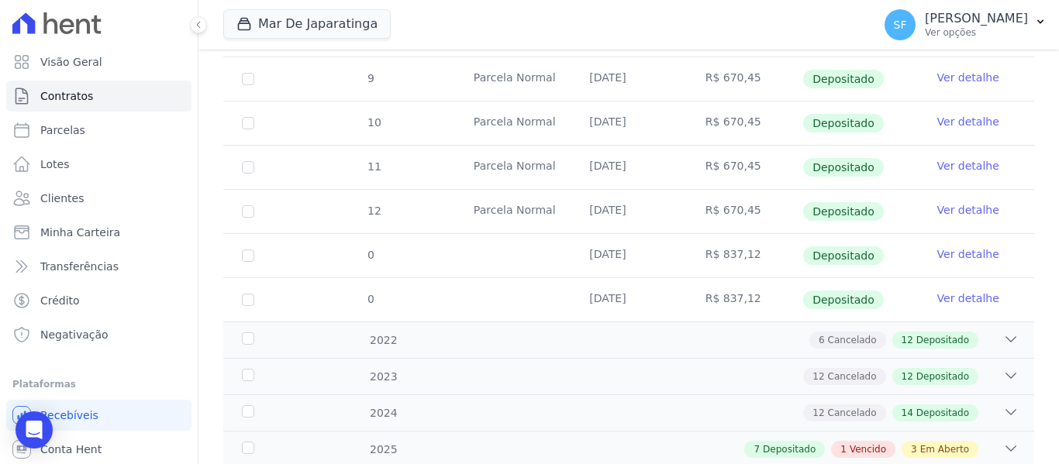
scroll to position [621, 0]
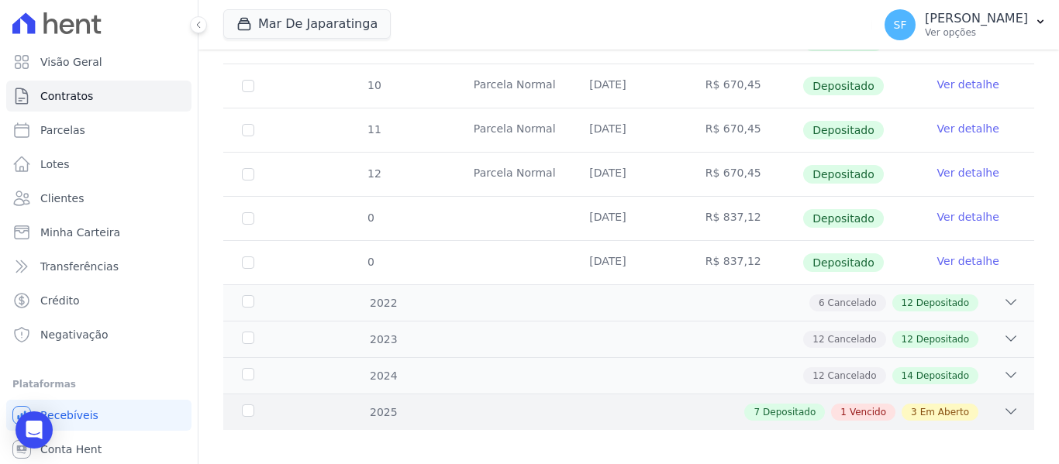
click at [934, 406] on span "Em Aberto" at bounding box center [944, 413] width 49 height 14
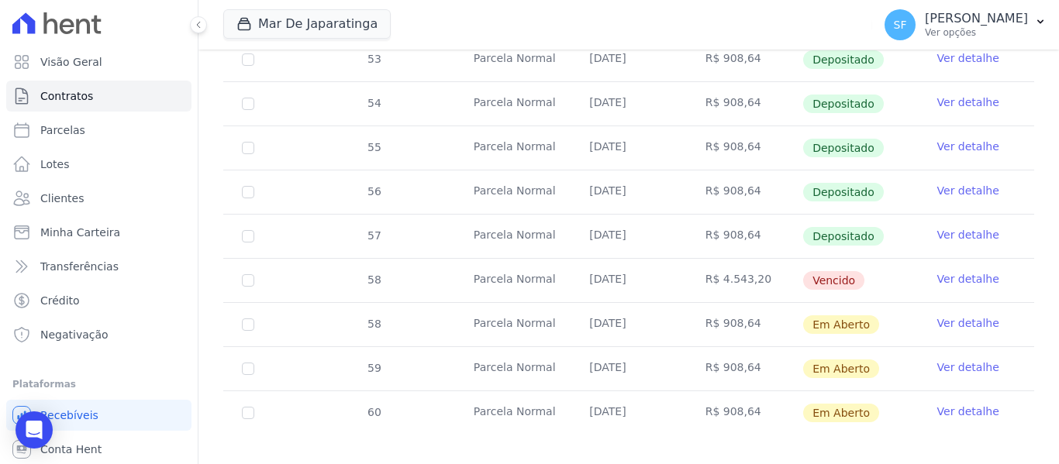
scroll to position [1107, 0]
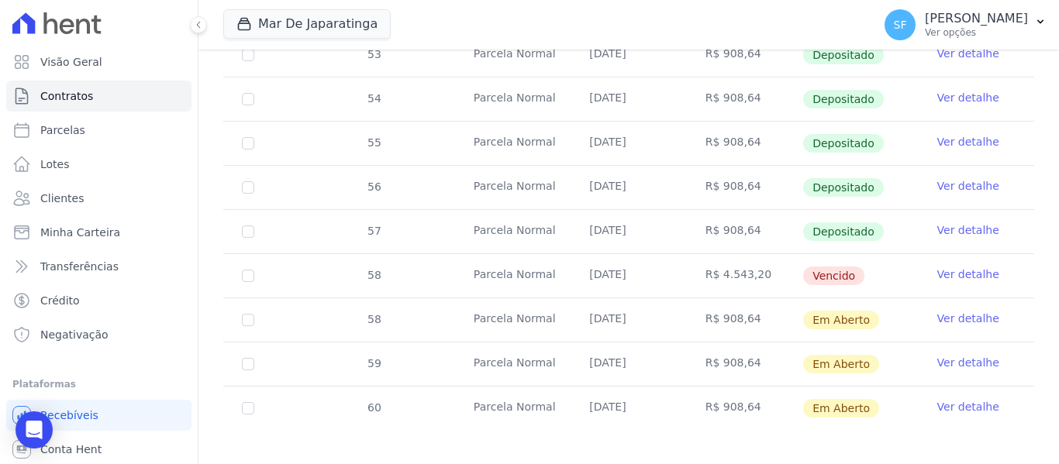
click at [964, 268] on link "Ver detalhe" at bounding box center [968, 275] width 62 height 16
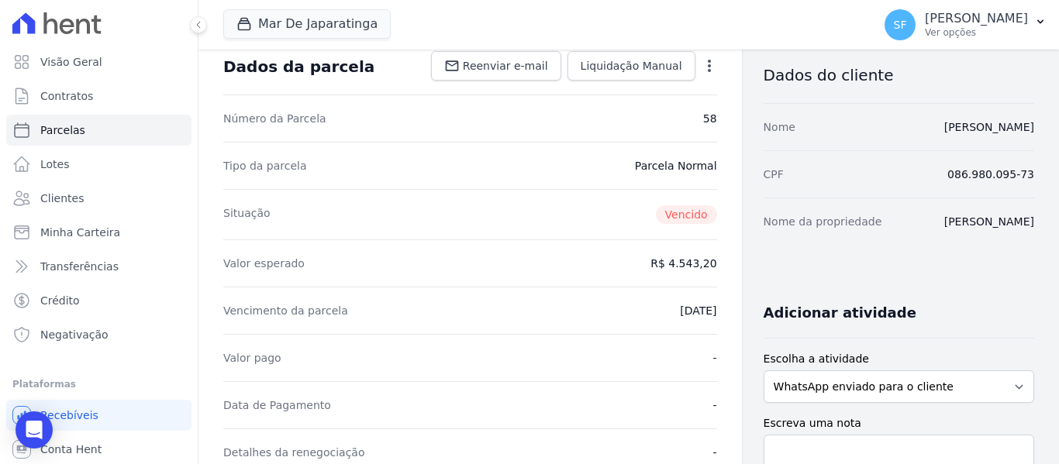
scroll to position [155, 0]
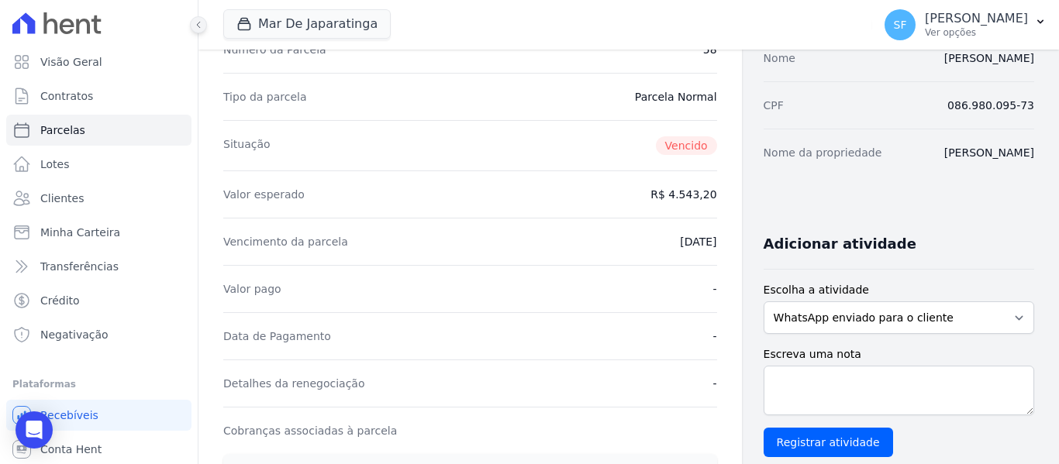
click at [201, 26] on icon at bounding box center [198, 24] width 9 height 9
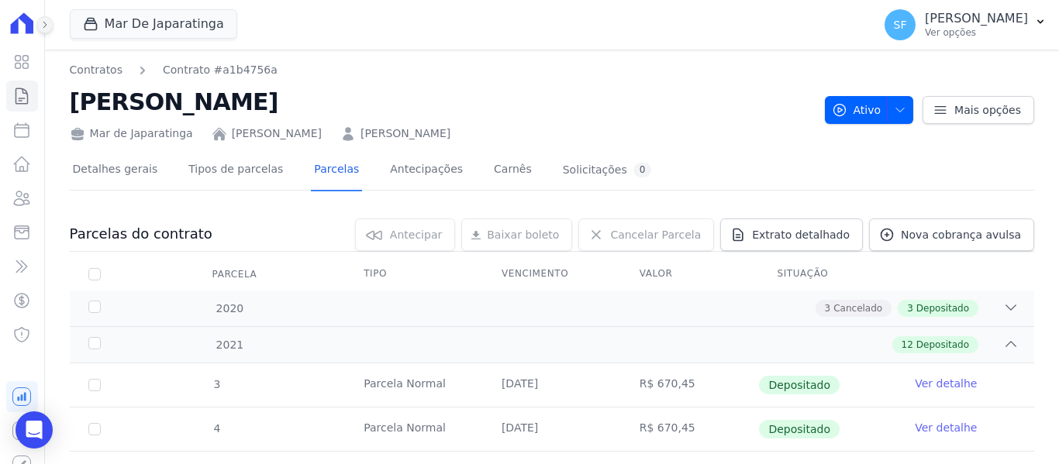
click at [44, 29] on button at bounding box center [44, 24] width 17 height 17
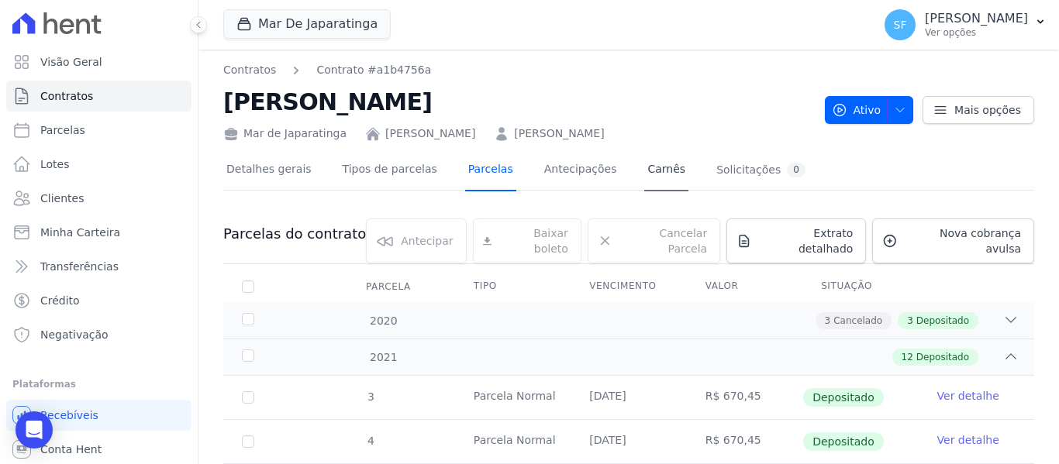
drag, startPoint x: 460, startPoint y: 180, endPoint x: 635, endPoint y: 185, distance: 175.3
click at [465, 178] on link "Parcelas" at bounding box center [490, 170] width 51 height 41
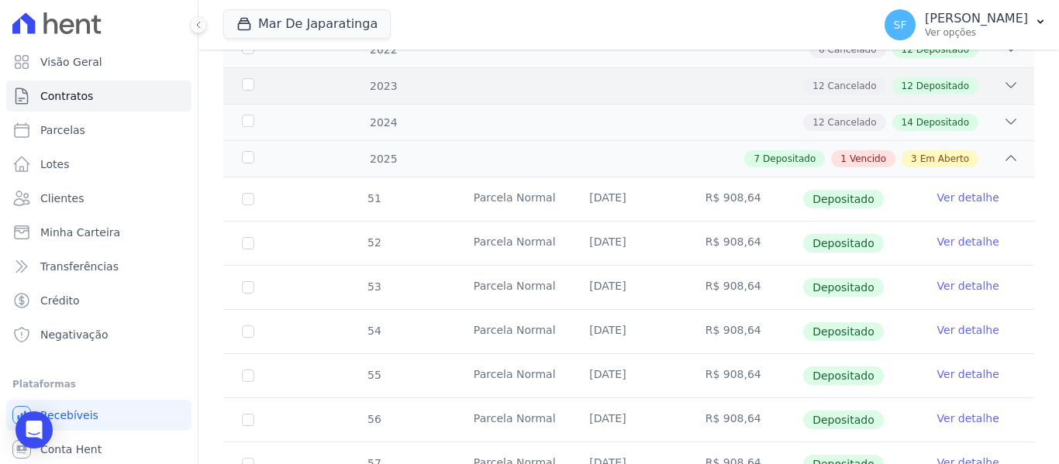
scroll to position [267, 0]
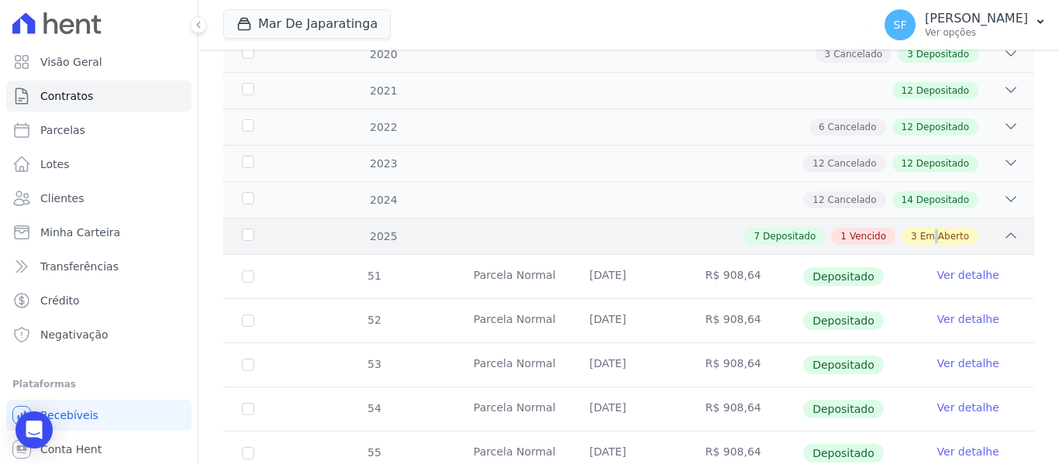
click at [927, 230] on span "Em Aberto" at bounding box center [944, 237] width 49 height 14
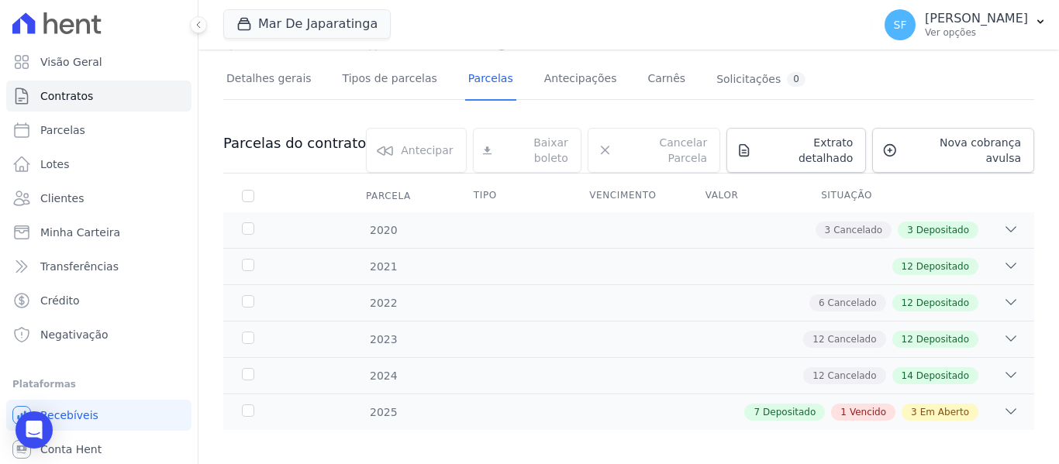
click at [946, 406] on span "Em Aberto" at bounding box center [944, 413] width 49 height 14
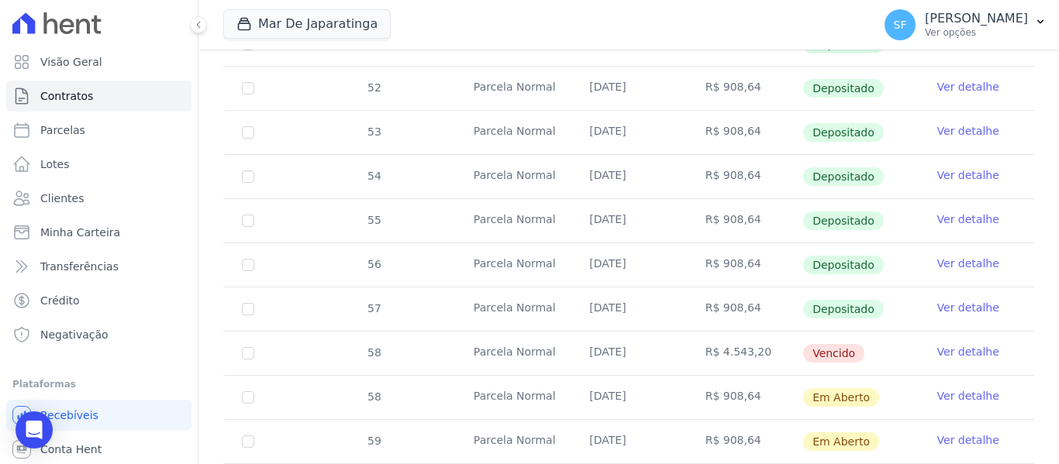
scroll to position [577, 0]
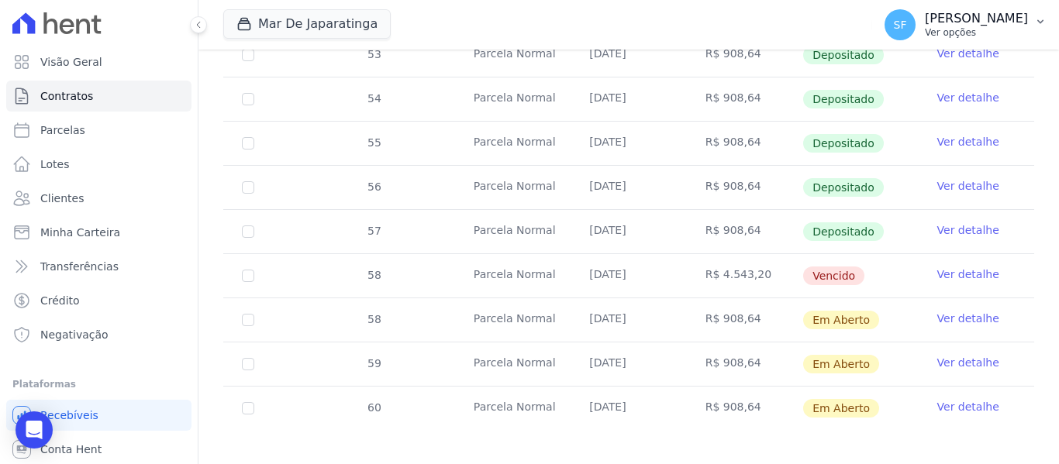
click at [972, 34] on p "Ver opções" at bounding box center [976, 32] width 103 height 12
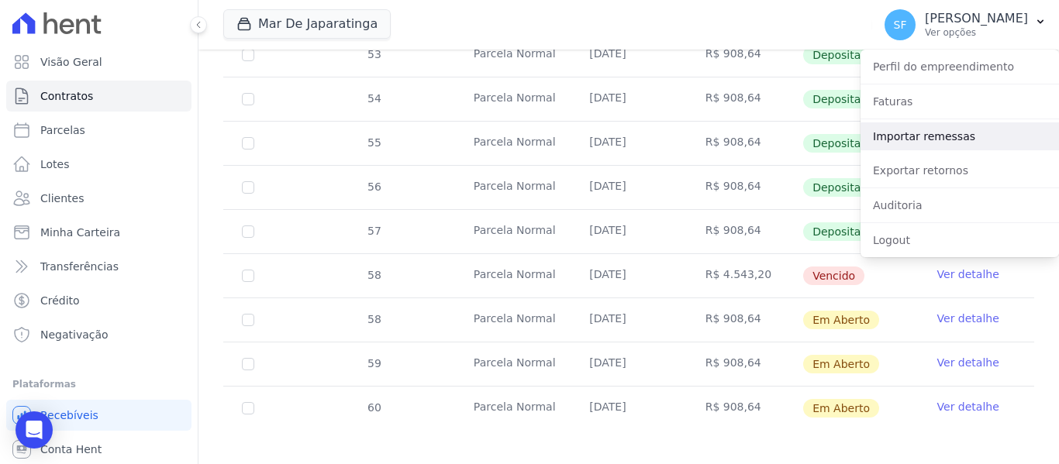
click at [944, 139] on link "Importar remessas" at bounding box center [960, 137] width 198 height 28
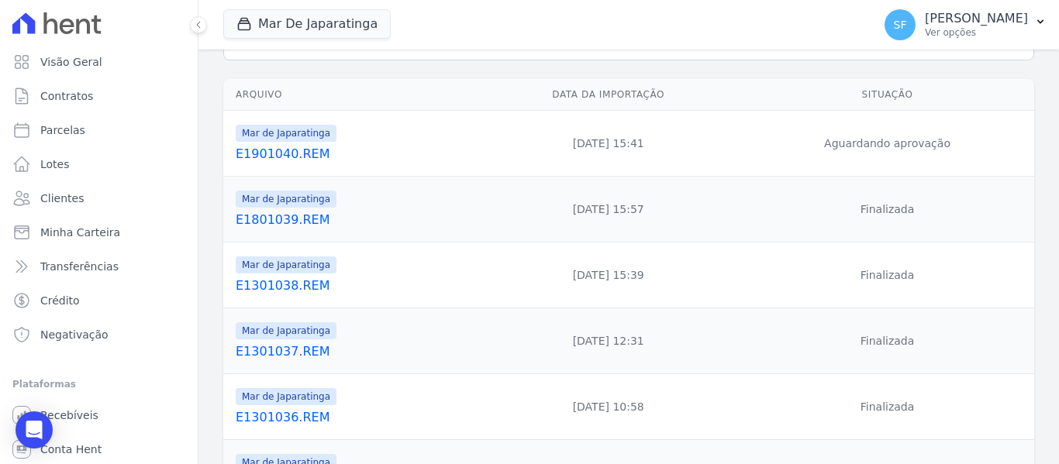
scroll to position [155, 0]
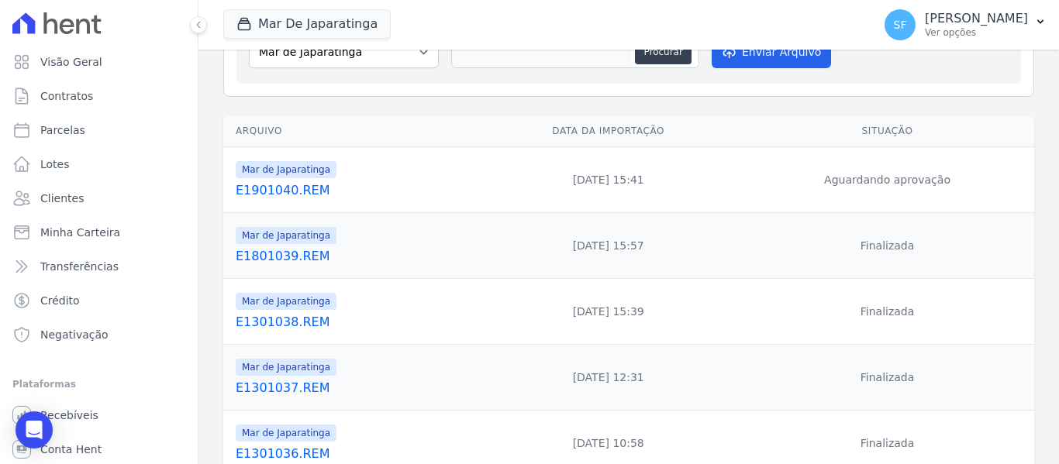
click at [874, 178] on td "Aguardando aprovação" at bounding box center [887, 180] width 294 height 66
click at [795, 178] on td "Aguardando aprovação" at bounding box center [887, 180] width 294 height 66
click at [291, 188] on link "E1901040.REM" at bounding box center [353, 190] width 234 height 19
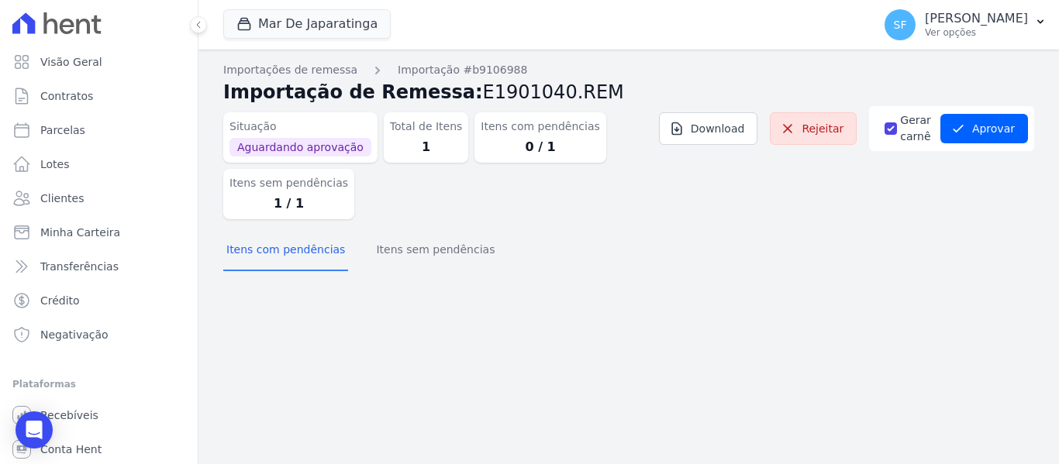
click at [802, 305] on div "Importações de remessa Importação #b9106988 Importação de Remessa: E1901040.REM…" at bounding box center [628, 257] width 861 height 415
click at [771, 257] on div "Itens com pendências Itens sem pendências" at bounding box center [628, 251] width 811 height 38
click at [417, 248] on button "Itens sem pendências" at bounding box center [435, 251] width 125 height 40
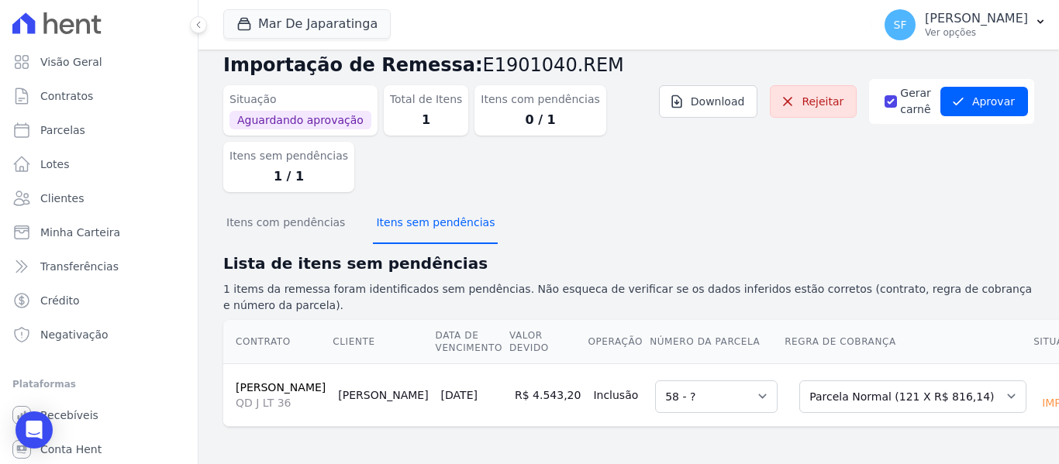
scroll to position [53, 0]
click at [22, 434] on div "Open Intercom Messenger" at bounding box center [34, 430] width 41 height 41
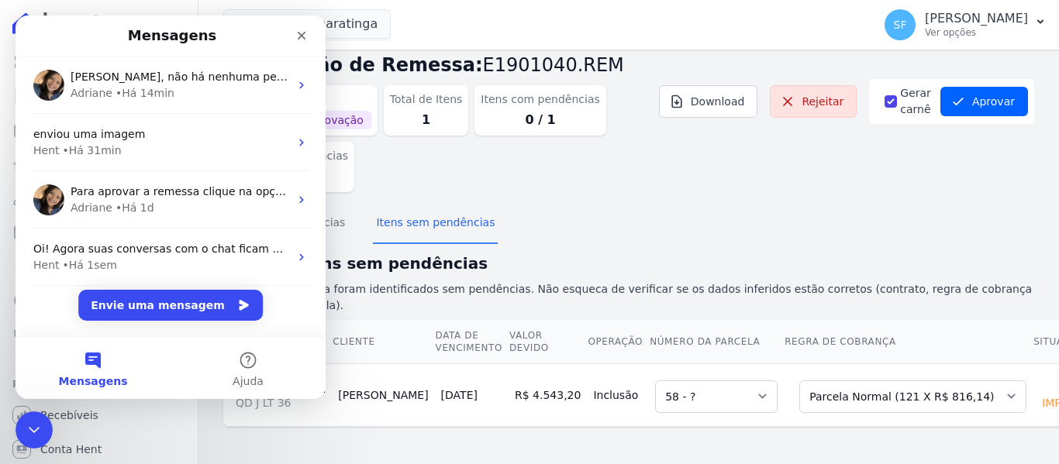
scroll to position [0, 0]
click at [162, 312] on button "Envie uma mensagem" at bounding box center [171, 305] width 184 height 31
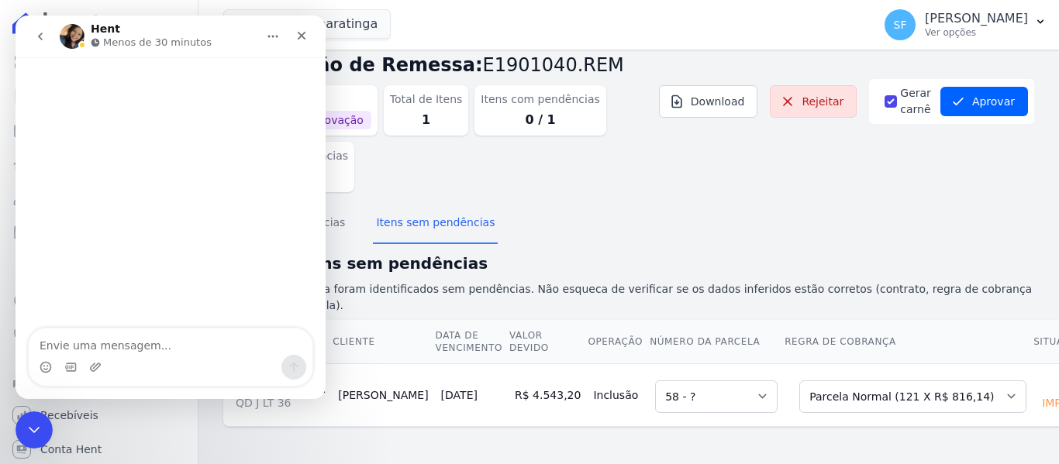
click at [187, 336] on textarea "Envie uma mensagem..." at bounding box center [171, 342] width 284 height 26
type textarea "Boa tarde"
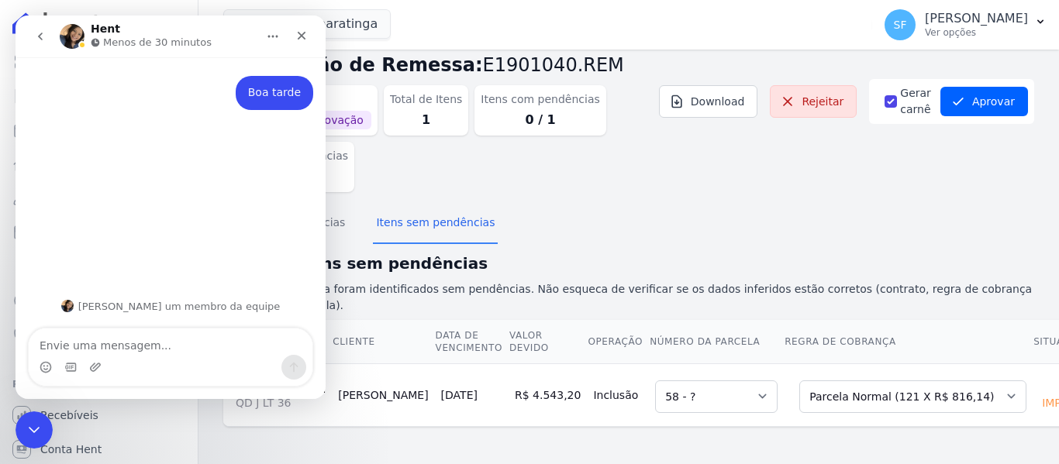
click at [748, 205] on div "Itens com pendências Itens sem pendências" at bounding box center [628, 224] width 811 height 38
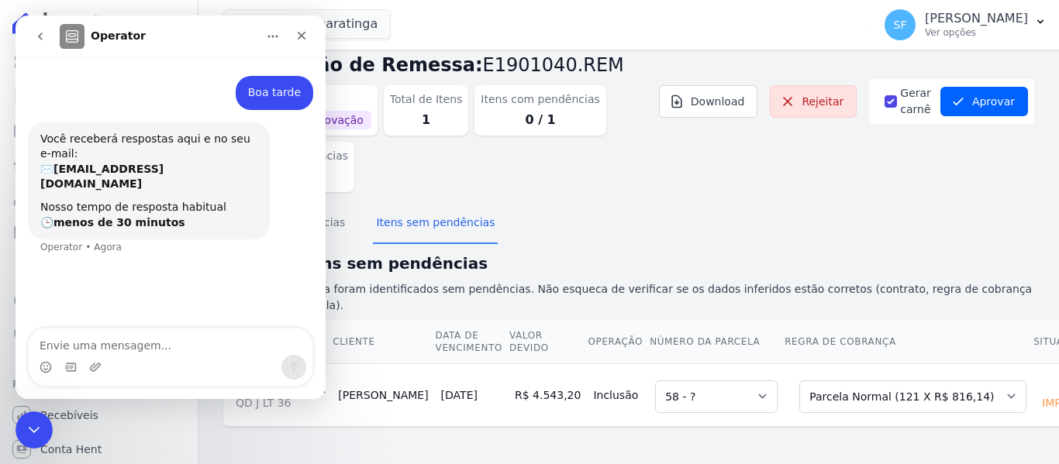
click at [709, 205] on div "Itens com pendências Itens sem pendências" at bounding box center [628, 224] width 811 height 38
click at [21, 427] on div "Encerramento do Messenger da Intercom" at bounding box center [31, 427] width 37 height 37
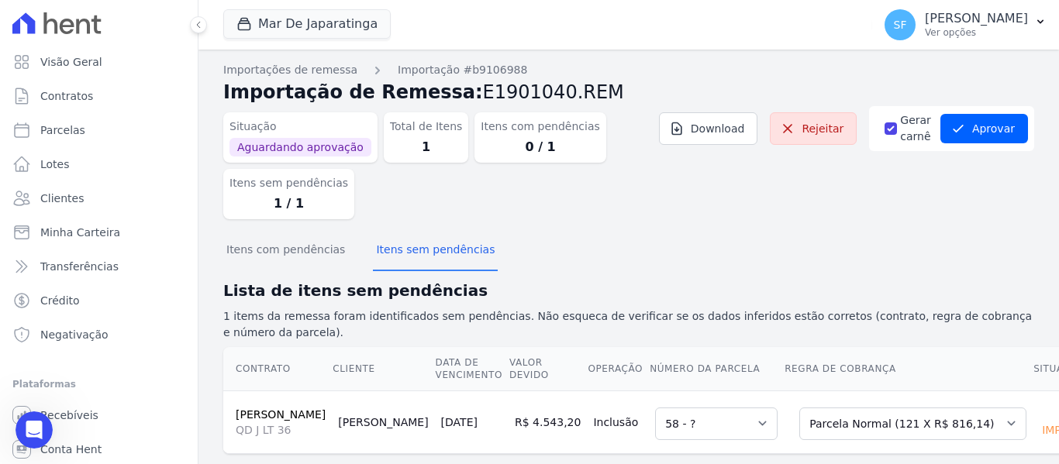
click at [642, 243] on div "Itens com pendências Itens sem pendências" at bounding box center [628, 251] width 811 height 38
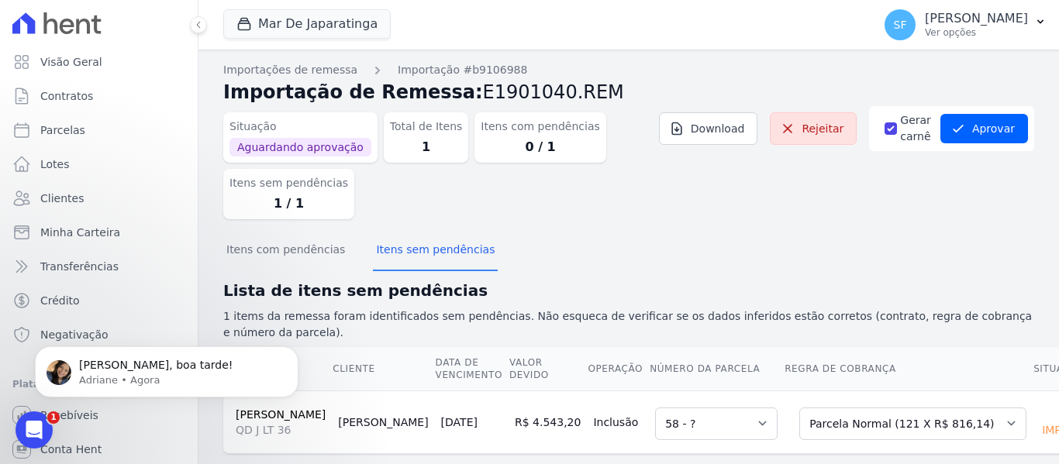
scroll to position [40, 0]
click at [174, 369] on p "Olá Simone, boa tarde!" at bounding box center [179, 366] width 200 height 16
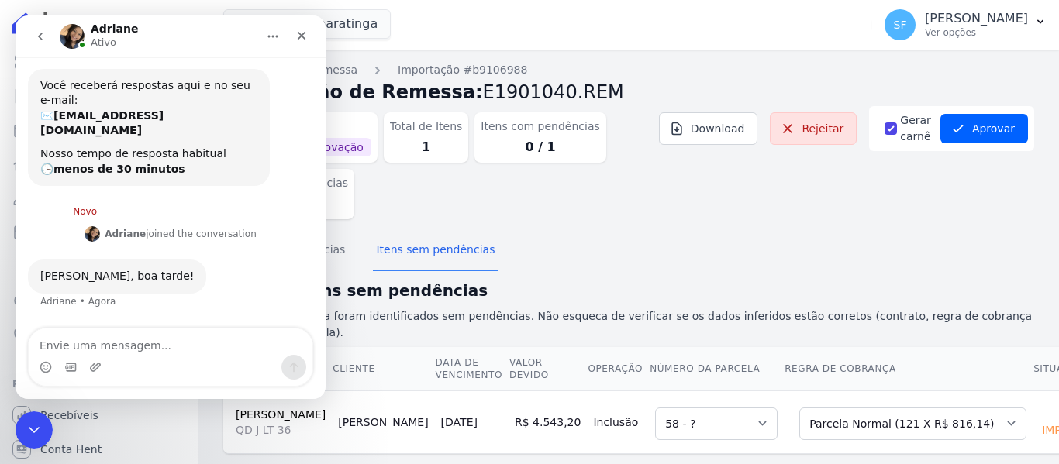
scroll to position [35, 0]
click at [167, 347] on textarea "Envie uma mensagem..." at bounding box center [171, 342] width 284 height 26
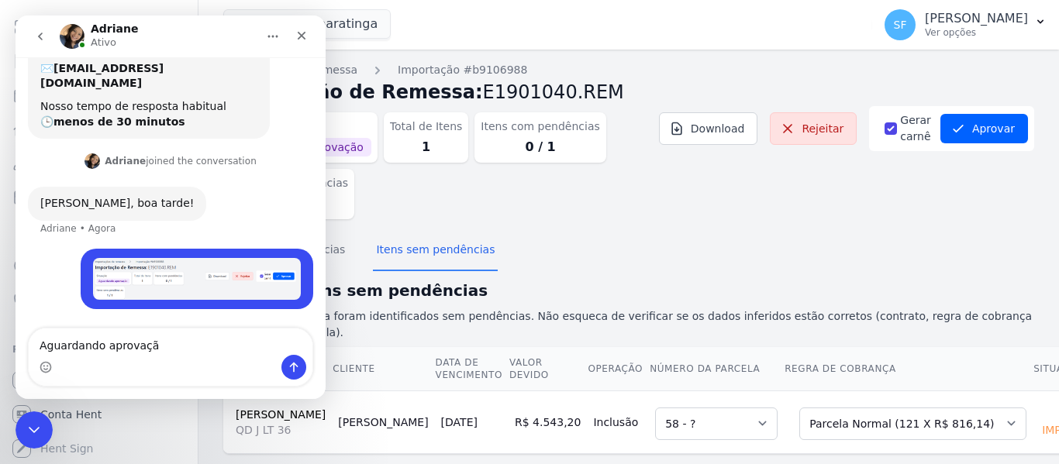
type textarea "Aguardando aprovação"
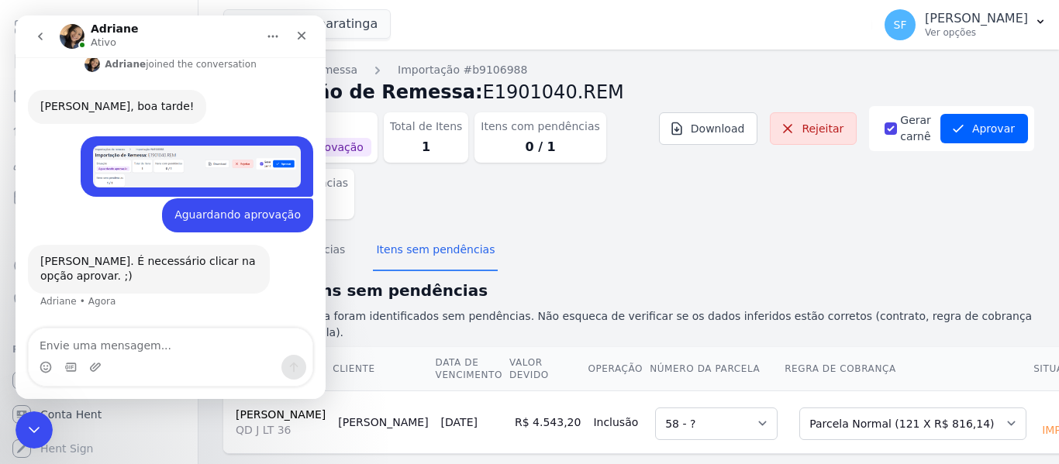
scroll to position [210, 0]
click at [706, 261] on div "Itens com pendências Itens sem pendências" at bounding box center [628, 251] width 811 height 38
click at [957, 129] on icon "submit" at bounding box center [959, 129] width 16 height 16
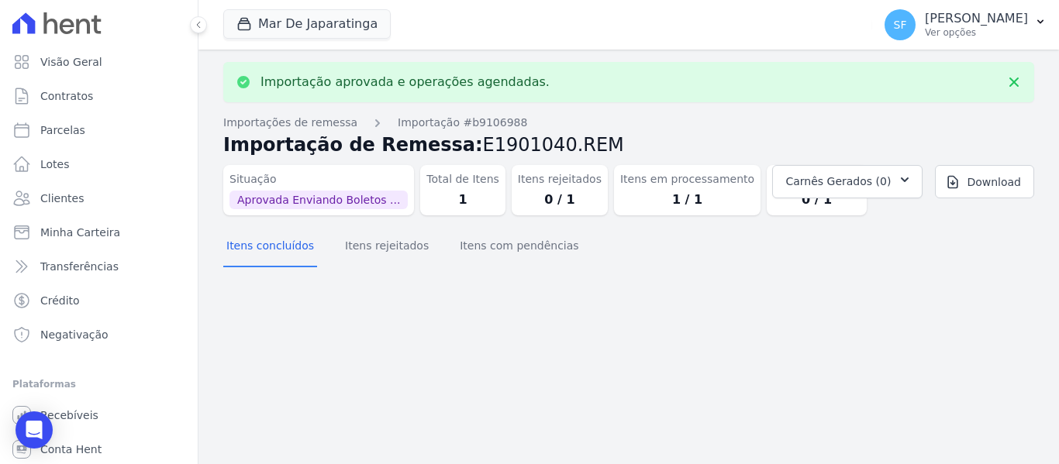
click at [854, 254] on div "Itens concluídos Itens rejeitados Itens com pendências" at bounding box center [628, 247] width 811 height 38
click at [34, 438] on icon "Open Intercom Messenger" at bounding box center [34, 430] width 20 height 20
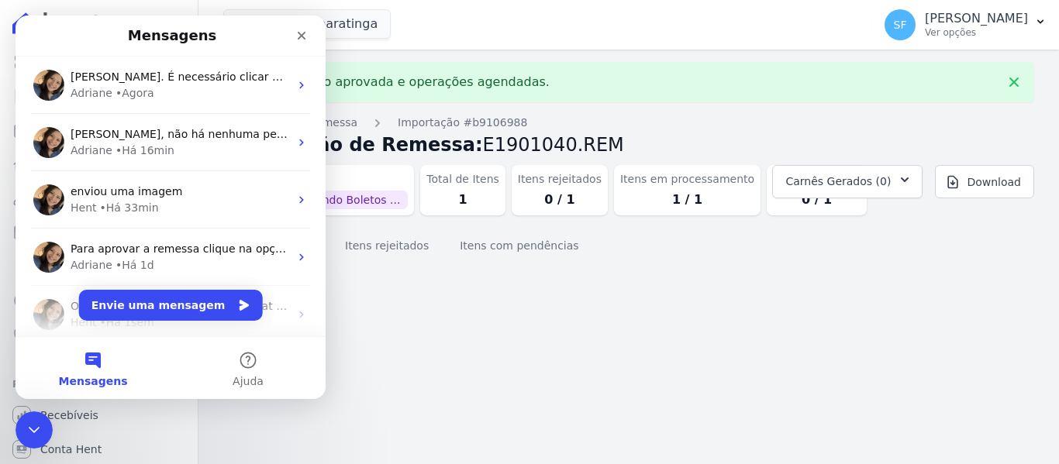
scroll to position [69, 0]
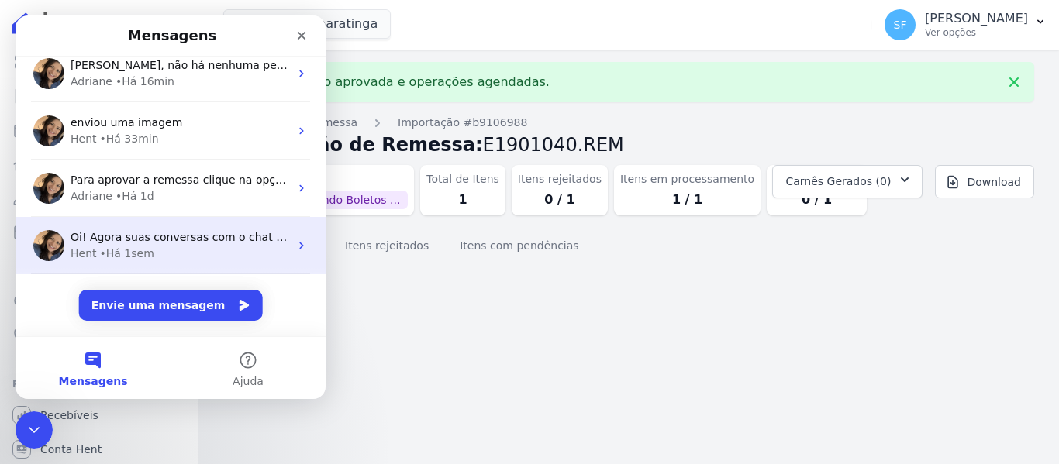
click at [149, 253] on div "Hent • Há 1sem" at bounding box center [180, 254] width 219 height 16
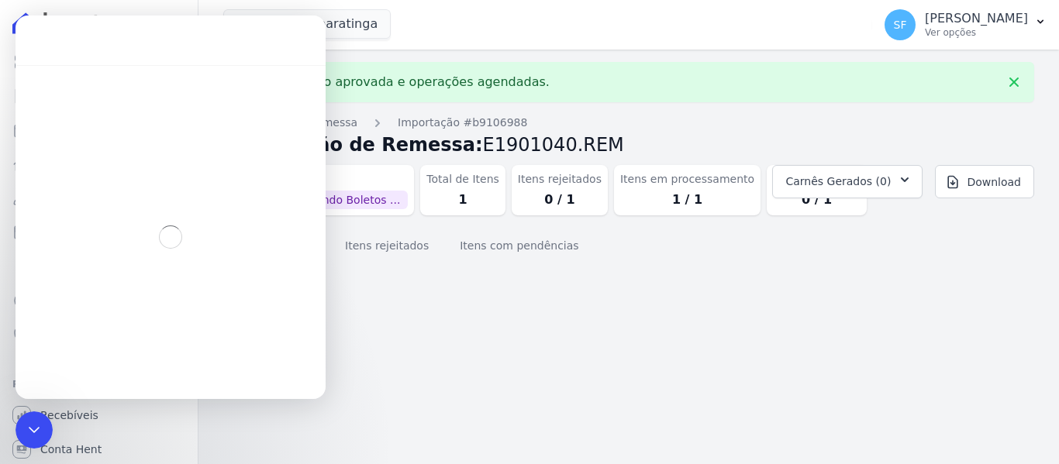
scroll to position [6, 0]
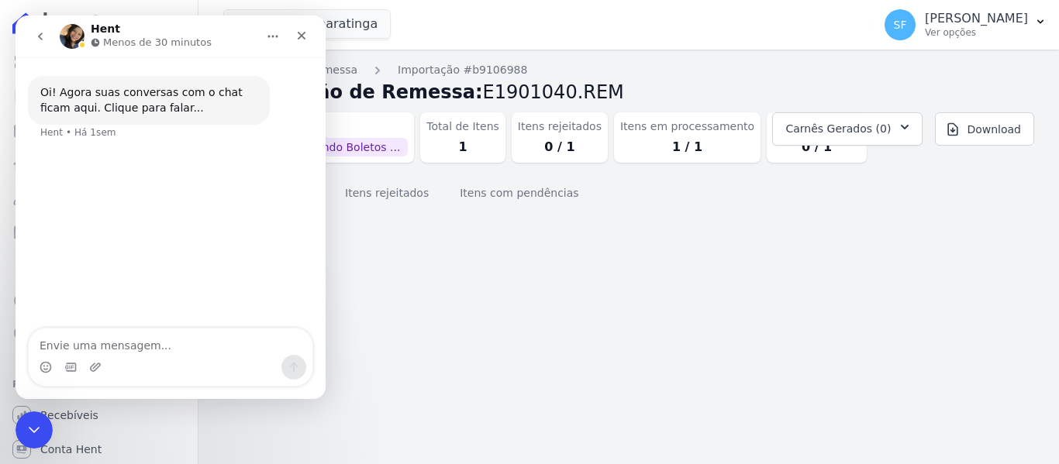
click at [39, 27] on button "go back" at bounding box center [40, 36] width 29 height 29
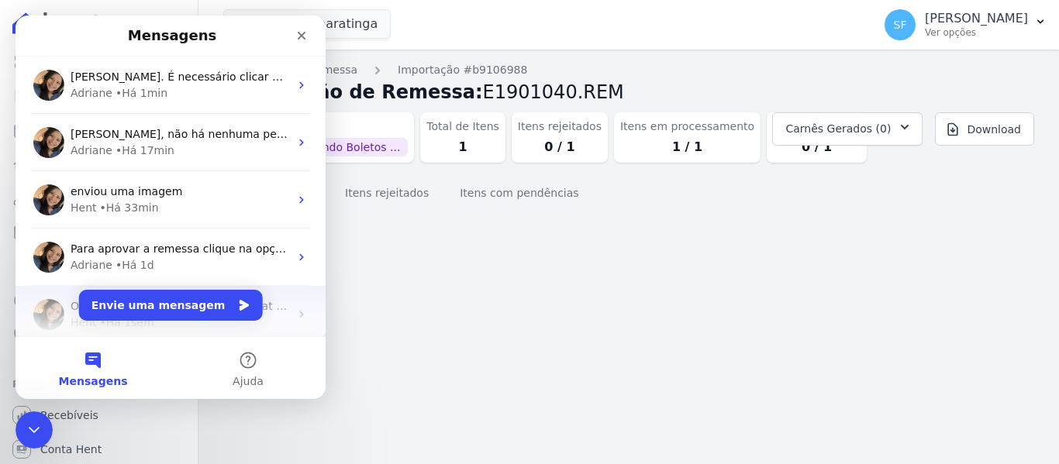
click at [54, 319] on img "Messenger da Intercom" at bounding box center [48, 314] width 31 height 31
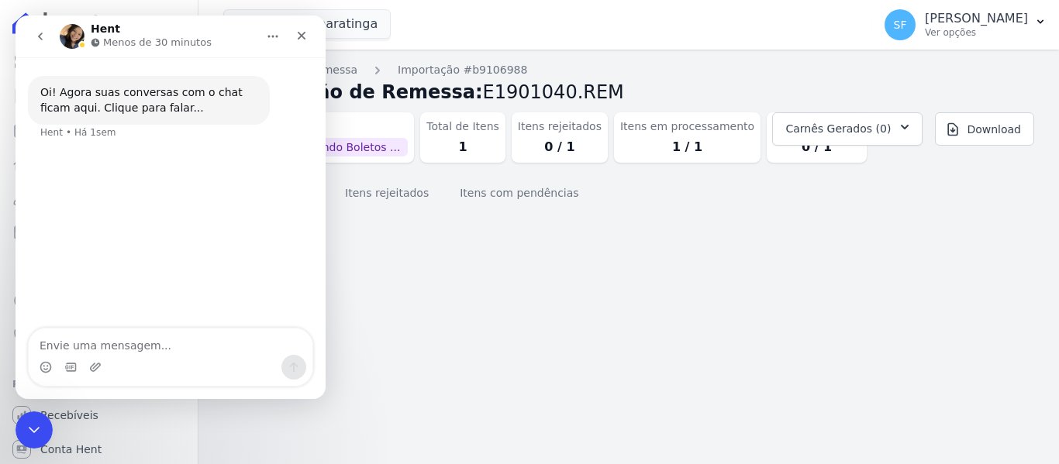
scroll to position [35, 0]
click at [38, 40] on icon "go back" at bounding box center [40, 36] width 12 height 12
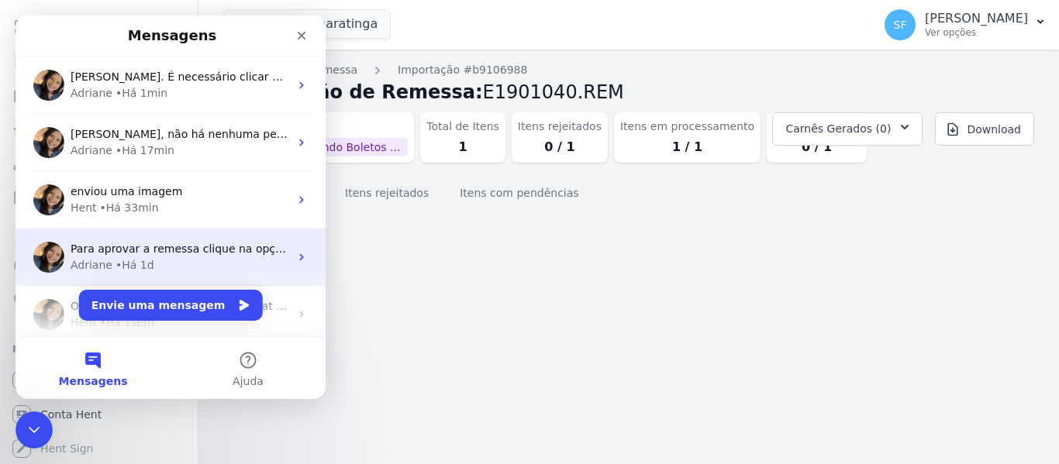
click at [174, 245] on span "Para aprovar a remessa clique na opção: Aprovar. ; )" at bounding box center [213, 249] width 285 height 12
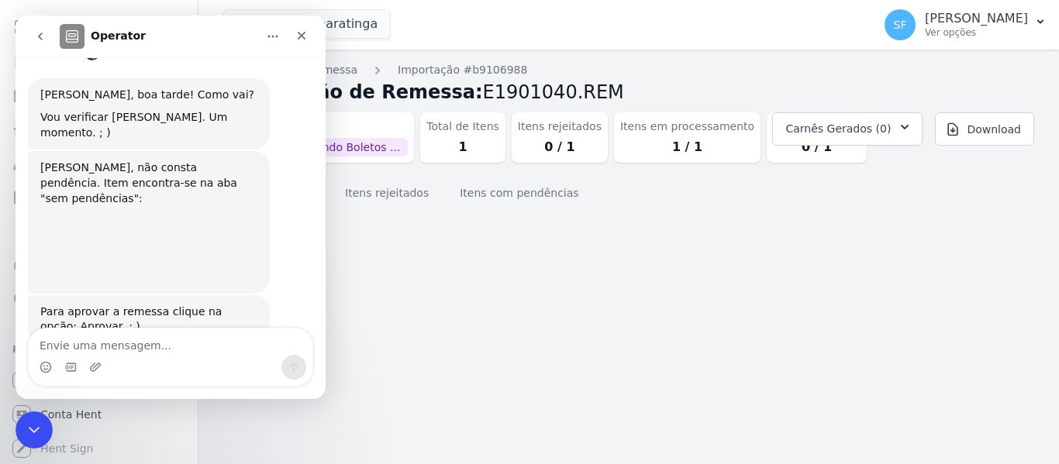
scroll to position [324, 0]
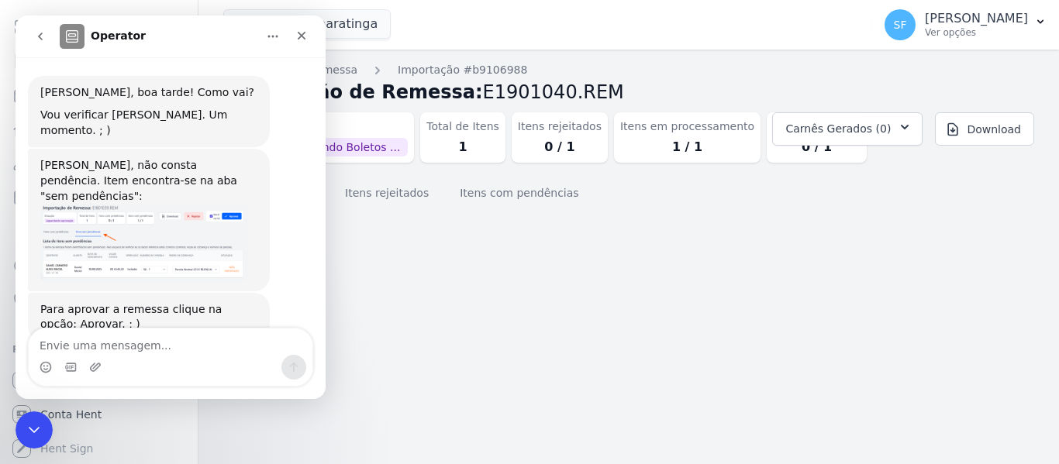
click at [133, 357] on div "Messenger da Intercom" at bounding box center [171, 367] width 284 height 25
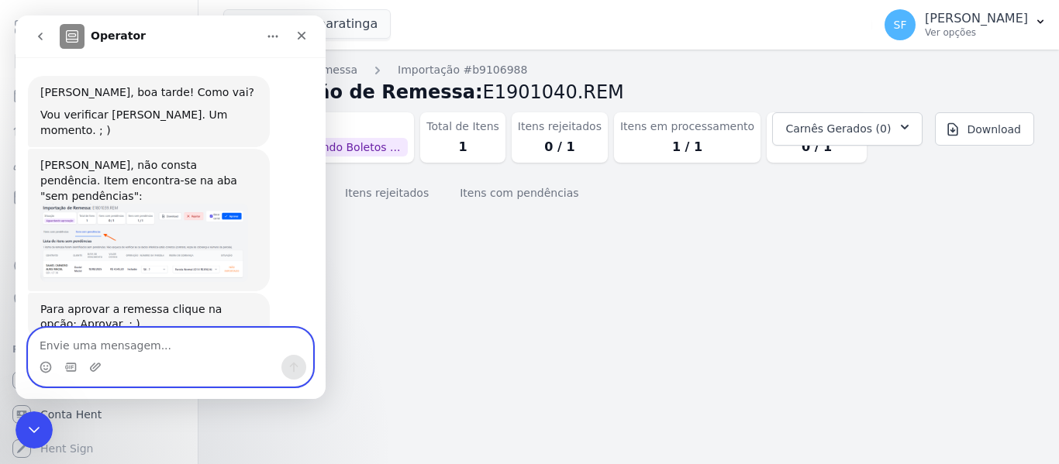
click at [137, 343] on textarea "Envie uma mensagem..." at bounding box center [171, 342] width 284 height 26
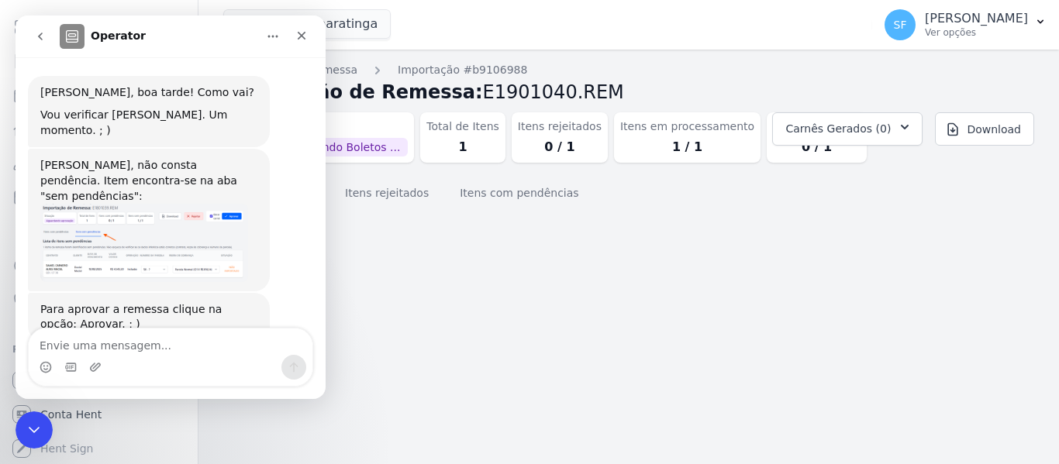
click at [586, 385] on div "Importação aprovada e operações agendadas. Importações de remessa Importação #b…" at bounding box center [628, 257] width 861 height 415
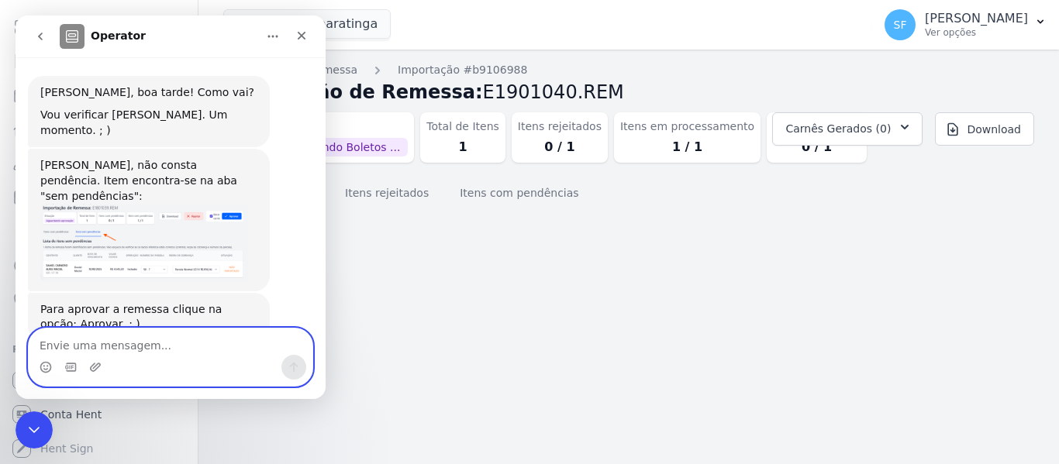
click at [240, 350] on textarea "Envie uma mensagem..." at bounding box center [171, 342] width 284 height 26
type textarea "R"
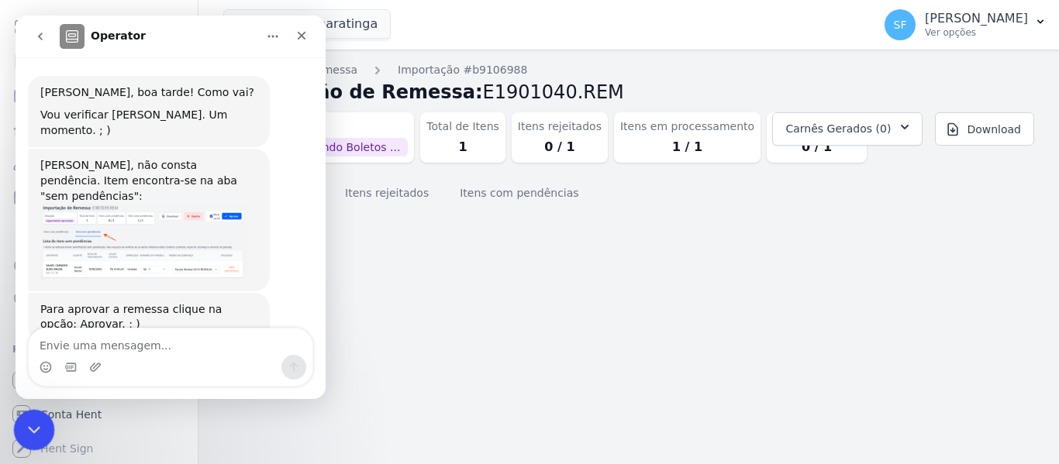
drag, startPoint x: 33, startPoint y: 425, endPoint x: 47, endPoint y: 424, distance: 13.2
click at [33, 425] on icon "Encerramento do Messenger da Intercom" at bounding box center [31, 428] width 19 height 19
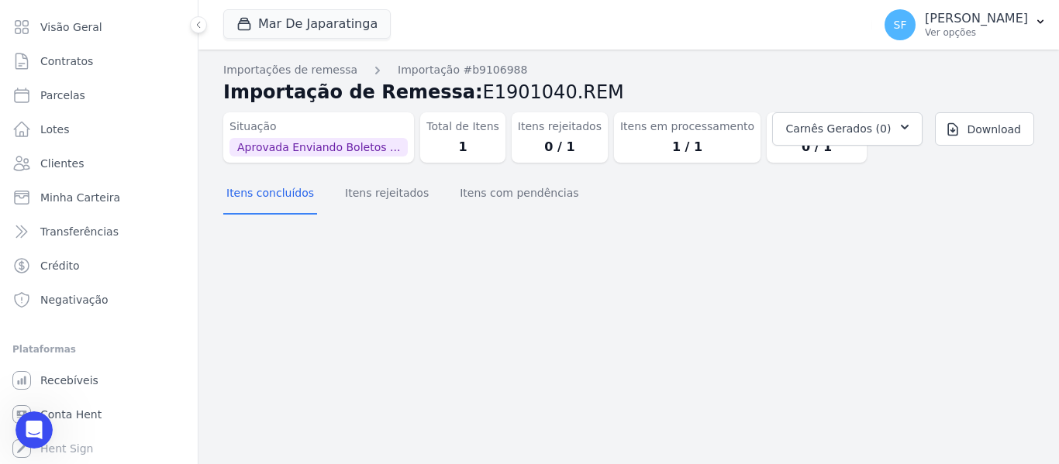
click at [460, 389] on div "Importação aprovada e operações agendadas. Importações de remessa Importação #b…" at bounding box center [628, 257] width 861 height 415
click at [65, 155] on link "Clientes" at bounding box center [98, 163] width 185 height 31
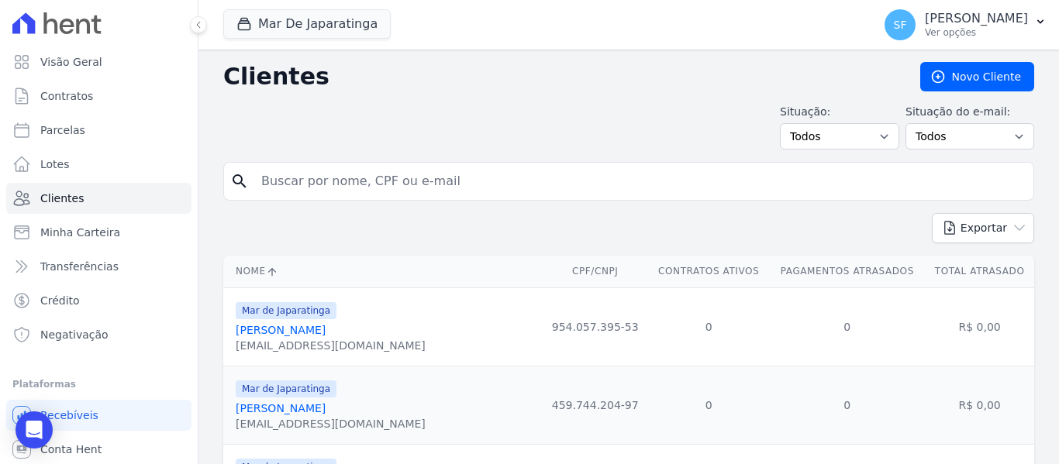
click at [326, 186] on input "search" at bounding box center [639, 181] width 775 height 31
type input "DANIEL CARNEIRO"
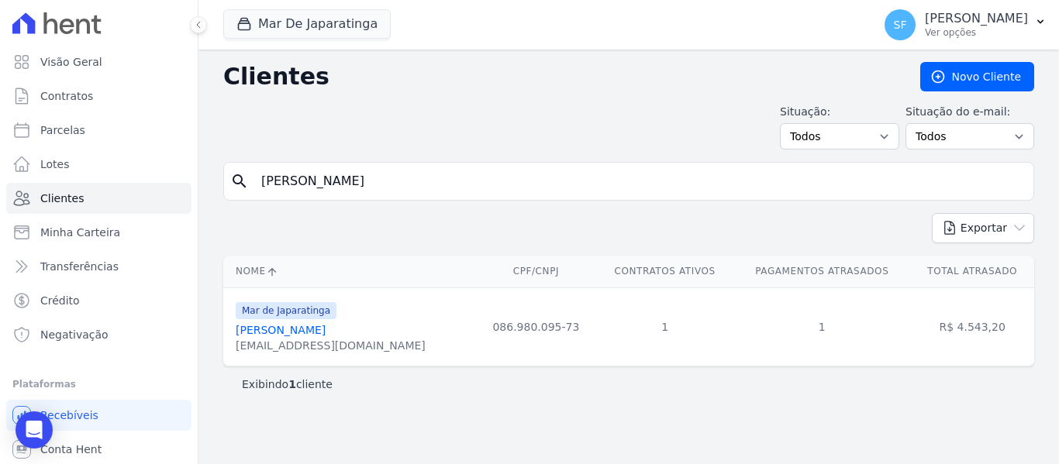
click at [326, 333] on link "Daniel Carneiro Alves Maciel" at bounding box center [281, 330] width 90 height 12
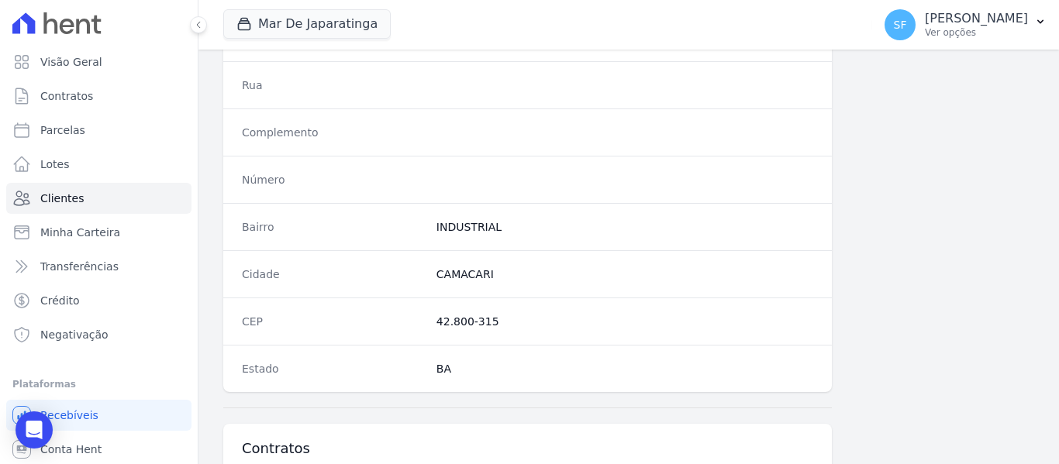
scroll to position [999, 0]
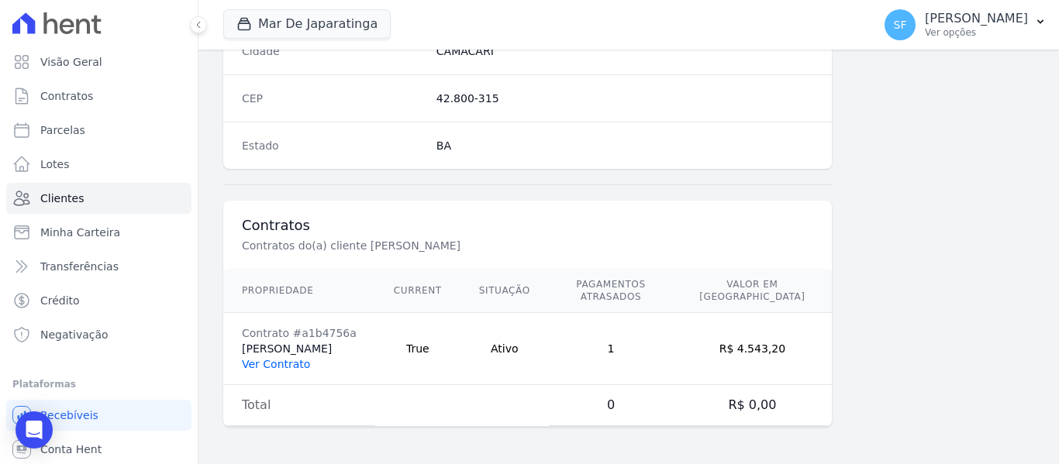
click at [274, 369] on link "Ver Contrato" at bounding box center [276, 364] width 68 height 12
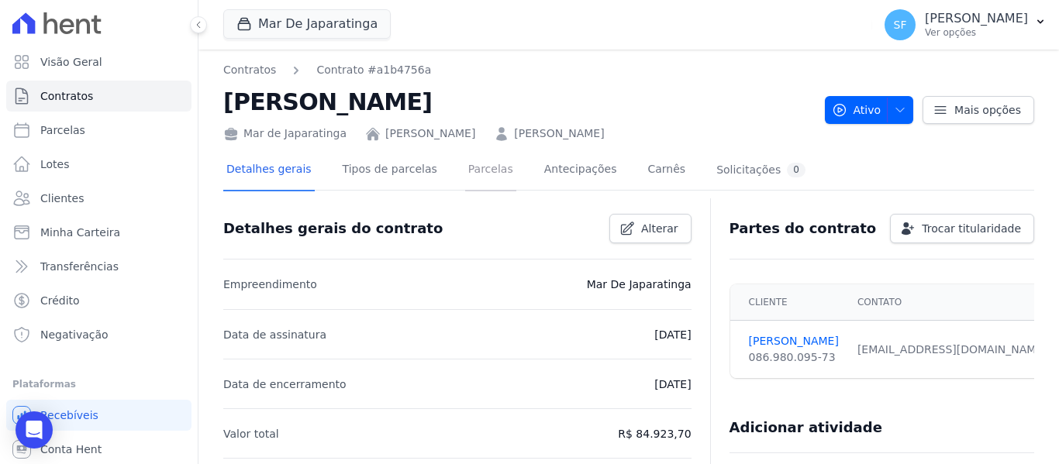
click at [475, 177] on link "Parcelas" at bounding box center [490, 170] width 51 height 41
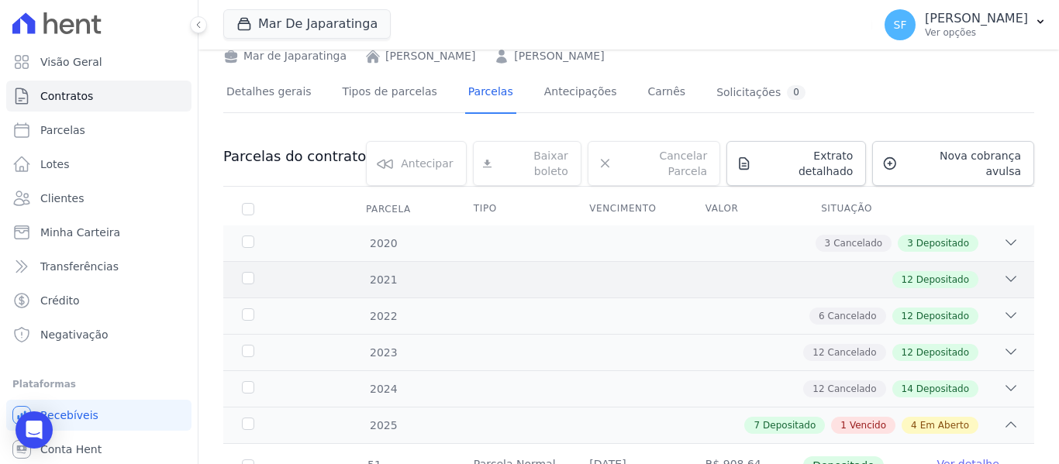
scroll to position [233, 0]
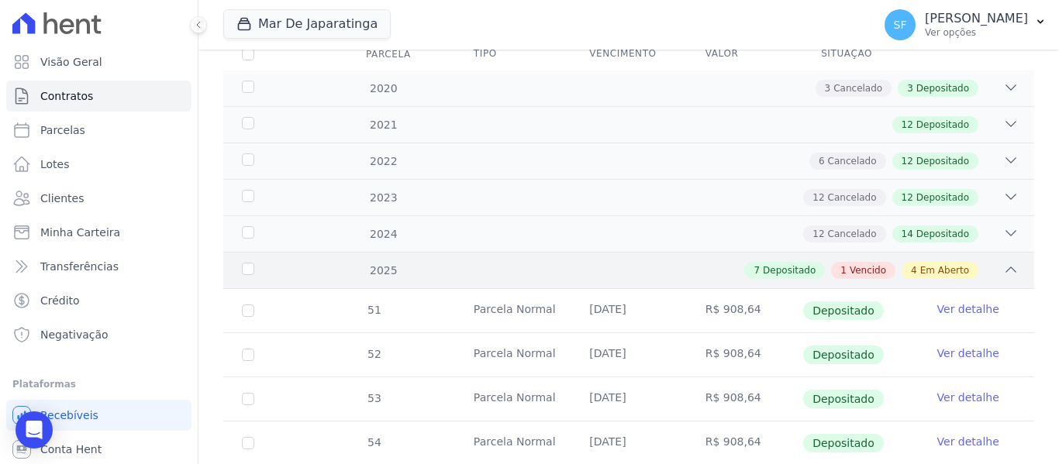
click at [987, 262] on div "7 Depositado 1 Vencido 4 Em Aberto" at bounding box center [668, 270] width 701 height 17
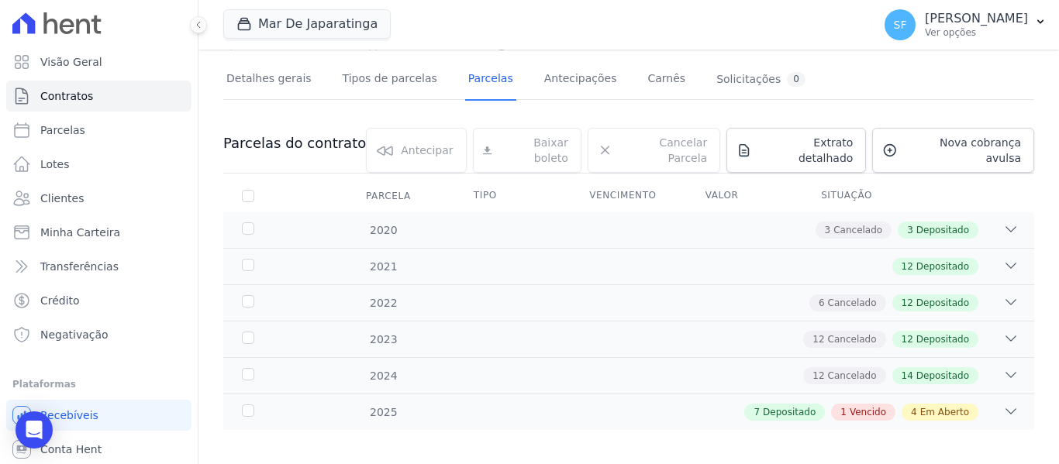
click at [911, 406] on span "4" at bounding box center [914, 413] width 6 height 14
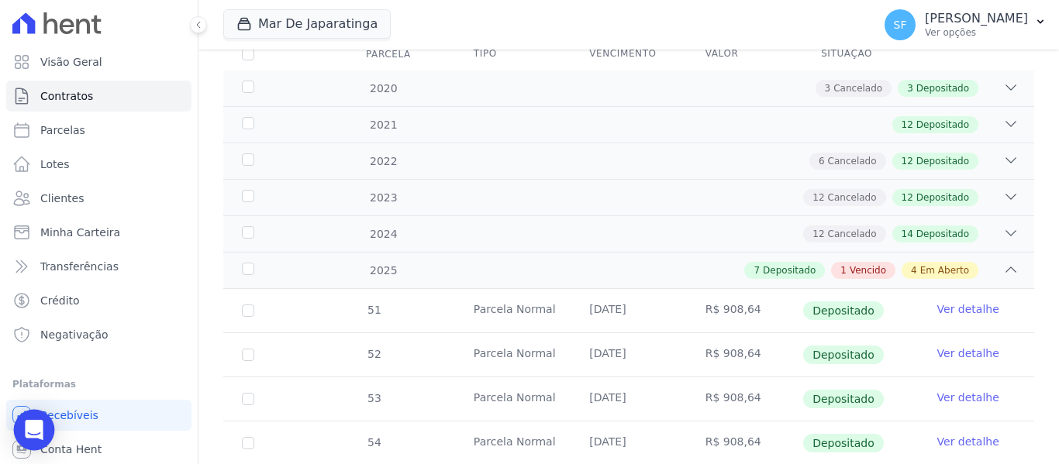
click at [35, 427] on icon "Open Intercom Messenger" at bounding box center [34, 430] width 18 height 20
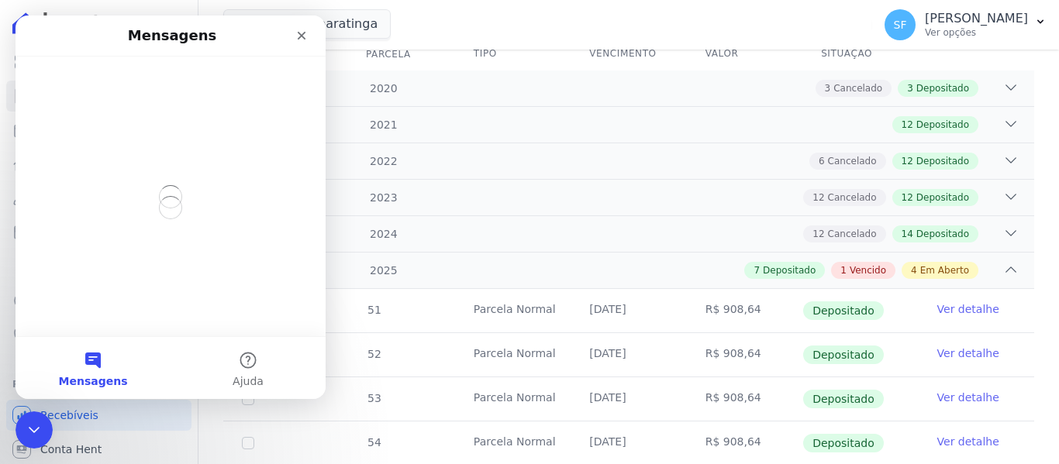
scroll to position [0, 0]
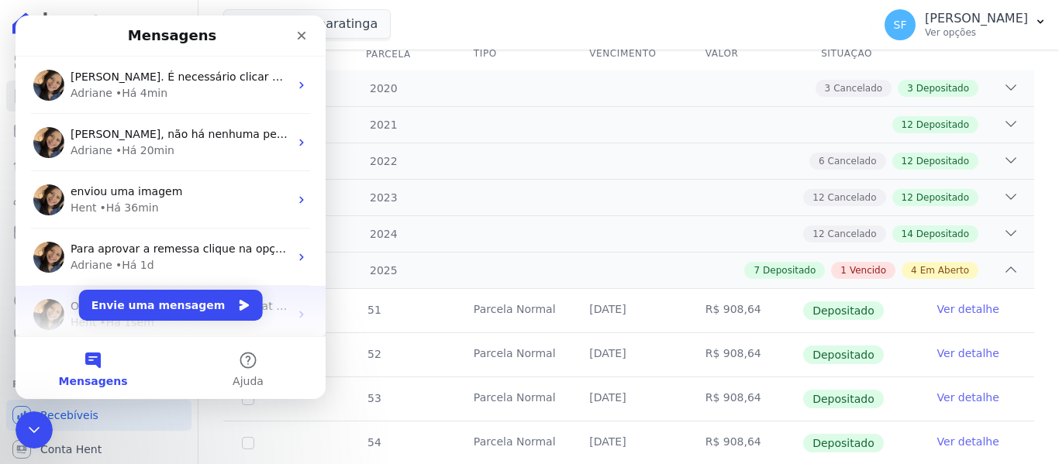
click at [67, 310] on div "Oi! Agora suas conversas com o chat ficam aqui. Clique para falar... Hent • Há …" at bounding box center [171, 314] width 310 height 57
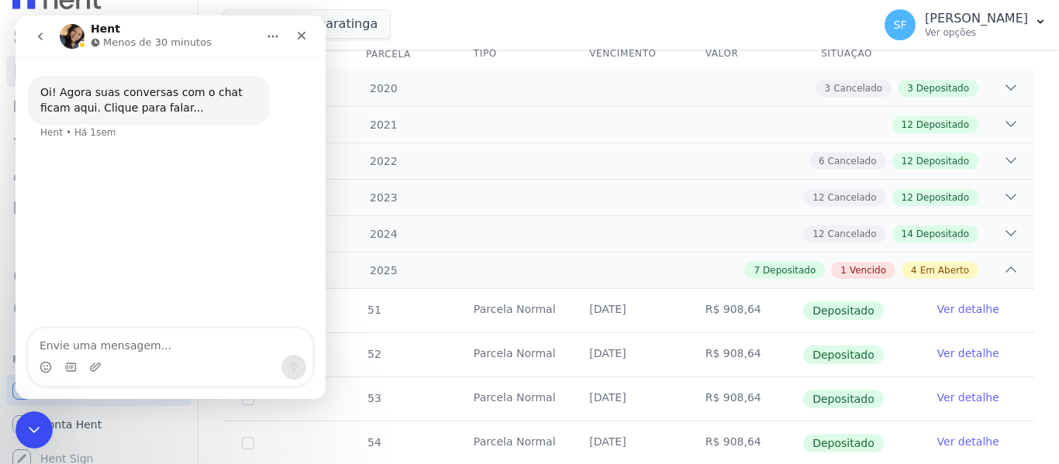
scroll to position [35, 0]
click at [119, 346] on textarea "Envie uma mensagem..." at bounding box center [171, 342] width 284 height 26
click at [195, 269] on div "Oi! Agora suas conversas com o chat ficam aqui. Clique para falar... Hent • Há …" at bounding box center [171, 193] width 310 height 273
click at [40, 33] on icon "go back" at bounding box center [40, 36] width 12 height 12
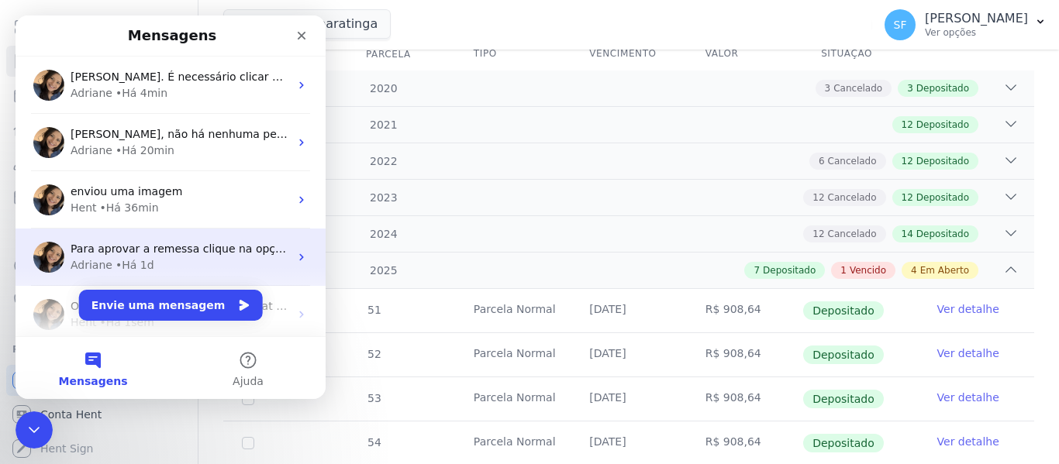
scroll to position [69, 0]
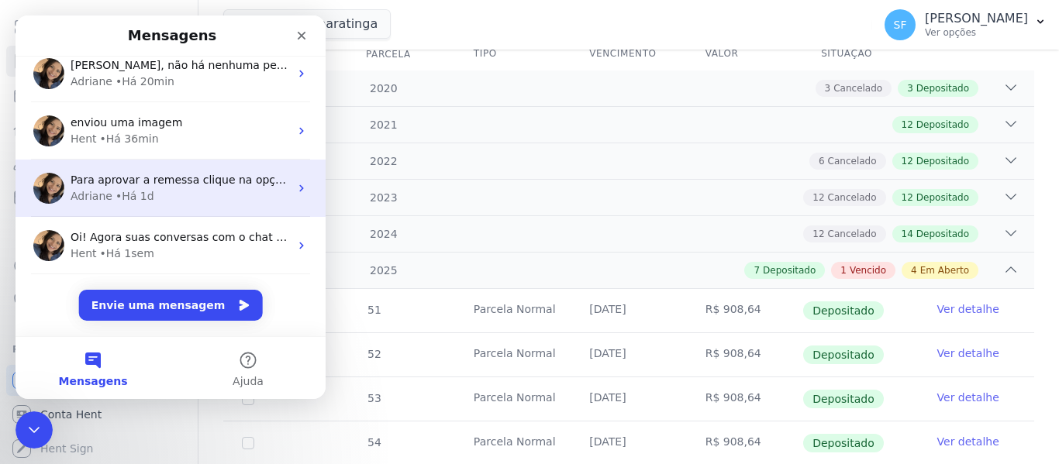
click at [195, 185] on span "Para aprovar a remessa clique na opção: Aprovar. ; )" at bounding box center [213, 180] width 285 height 12
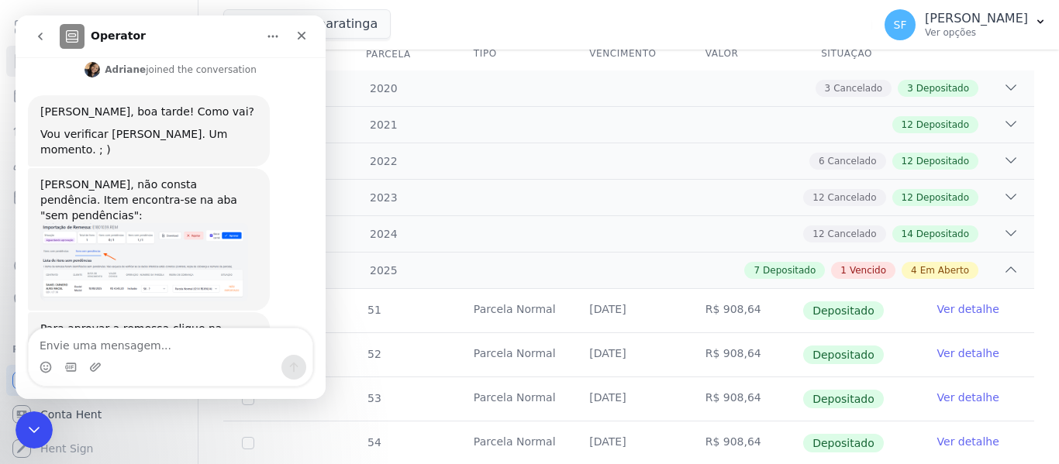
scroll to position [324, 0]
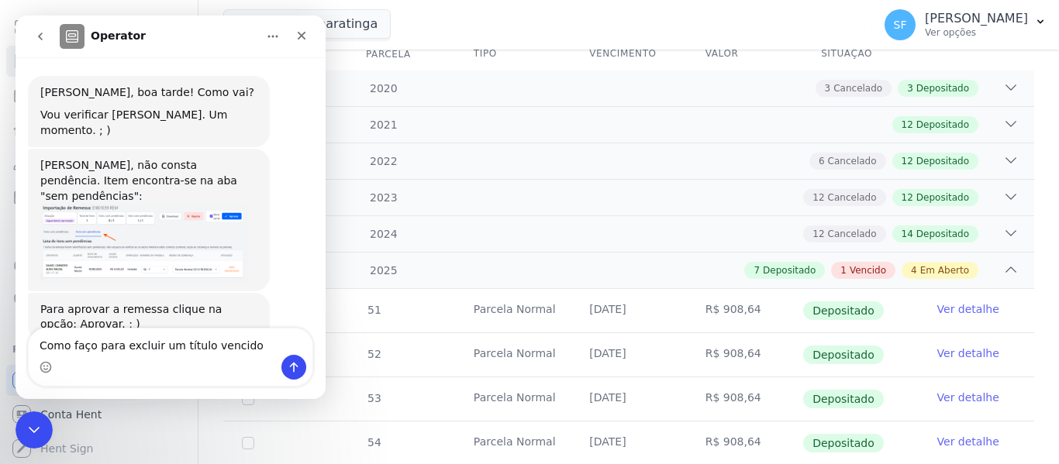
type textarea "Como faço para excluir um título vencido?"
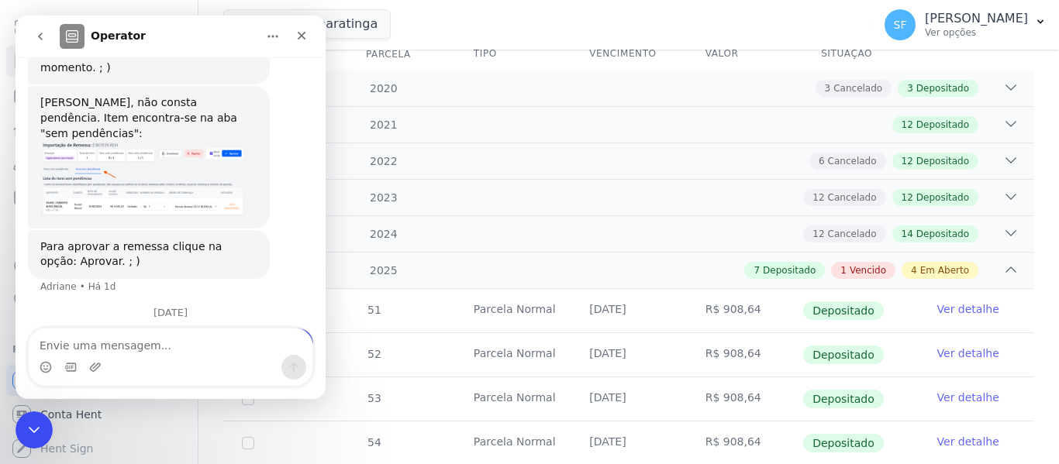
scroll to position [412, 0]
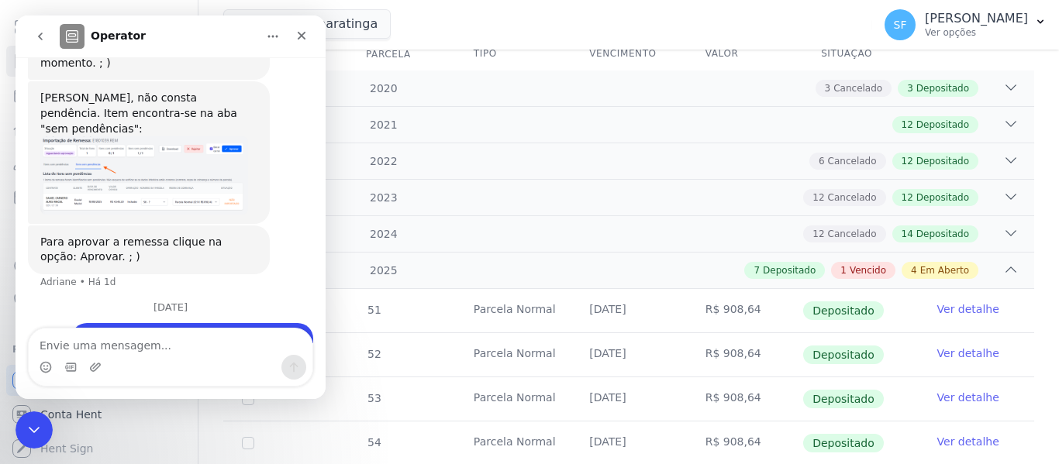
click at [531, 29] on div "Mar De Japaratinga Você possui apenas um empreendimento Aplicar" at bounding box center [544, 24] width 643 height 51
click at [936, 264] on span "Em Aberto" at bounding box center [944, 271] width 49 height 14
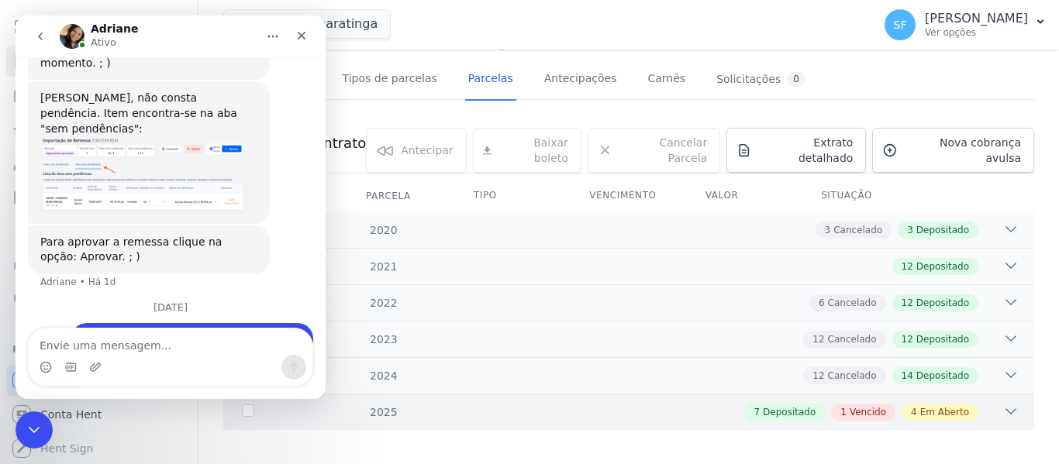
click at [942, 406] on span "Em Aberto" at bounding box center [944, 413] width 49 height 14
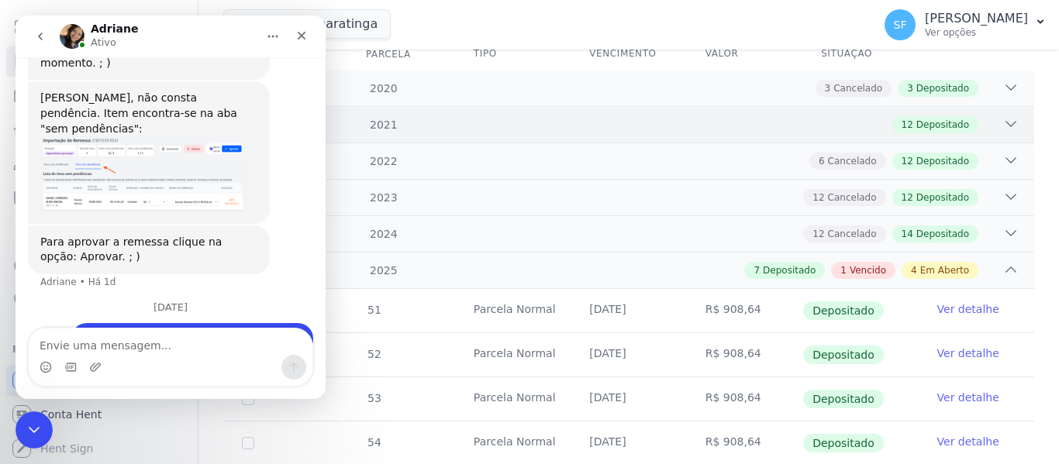
click at [992, 263] on div "7 Depositado 1 Vencido 4 Em Aberto" at bounding box center [668, 270] width 701 height 17
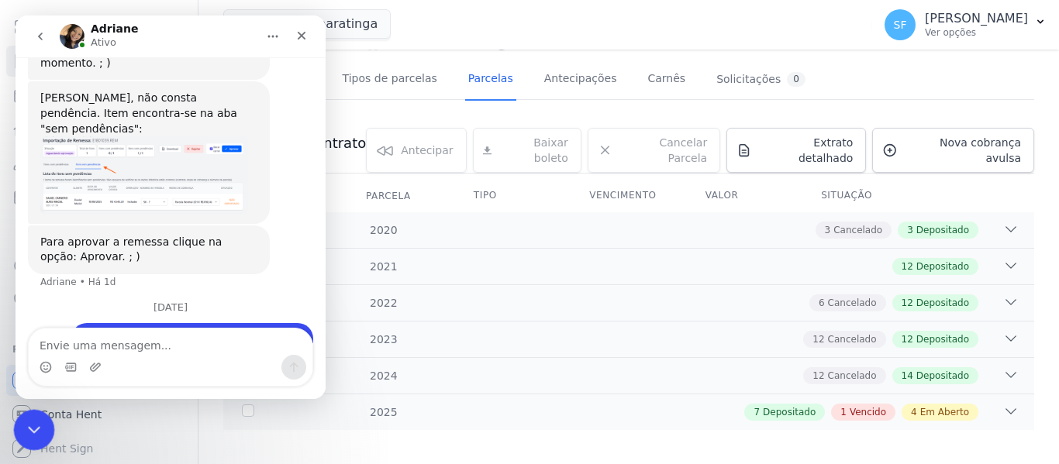
click at [32, 422] on icon "Encerramento do Messenger da Intercom" at bounding box center [31, 428] width 19 height 19
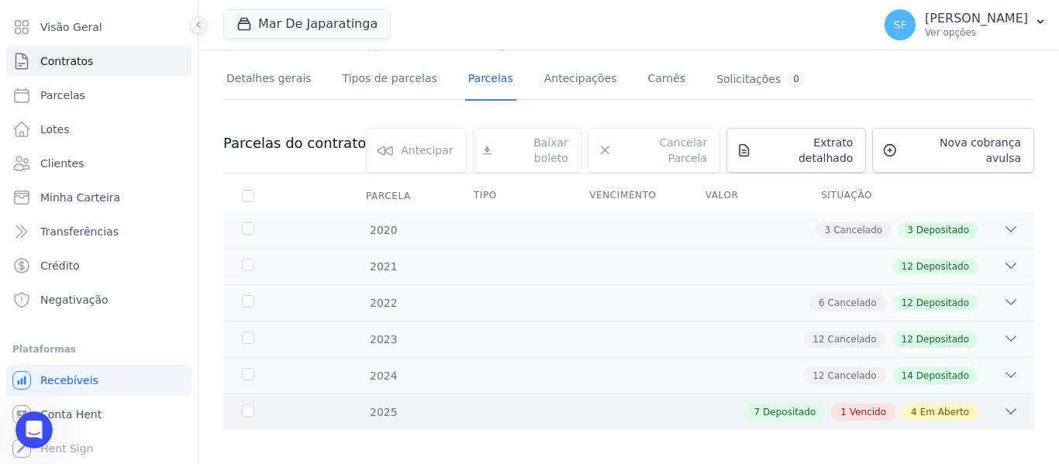
scroll to position [412, 0]
click at [475, 85] on link "Parcelas" at bounding box center [490, 80] width 51 height 41
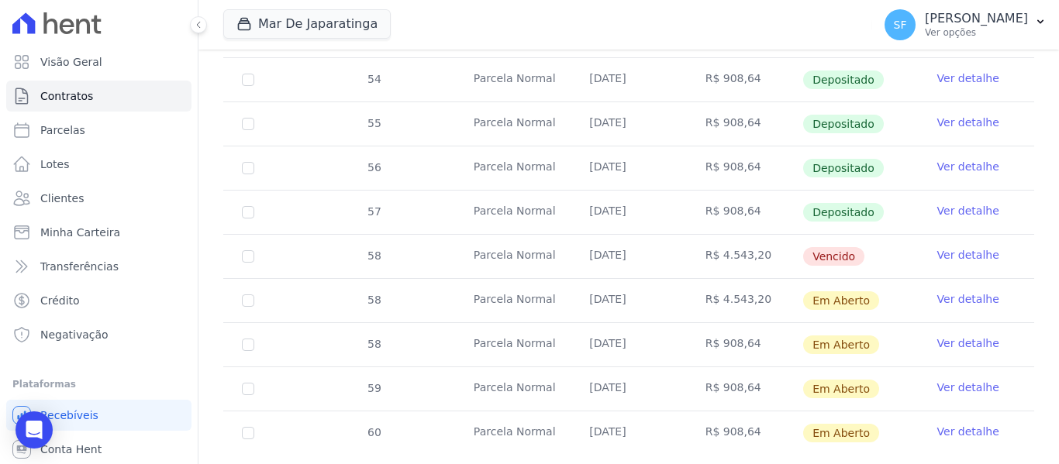
scroll to position [1682, 0]
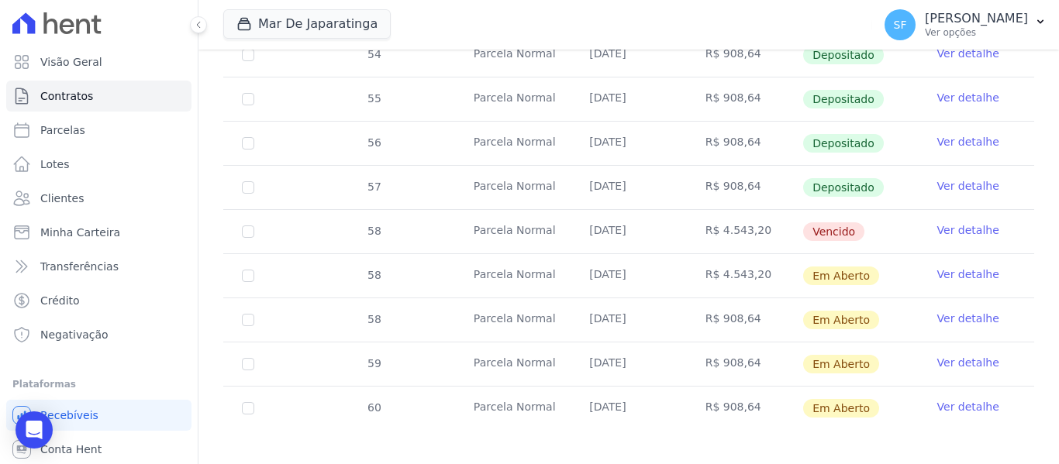
click at [960, 267] on link "Ver detalhe" at bounding box center [968, 275] width 62 height 16
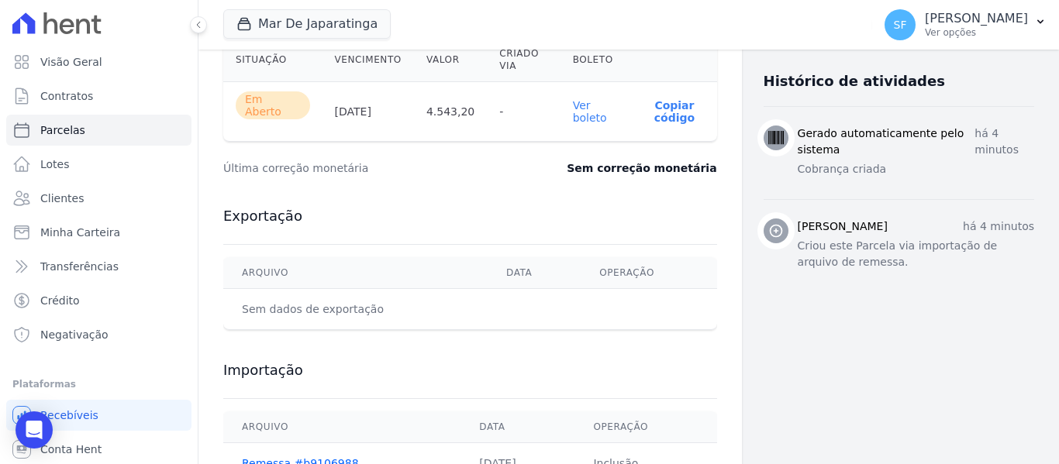
scroll to position [545, 0]
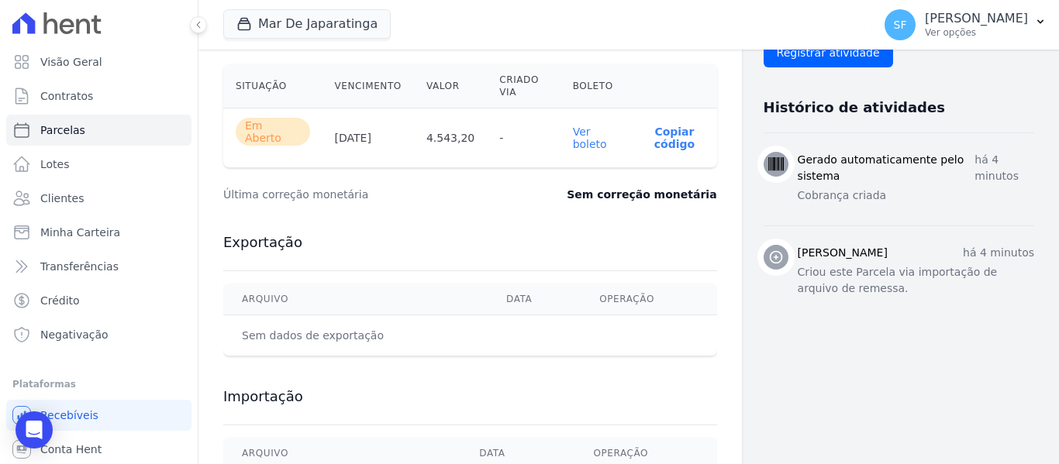
click at [585, 130] on link "Ver boleto" at bounding box center [590, 138] width 34 height 25
drag, startPoint x: 29, startPoint y: 437, endPoint x: 143, endPoint y: 347, distance: 145.7
click at [29, 437] on icon "Open Intercom Messenger" at bounding box center [34, 430] width 19 height 19
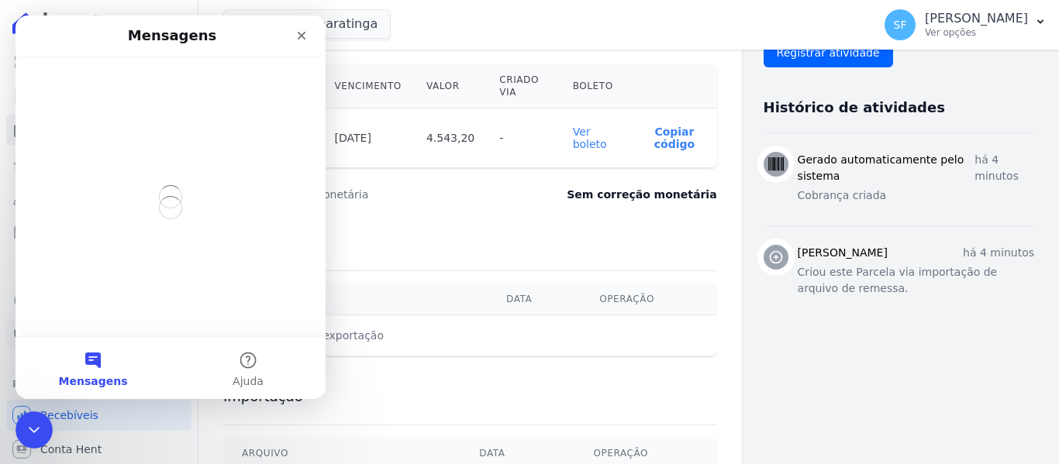
scroll to position [0, 0]
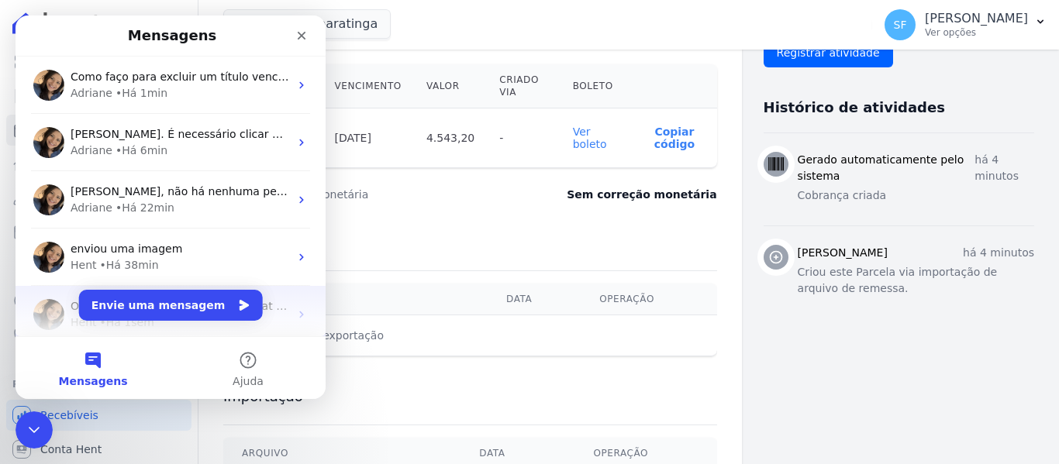
click at [48, 305] on img "Messenger da Intercom" at bounding box center [48, 314] width 31 height 31
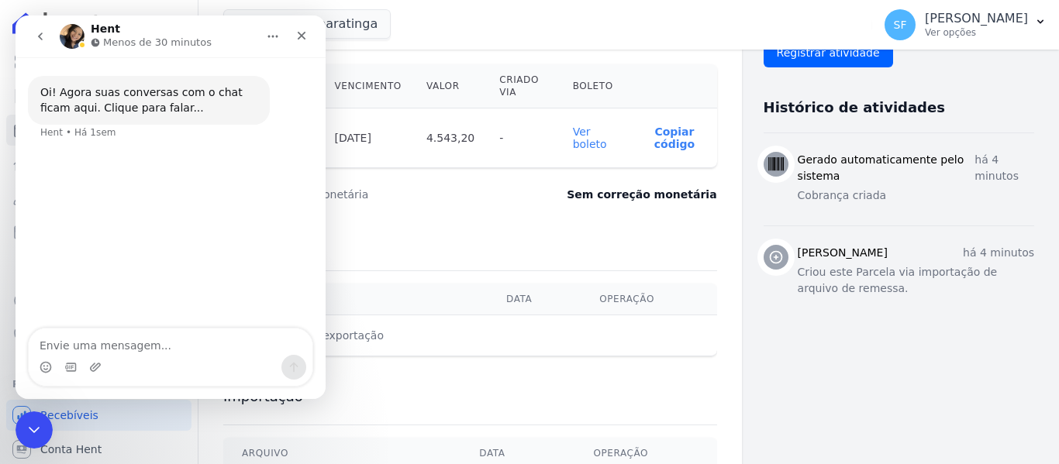
scroll to position [35, 0]
click at [39, 39] on icon "go back" at bounding box center [40, 36] width 12 height 12
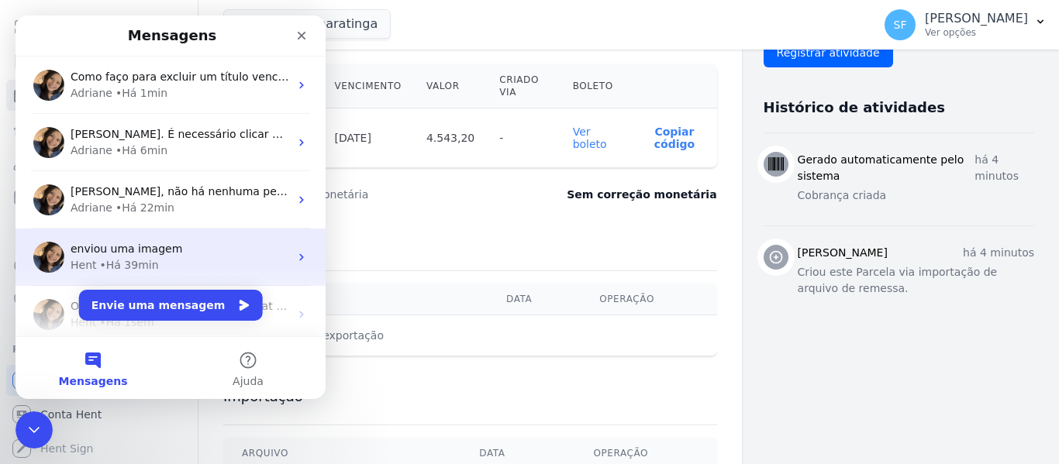
click at [94, 254] on span "enviou uma imagem" at bounding box center [127, 249] width 112 height 12
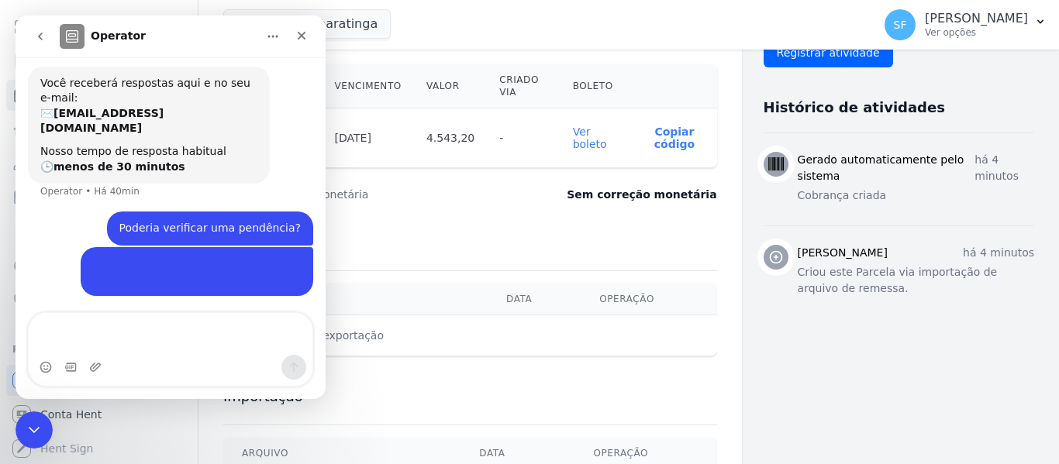
scroll to position [71, 0]
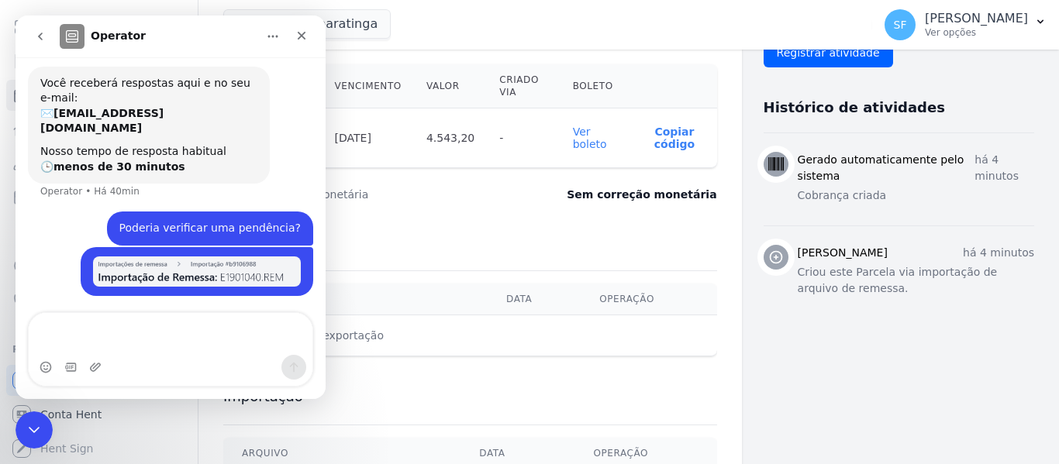
click at [37, 42] on icon "go back" at bounding box center [40, 36] width 12 height 12
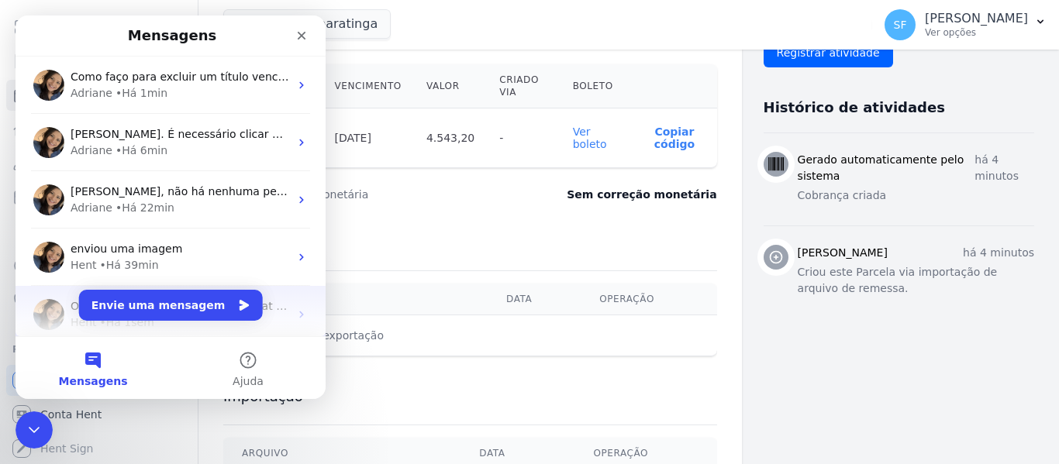
scroll to position [69, 0]
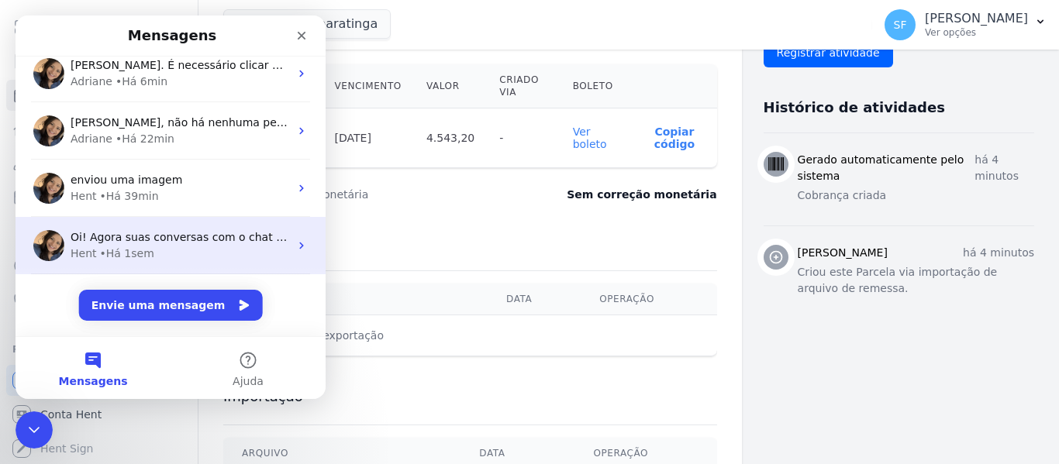
click at [146, 253] on div "• Há 1sem" at bounding box center [127, 254] width 54 height 16
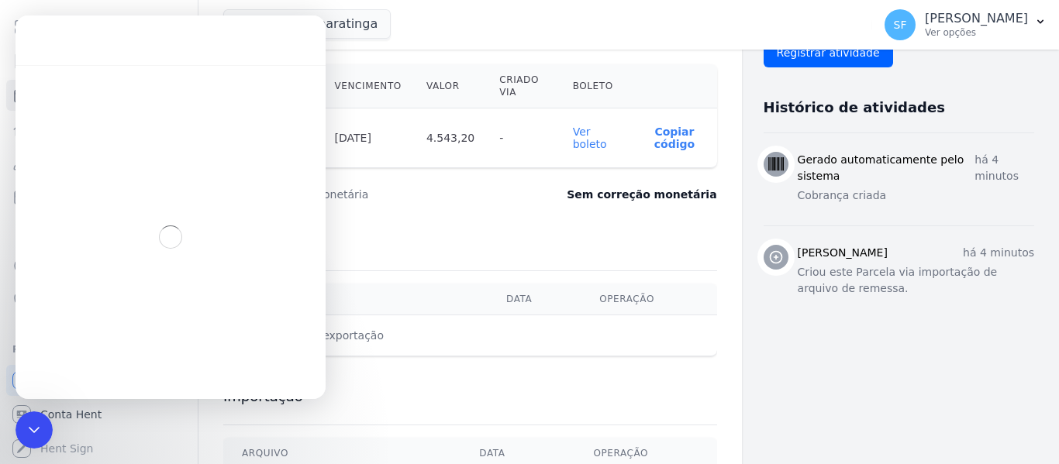
scroll to position [6, 0]
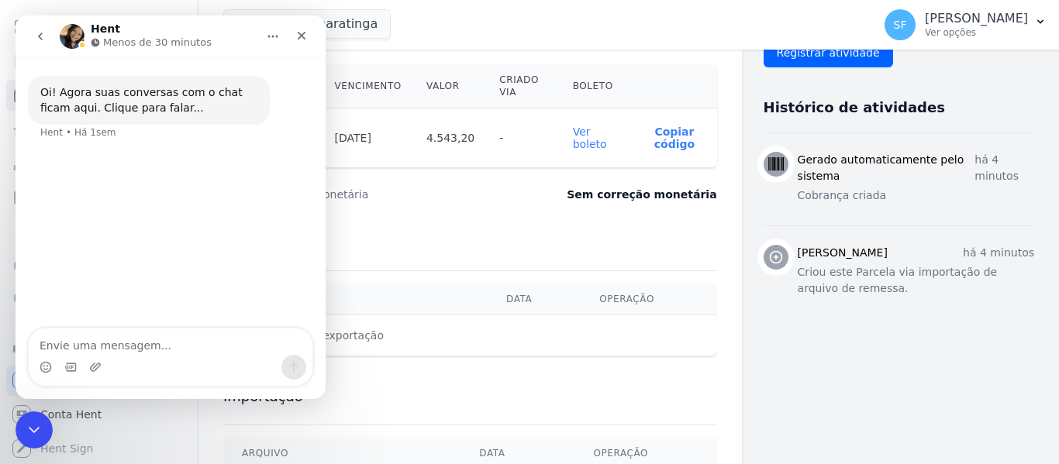
click at [37, 40] on icon "go back" at bounding box center [40, 36] width 12 height 12
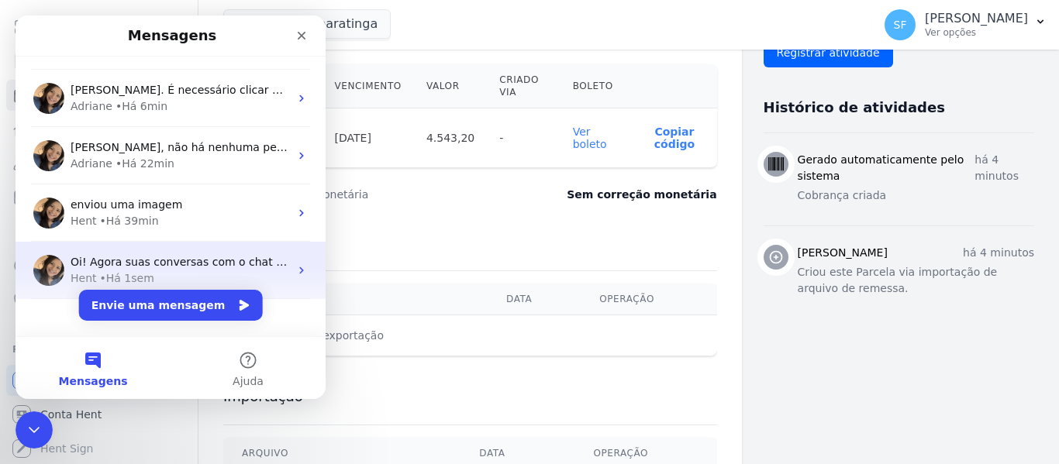
scroll to position [69, 0]
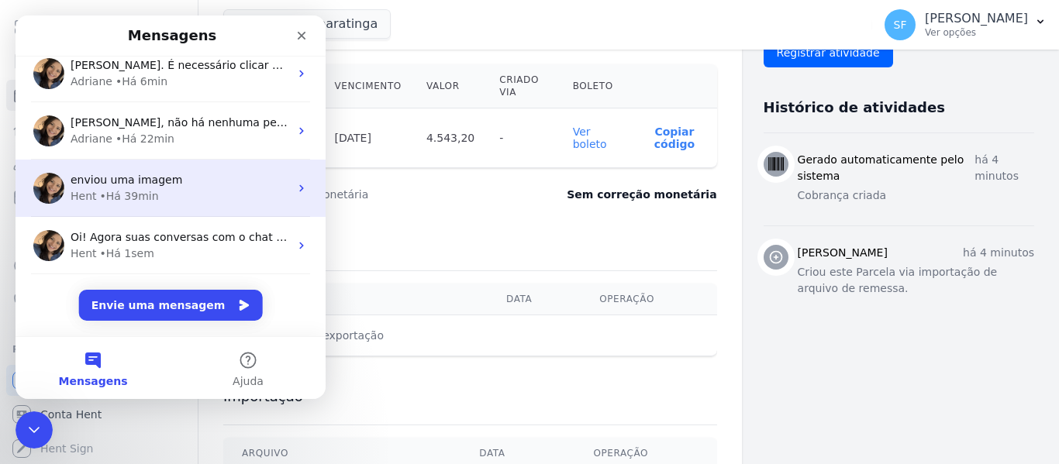
click at [156, 177] on span "enviou uma imagem" at bounding box center [127, 180] width 112 height 12
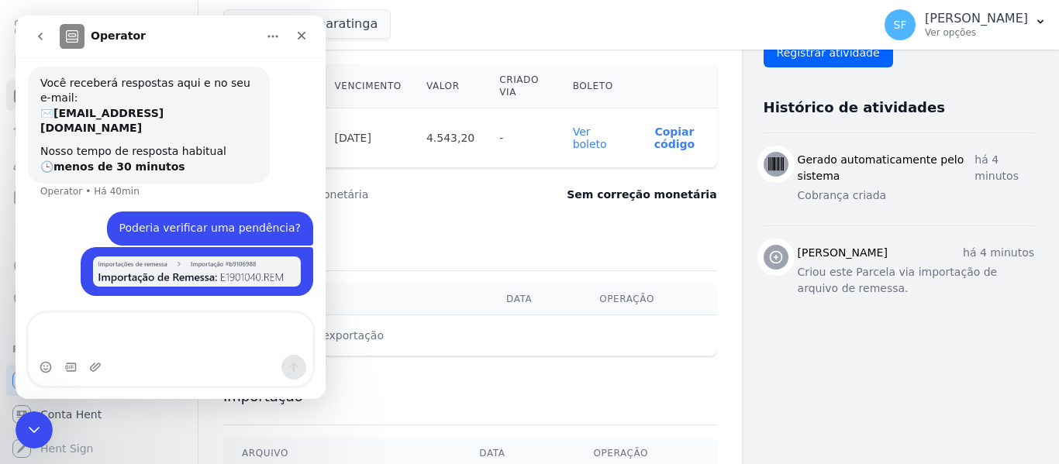
scroll to position [71, 0]
click at [36, 38] on icon "go back" at bounding box center [40, 36] width 12 height 12
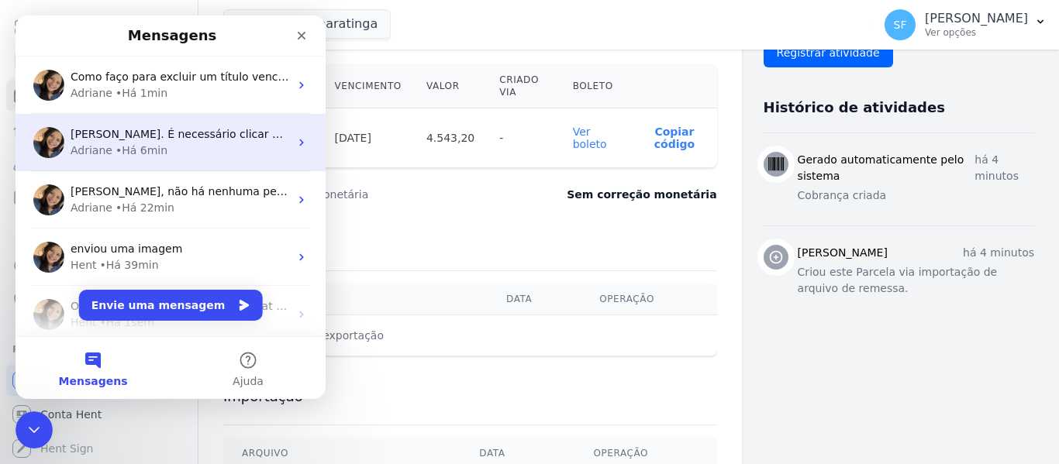
click at [129, 153] on div "• Há 6min" at bounding box center [142, 151] width 52 height 16
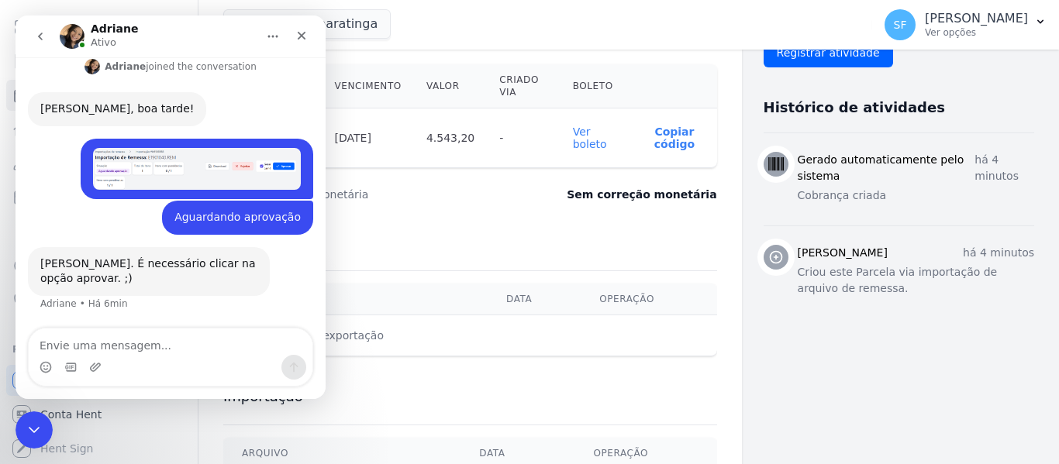
scroll to position [210, 0]
click at [31, 34] on button "go back" at bounding box center [40, 36] width 29 height 29
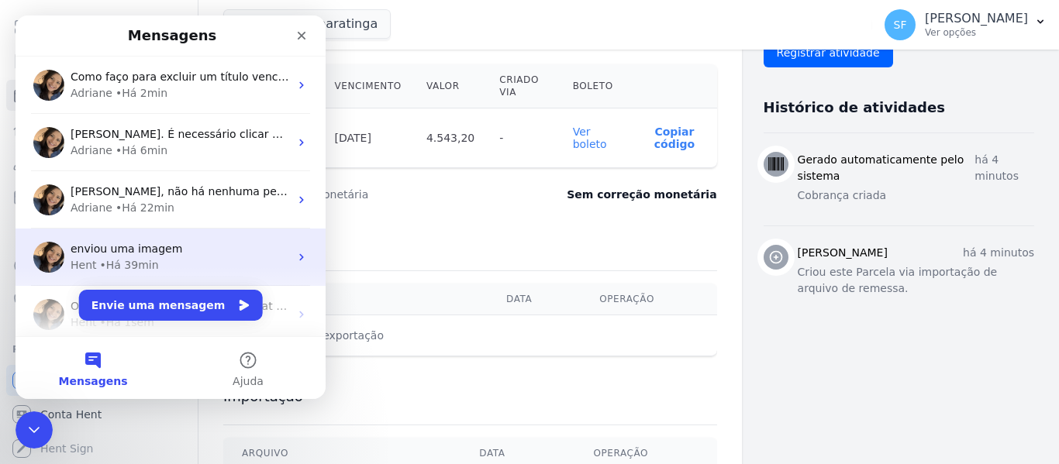
click at [216, 257] on div "enviou uma imagem" at bounding box center [180, 249] width 219 height 16
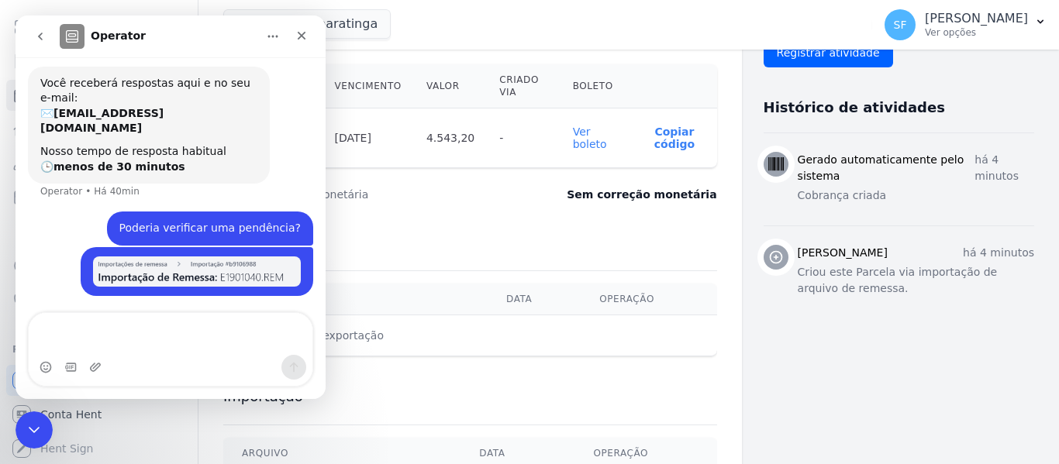
scroll to position [71, 0]
click at [43, 38] on icon "go back" at bounding box center [40, 36] width 12 height 12
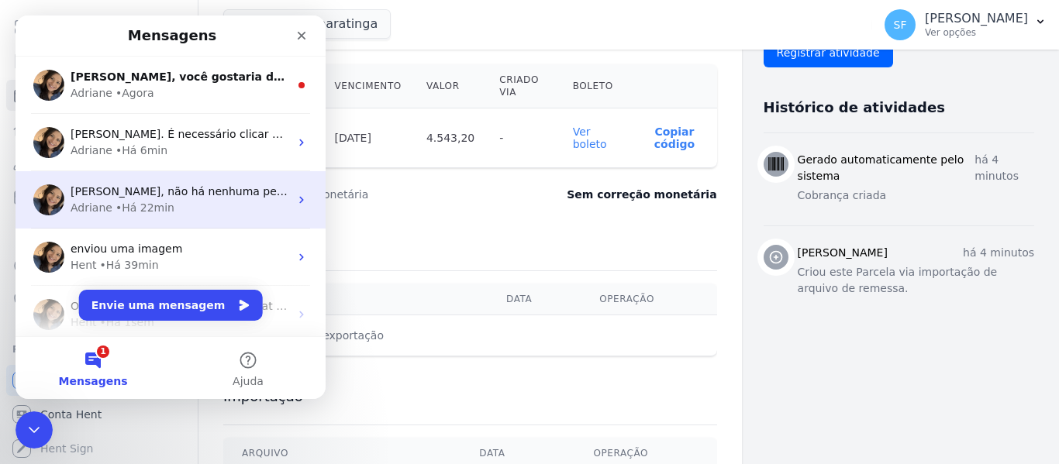
scroll to position [69, 0]
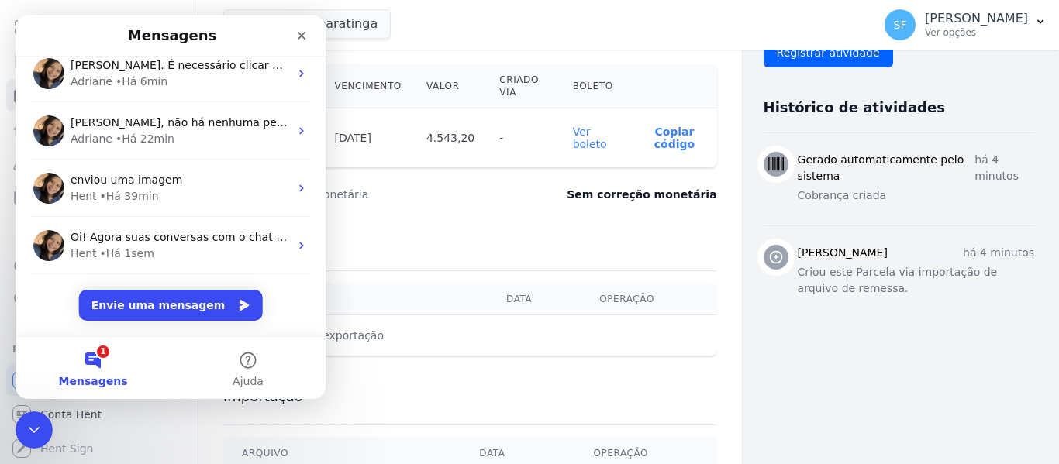
click at [98, 366] on button "1 Mensagens" at bounding box center [93, 368] width 155 height 62
click at [93, 369] on button "1 Mensagens" at bounding box center [93, 368] width 155 height 62
click at [88, 359] on button "1 Mensagens" at bounding box center [93, 368] width 155 height 62
click at [134, 308] on button "Envie uma mensagem" at bounding box center [171, 305] width 184 height 31
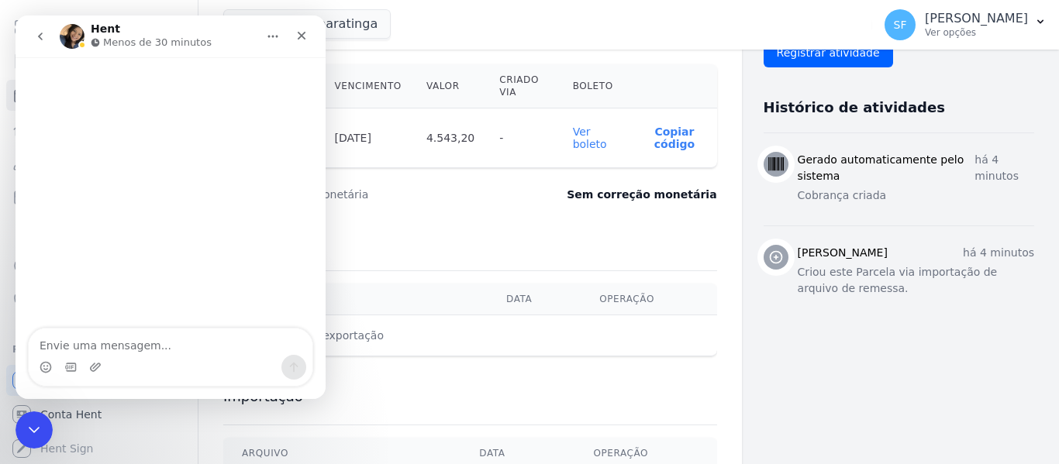
scroll to position [6, 0]
click at [285, 281] on div "Messenger da Intercom" at bounding box center [171, 193] width 310 height 273
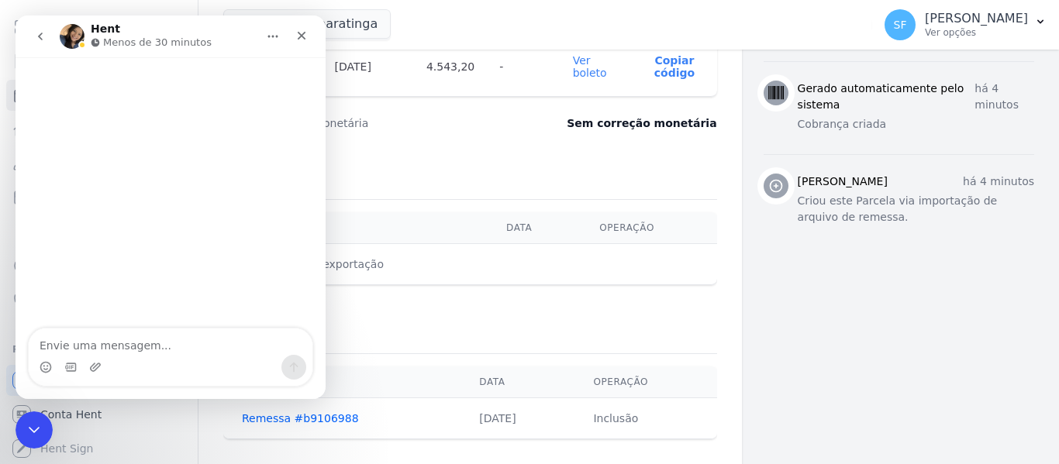
scroll to position [623, 0]
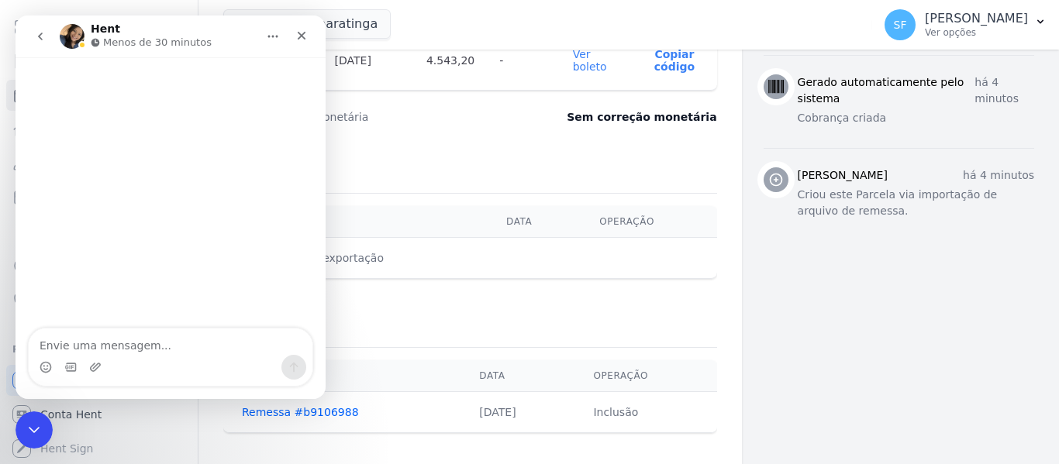
click at [35, 37] on icon "go back" at bounding box center [40, 36] width 12 height 12
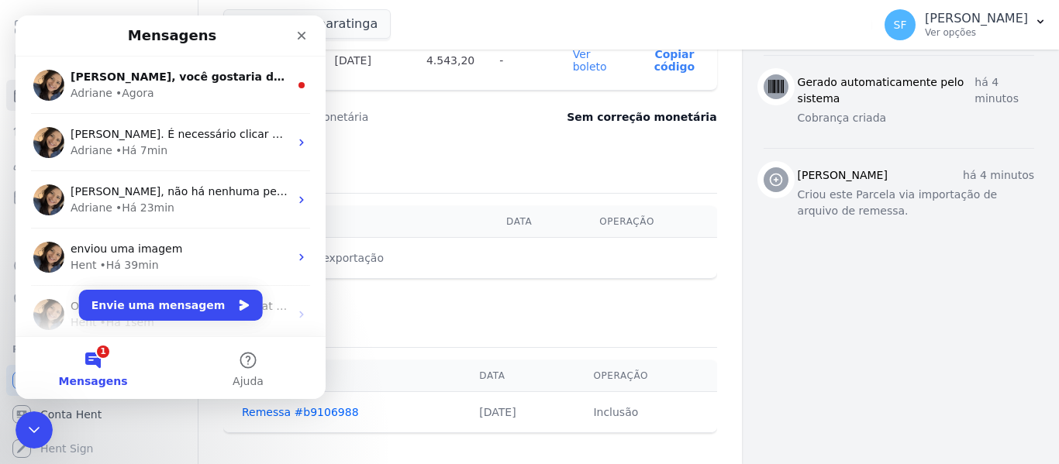
click at [88, 361] on button "1 Mensagens" at bounding box center [93, 368] width 155 height 62
click at [54, 313] on img "Messenger da Intercom" at bounding box center [48, 314] width 31 height 31
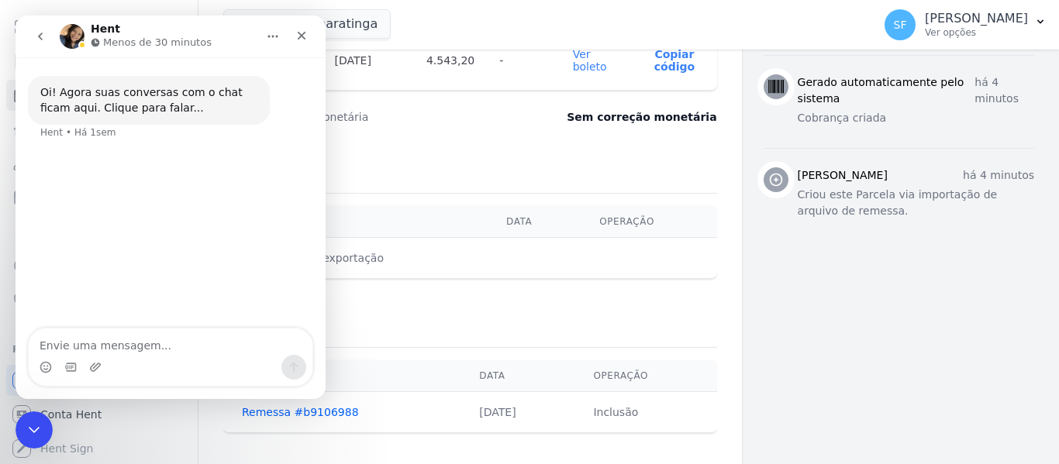
click at [177, 105] on div "Oi! Agora suas conversas com o chat ficam aqui. Clique para falar..." at bounding box center [148, 100] width 217 height 30
click at [211, 257] on div "Oi! Agora suas conversas com o chat ficam aqui. Clique para falar... Hent • Há …" at bounding box center [171, 193] width 310 height 273
click at [39, 47] on button "go back" at bounding box center [40, 36] width 29 height 29
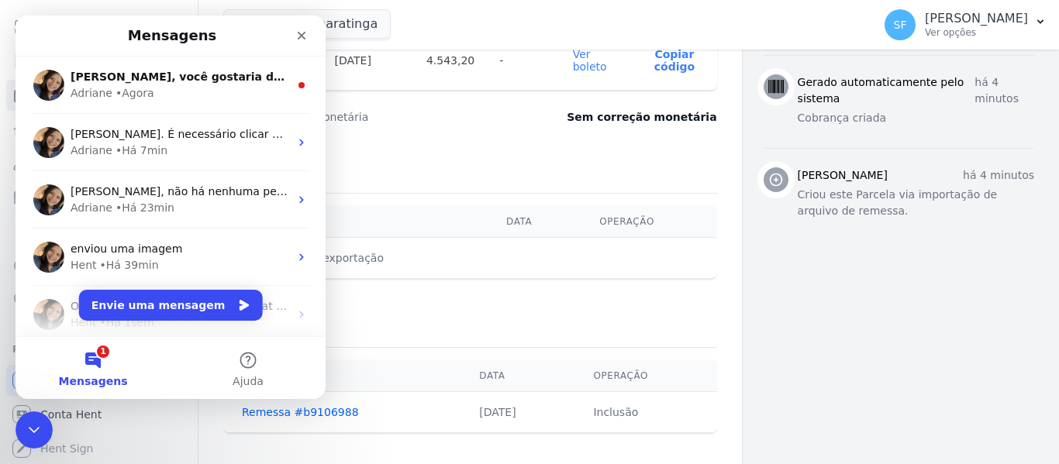
click at [94, 347] on button "1 Mensagens" at bounding box center [93, 368] width 155 height 62
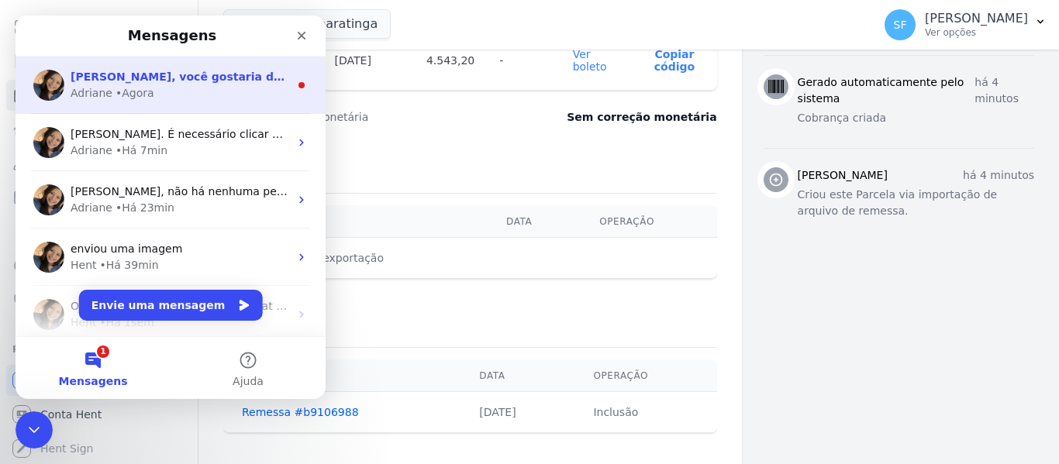
click at [161, 88] on div "Adriane • Agora" at bounding box center [180, 93] width 219 height 16
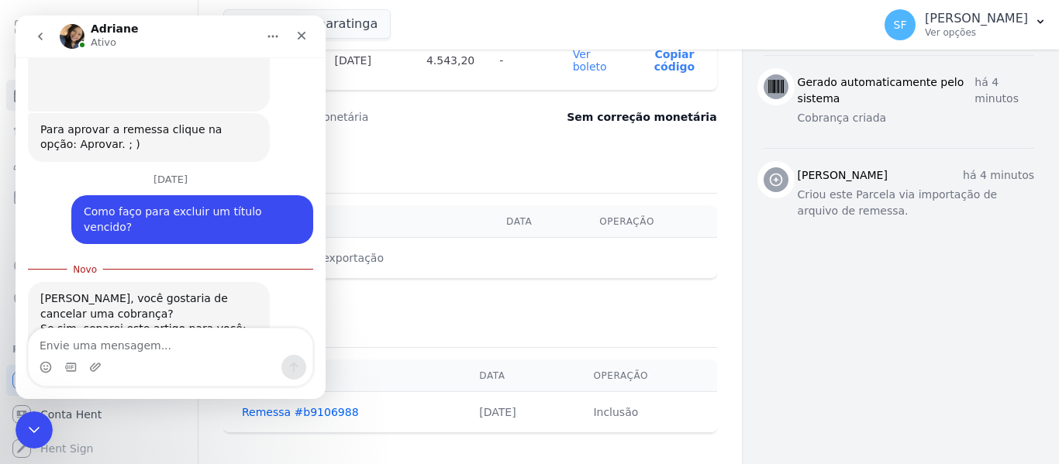
scroll to position [588, 0]
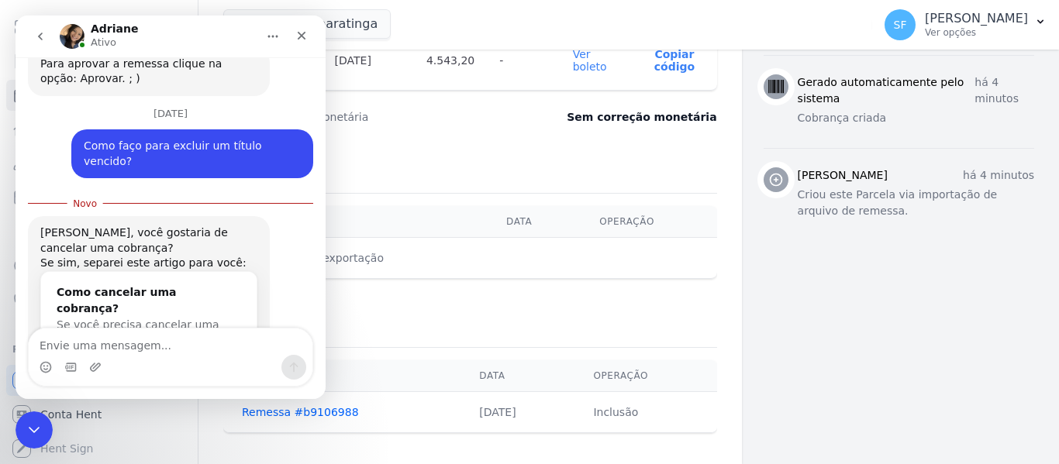
click at [137, 342] on textarea "Envie uma mensagem..." at bounding box center [171, 342] width 284 height 26
click at [170, 317] on div "Se você precisa cancelar uma cobrança, não se preocupe. Basta…" at bounding box center [149, 341] width 185 height 49
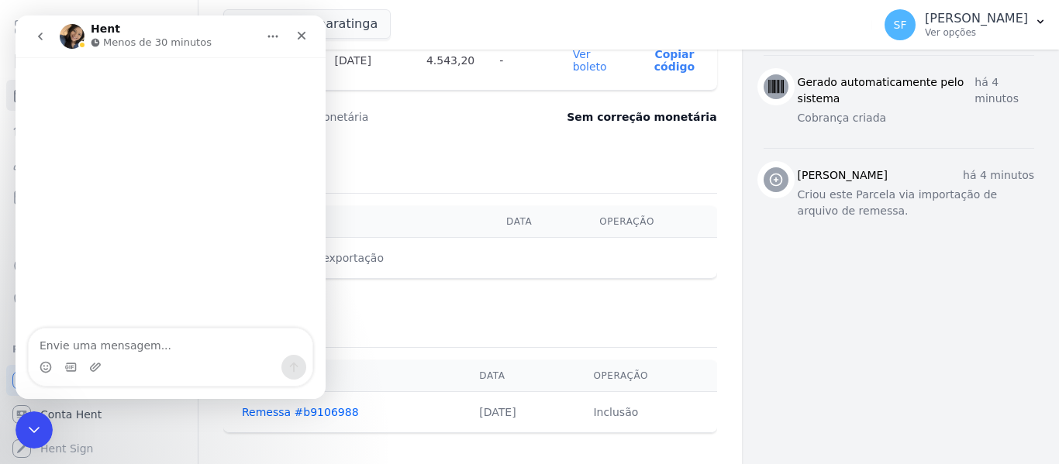
scroll to position [0, 0]
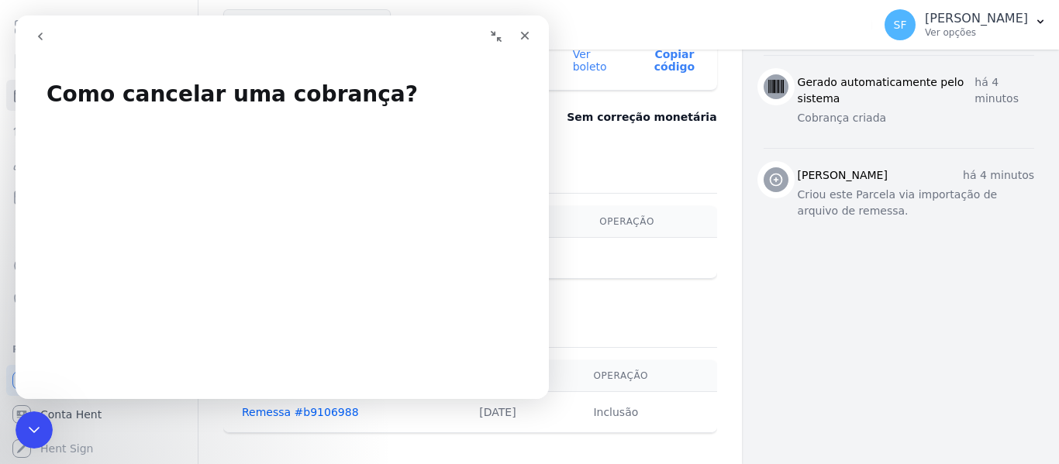
click at [531, 36] on div "Fechar" at bounding box center [525, 36] width 28 height 28
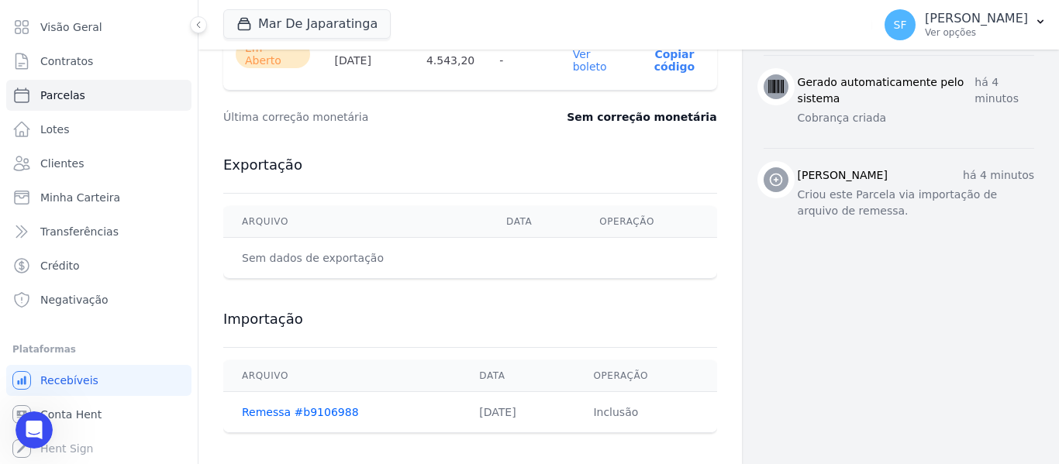
click at [697, 295] on div "Importação Arquivo Data Operação Remessa #b9106988 19/08/2025 Inclusão" at bounding box center [470, 372] width 494 height 154
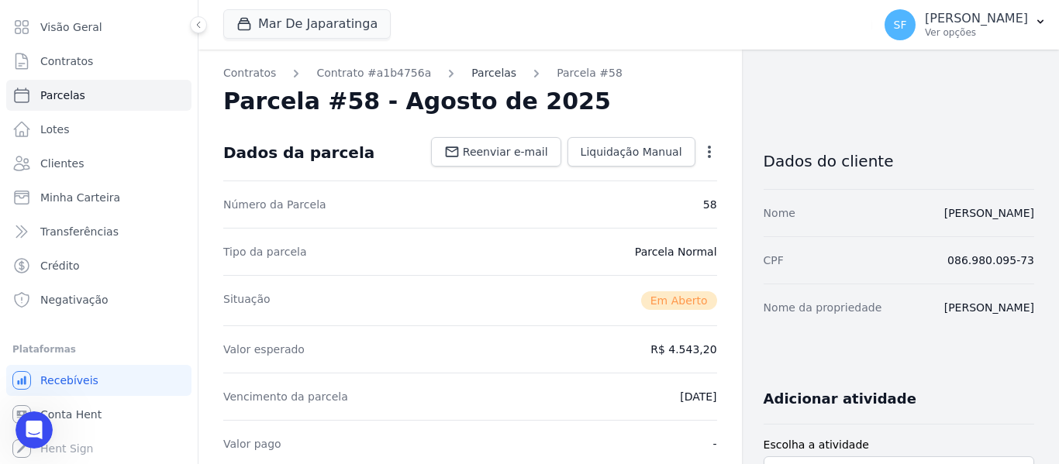
click at [471, 74] on link "Parcelas" at bounding box center [493, 73] width 45 height 16
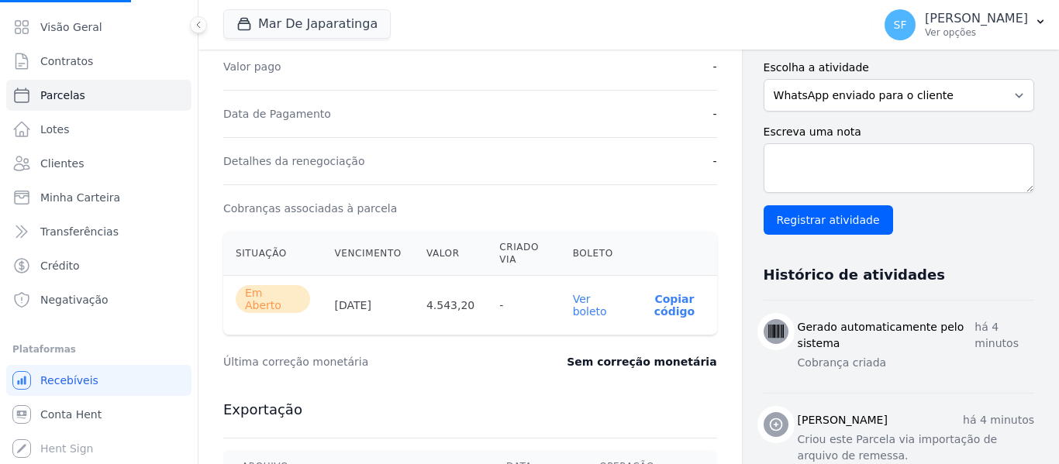
scroll to position [465, 0]
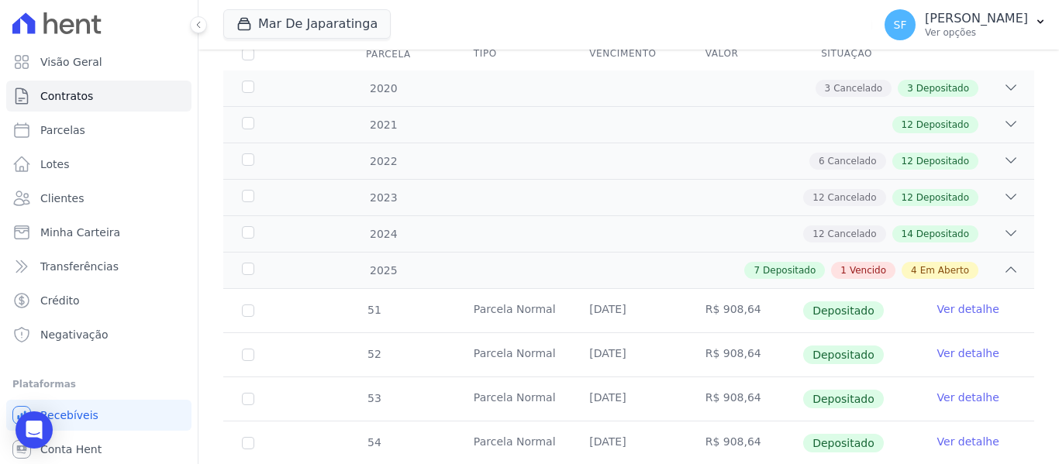
scroll to position [388, 0]
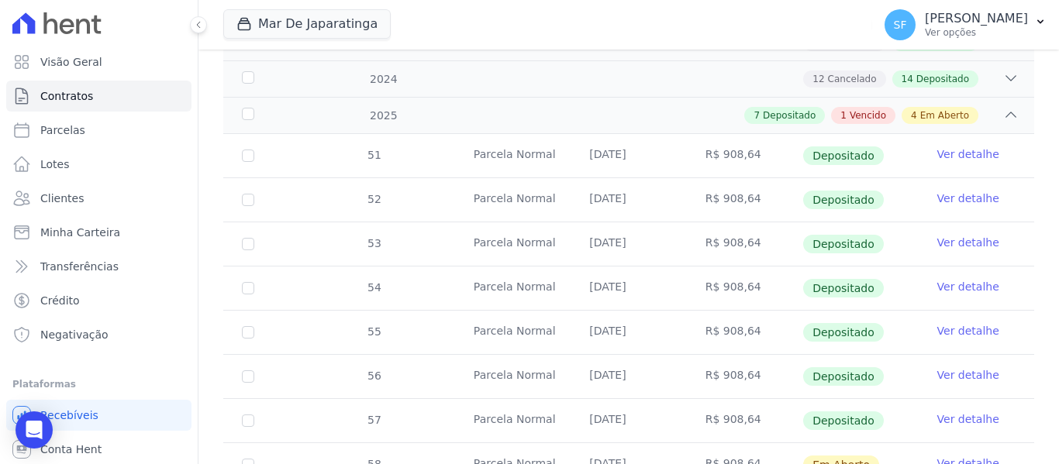
click at [990, 110] on div "7 Depositado 1 Vencido 4 Em Aberto" at bounding box center [668, 115] width 701 height 17
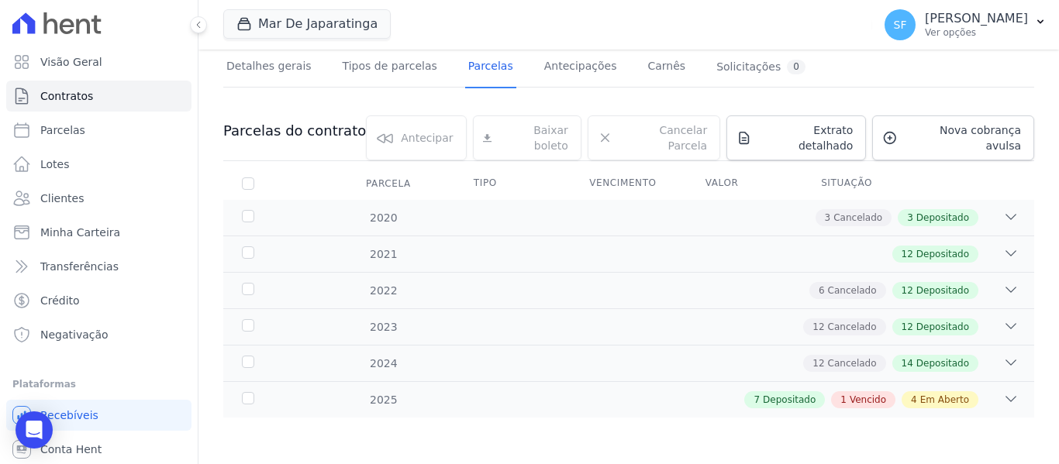
scroll to position [91, 0]
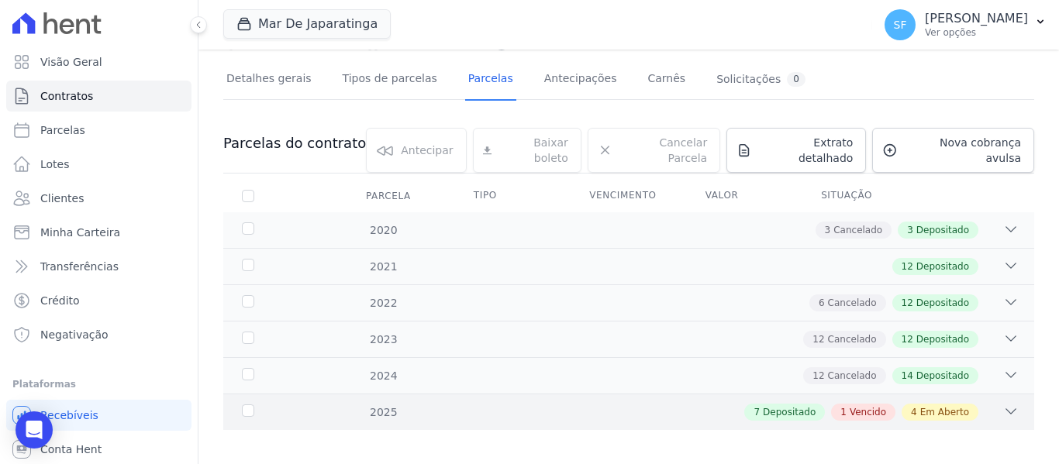
click at [946, 407] on div "4 Em Aberto" at bounding box center [940, 412] width 77 height 17
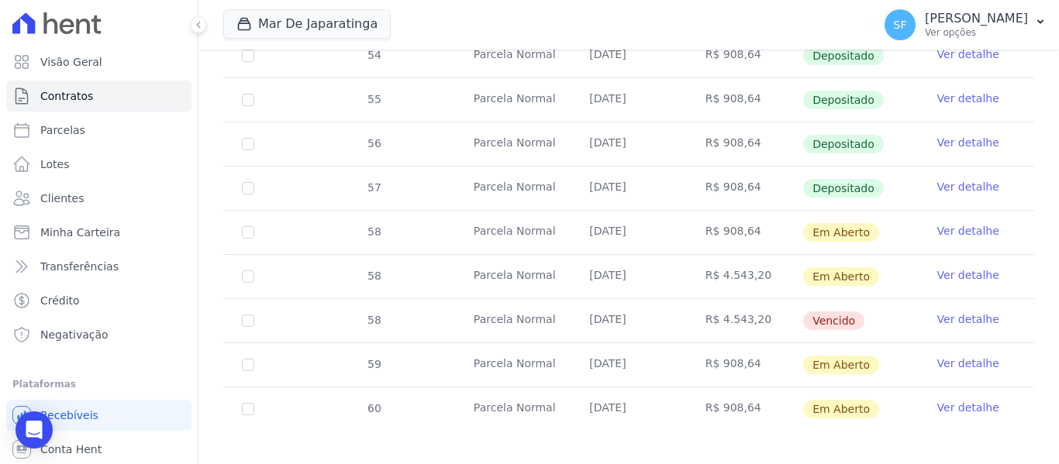
scroll to position [621, 0]
click at [949, 311] on link "Ver detalhe" at bounding box center [968, 319] width 62 height 16
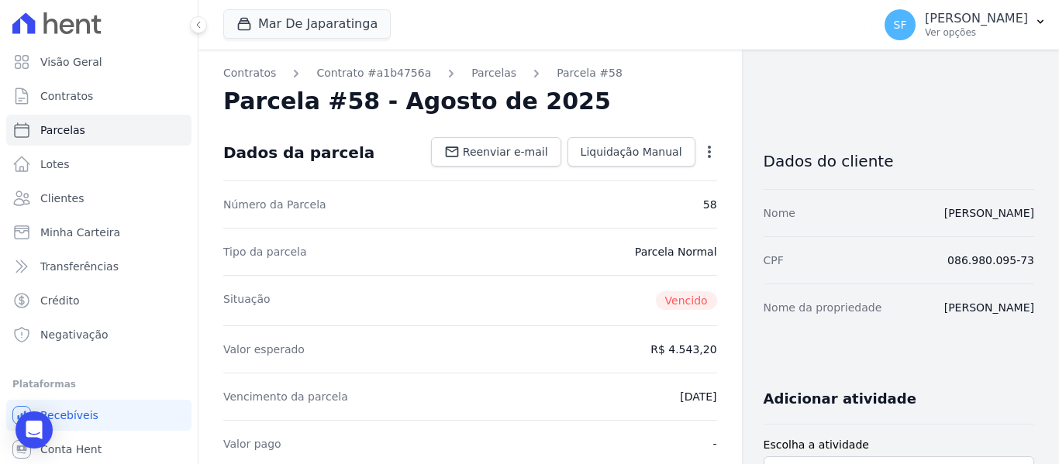
click at [705, 154] on icon "button" at bounding box center [710, 152] width 16 height 16
click at [601, 207] on link "Cancelar Parcela" at bounding box center [643, 201] width 136 height 28
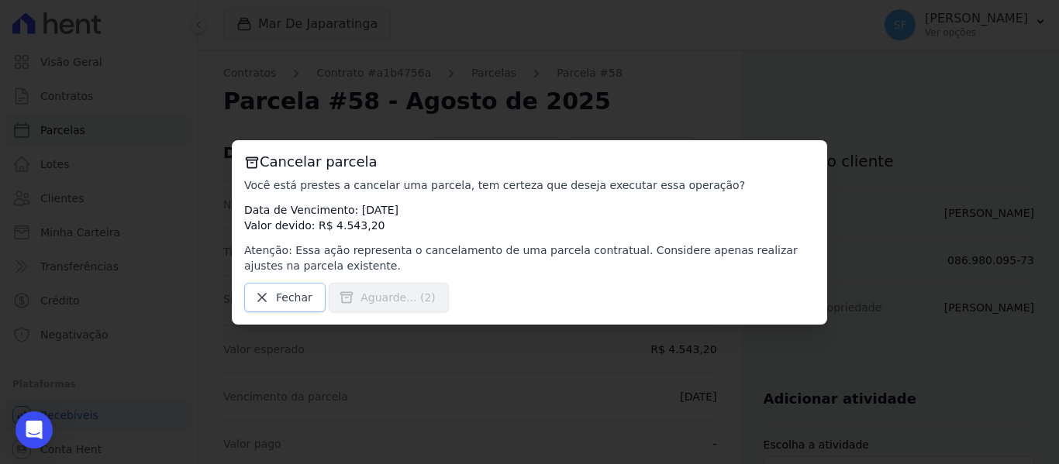
click at [292, 306] on link "Fechar" at bounding box center [284, 297] width 81 height 29
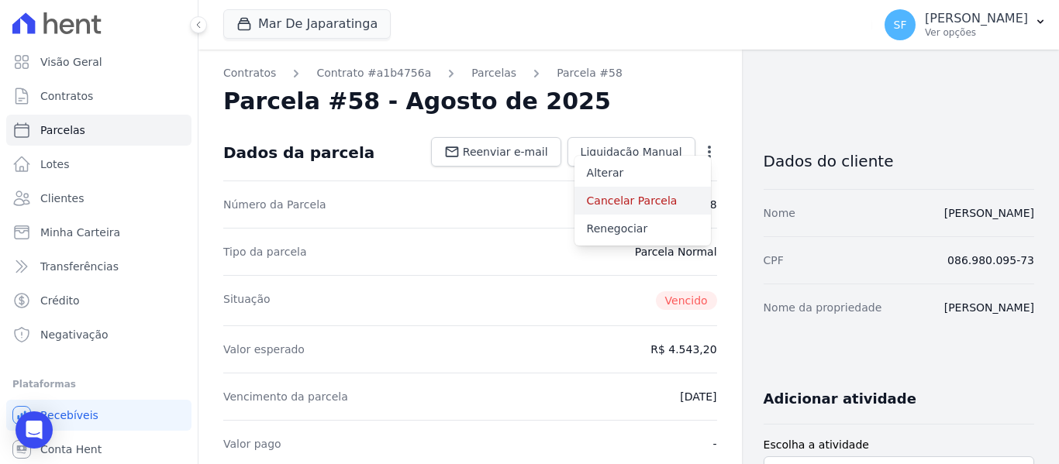
click at [631, 202] on link "Cancelar Parcela" at bounding box center [643, 201] width 136 height 28
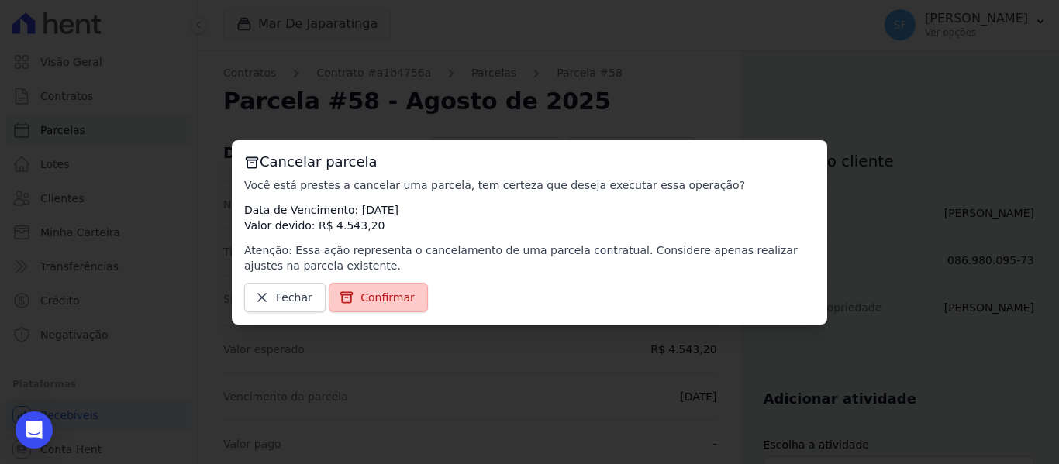
click at [388, 300] on span "Confirmar" at bounding box center [388, 298] width 54 height 16
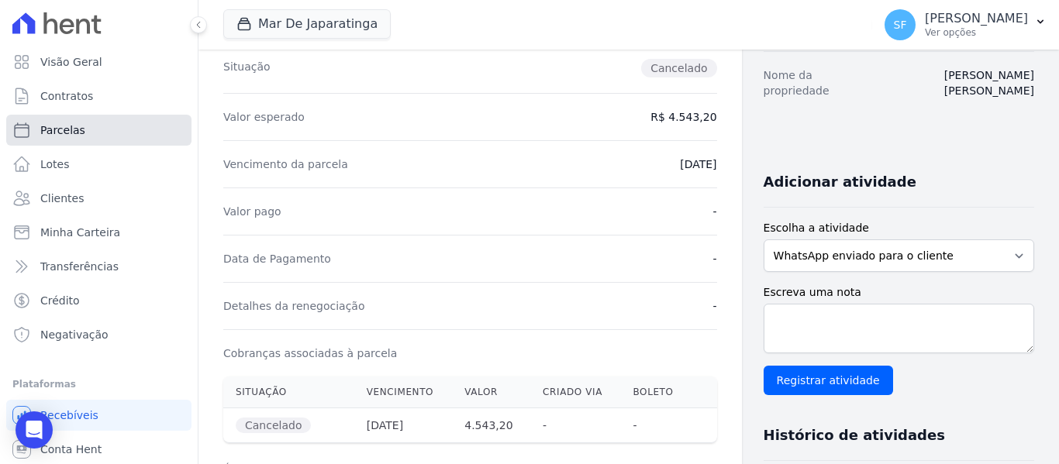
click at [74, 134] on span "Parcelas" at bounding box center [62, 131] width 45 height 16
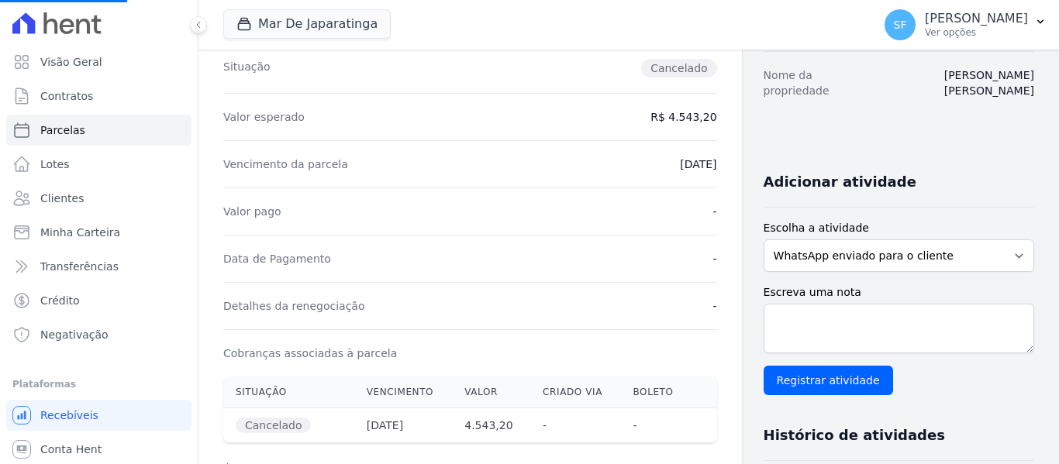
select select
